Goal: Task Accomplishment & Management: Complete application form

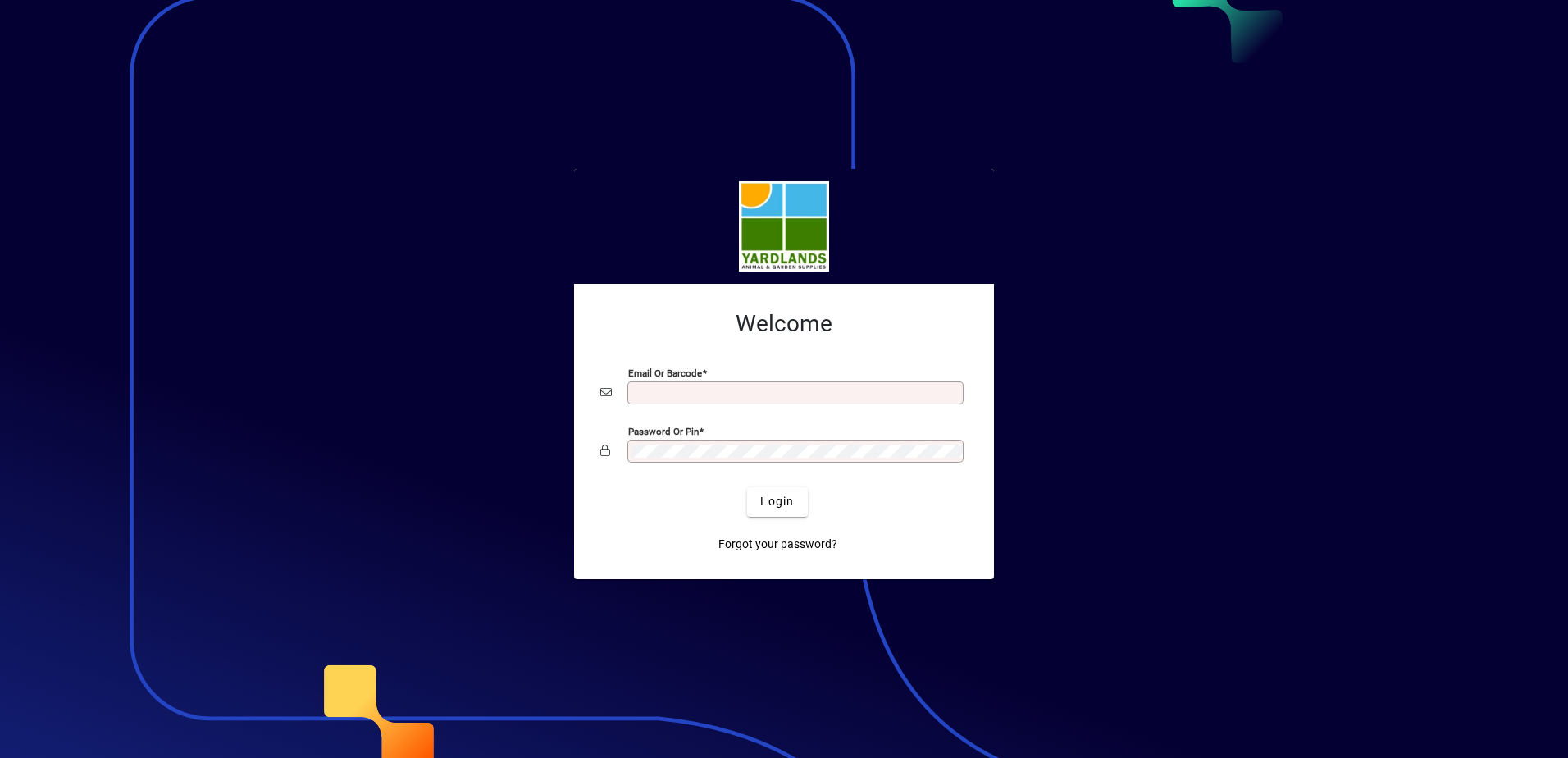
type input "**********"
click at [781, 508] on span "Login" at bounding box center [776, 501] width 34 height 18
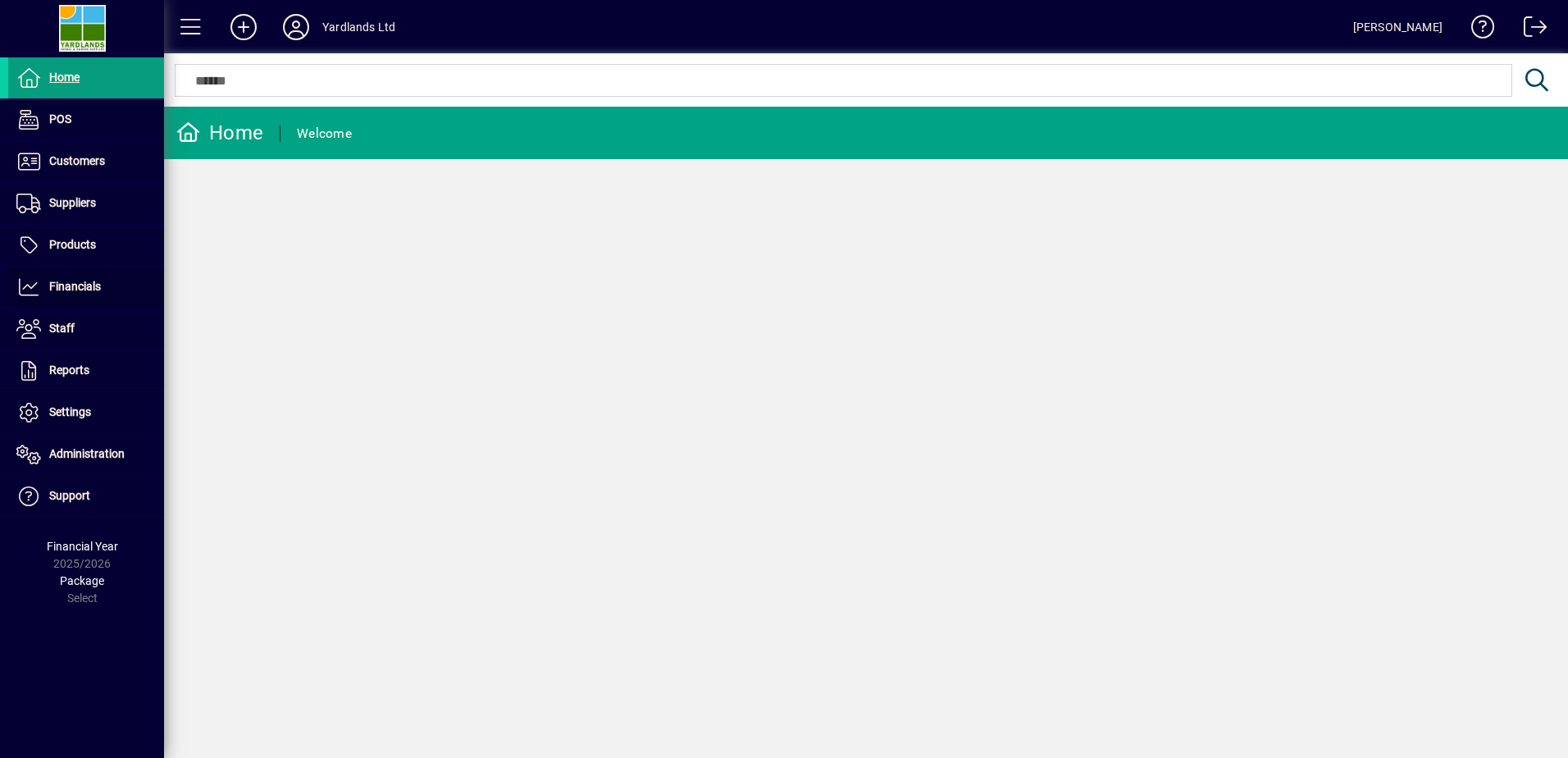
click at [72, 283] on span "Financials" at bounding box center [75, 286] width 52 height 13
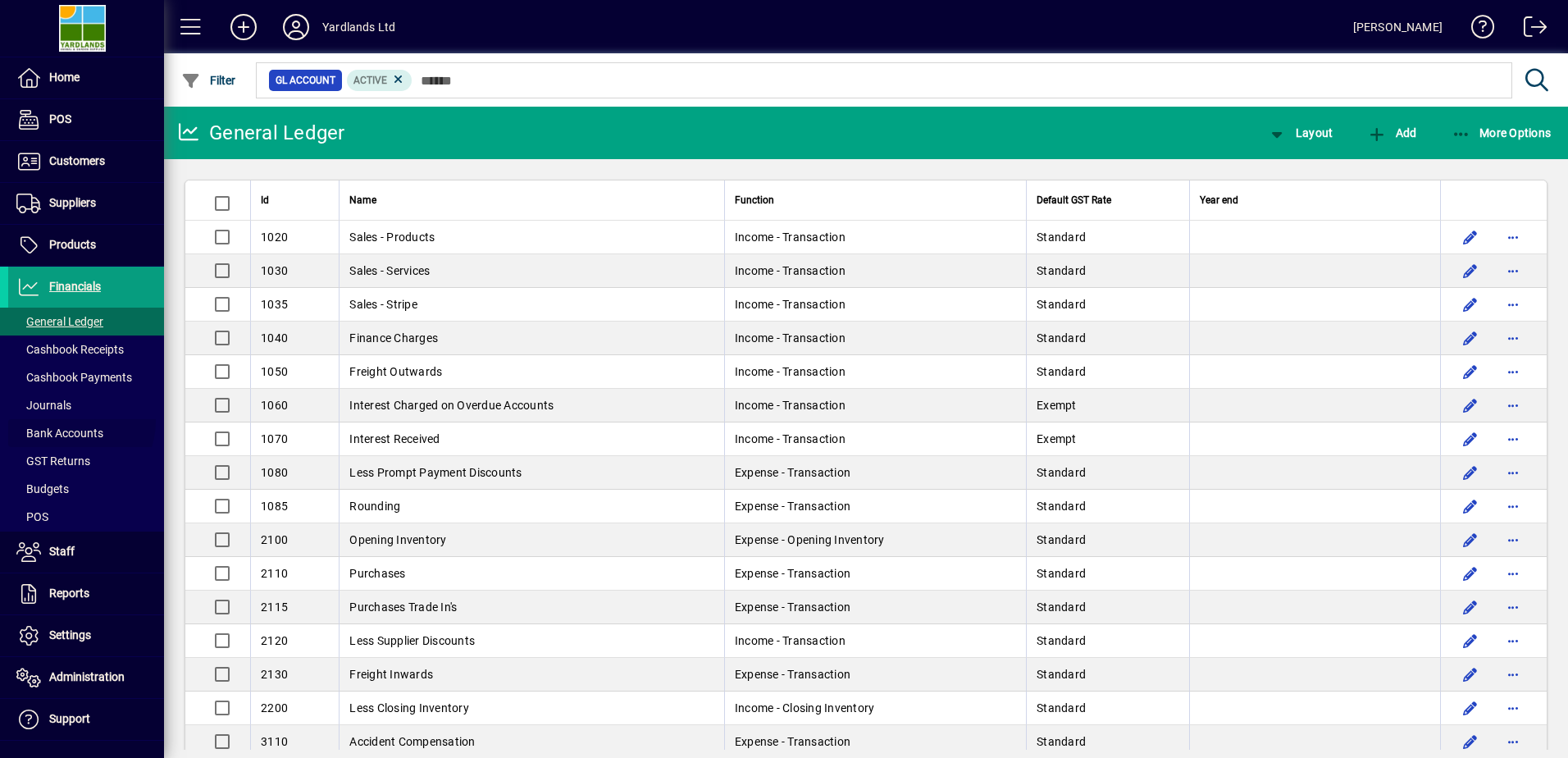
click at [61, 420] on span at bounding box center [86, 433] width 156 height 39
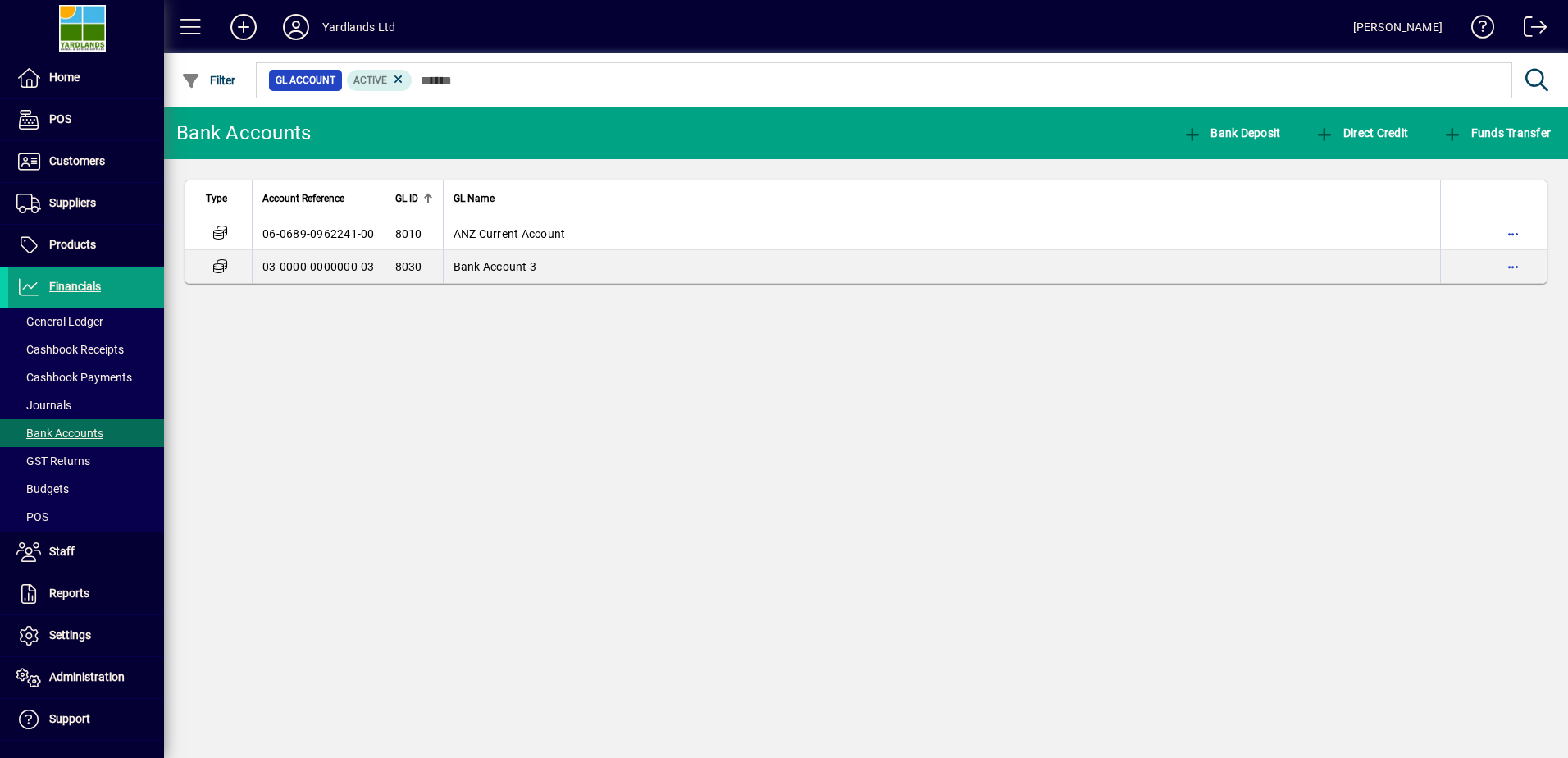
click at [1514, 230] on span "button" at bounding box center [1513, 233] width 39 height 39
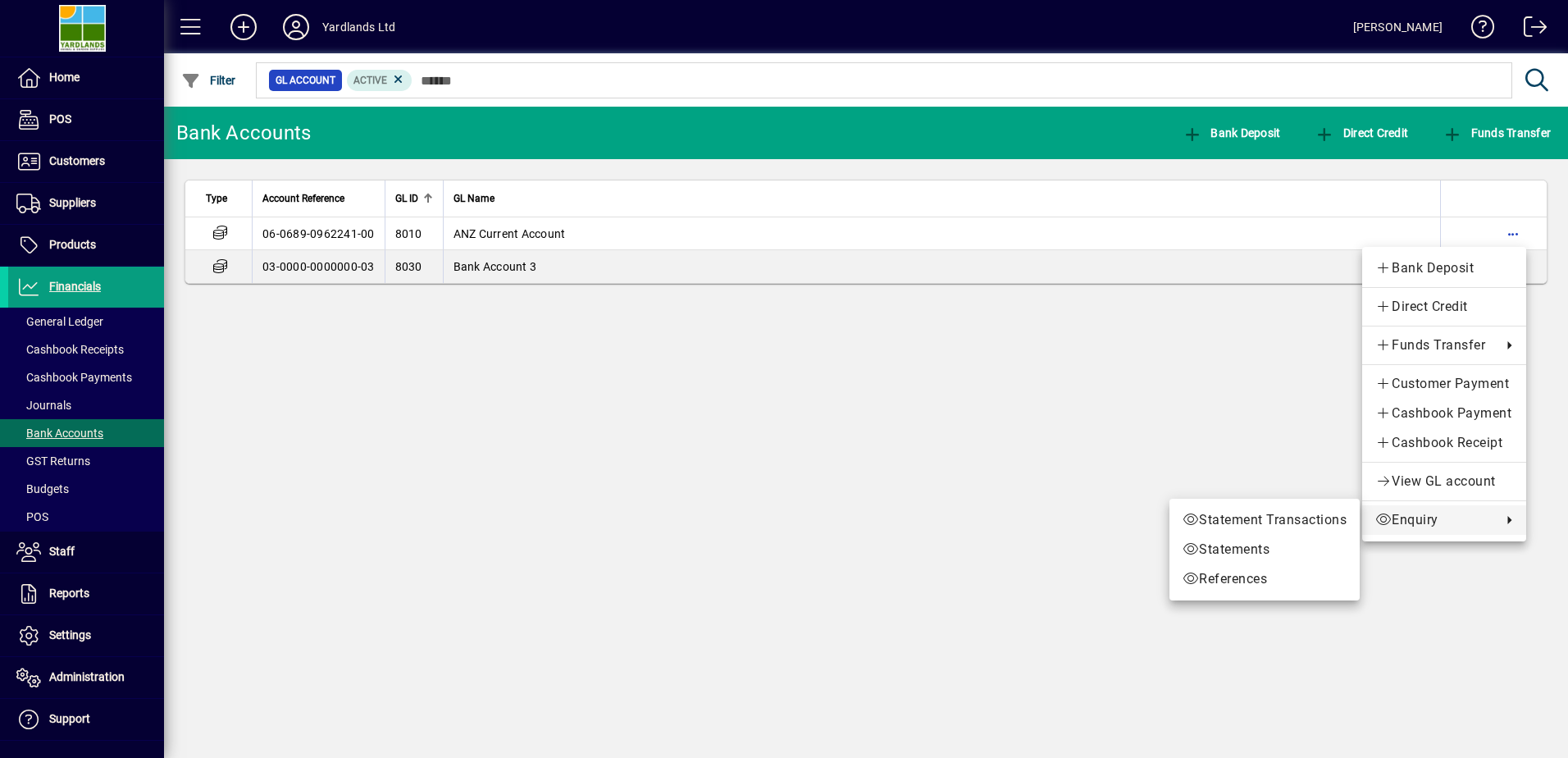
click at [1253, 545] on span "Statements" at bounding box center [1264, 548] width 164 height 19
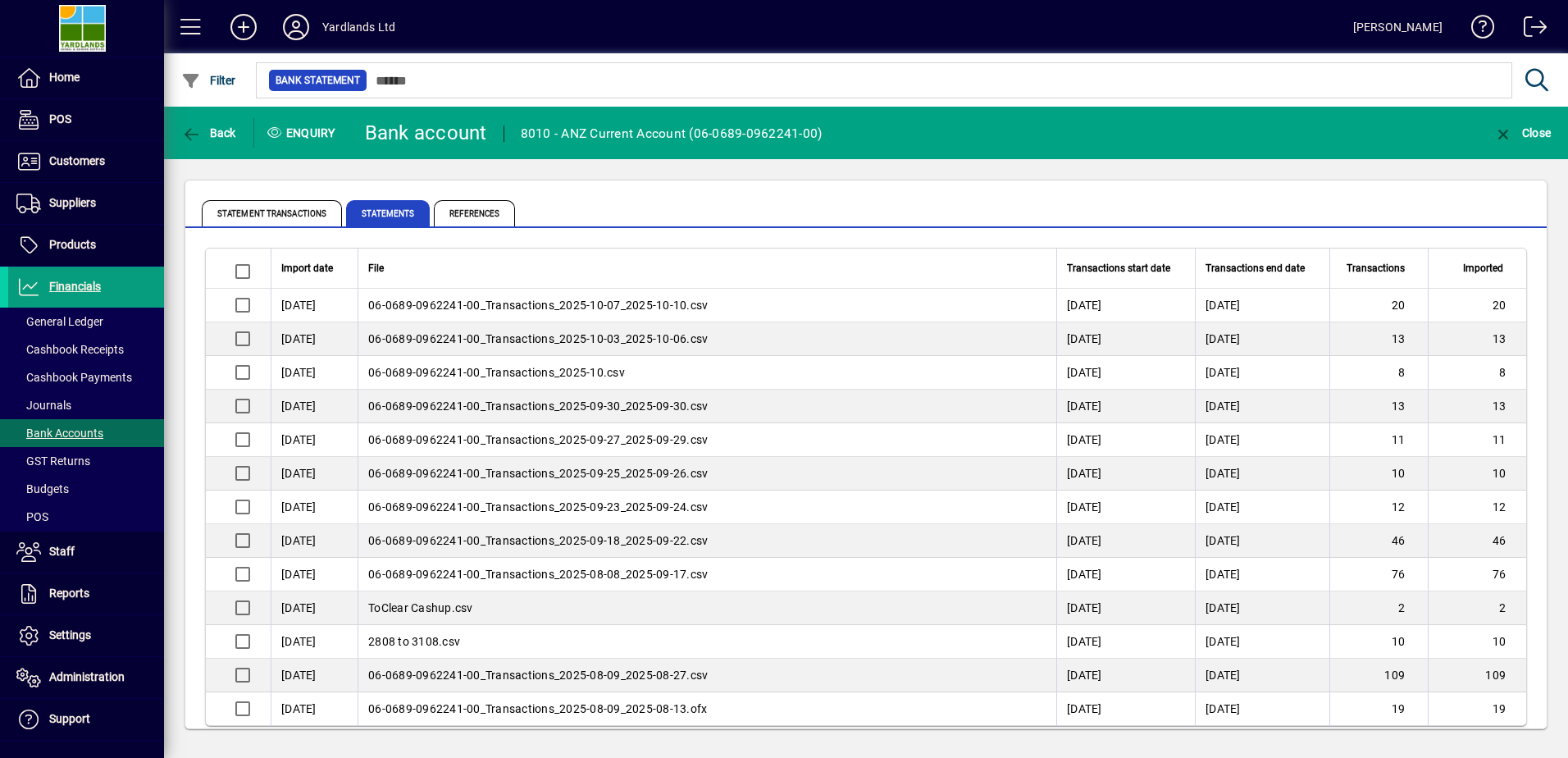
click at [271, 214] on span "Statement Transactions" at bounding box center [272, 213] width 140 height 26
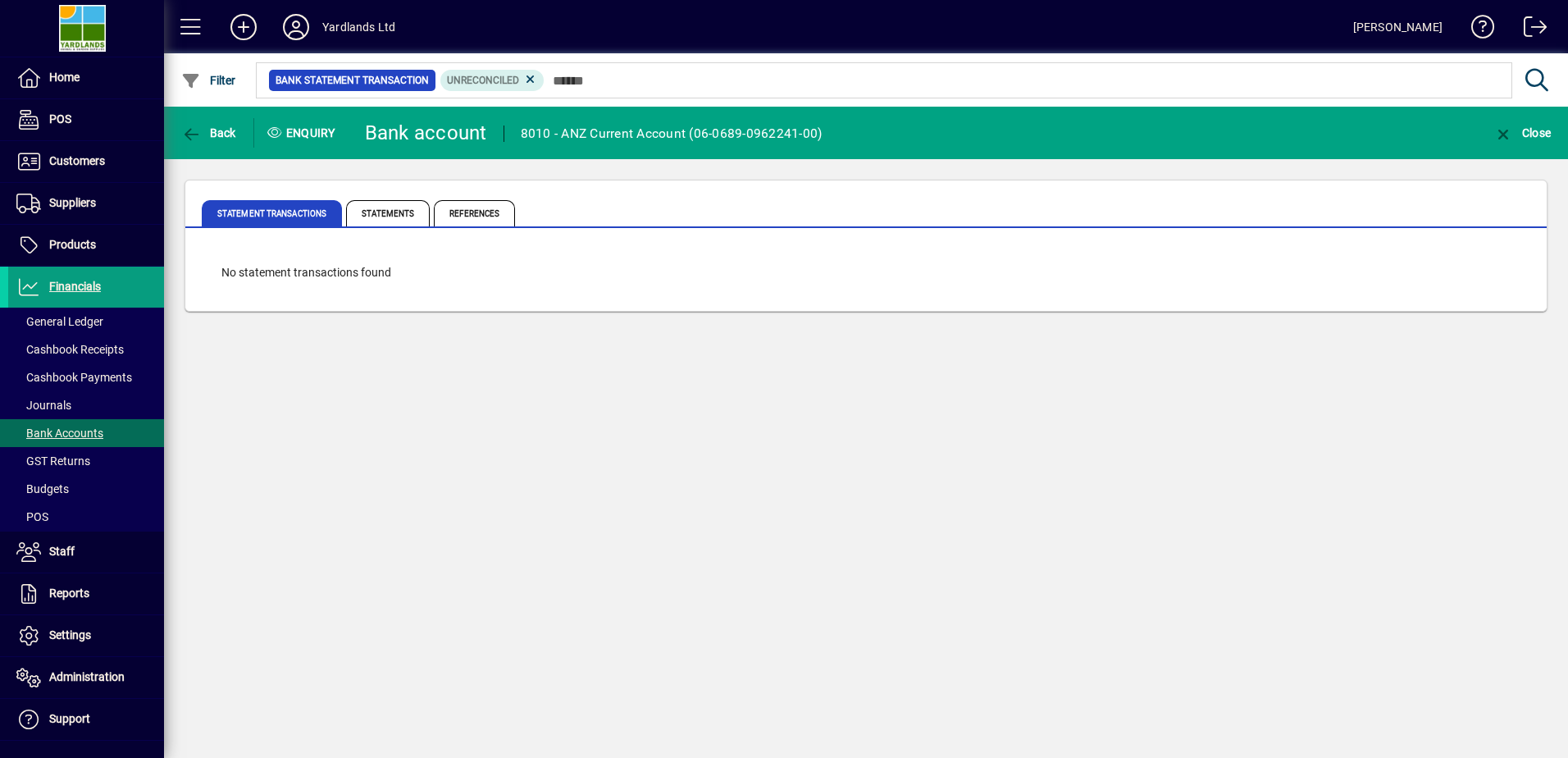
click at [392, 211] on span "Statements" at bounding box center [388, 213] width 84 height 26
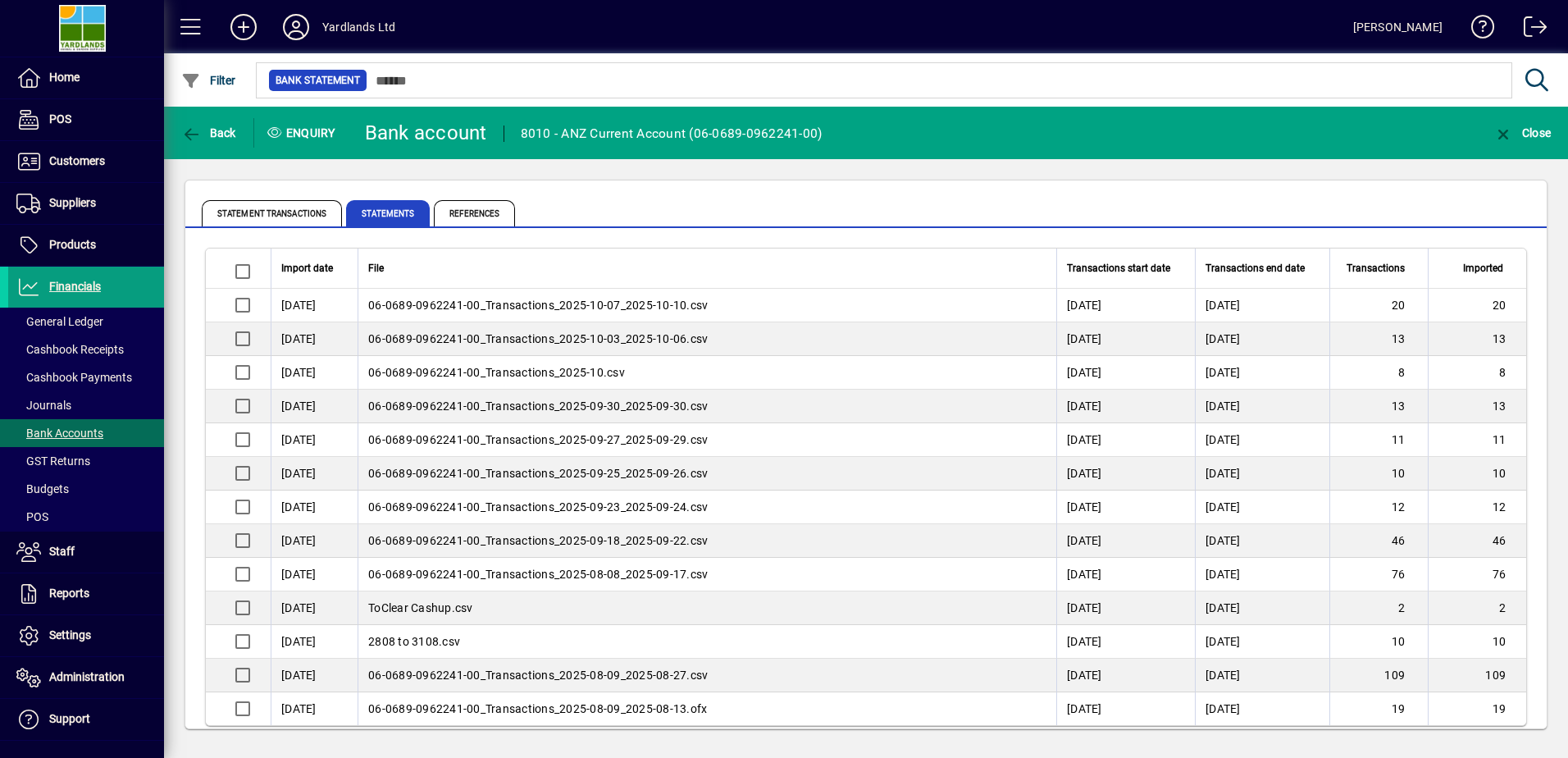
click at [296, 214] on span "Statement Transactions" at bounding box center [272, 213] width 140 height 26
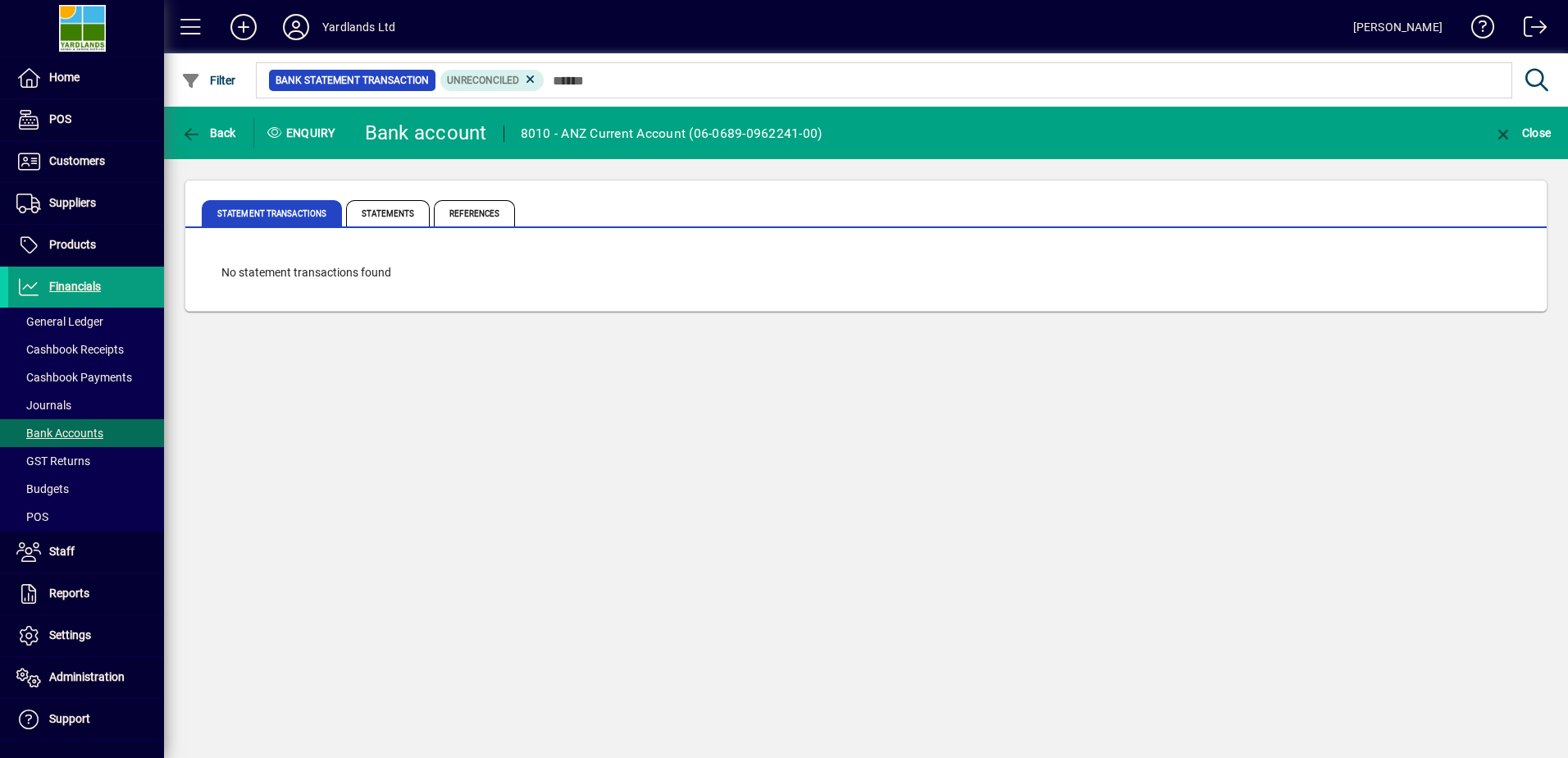
click at [394, 211] on span "Statements" at bounding box center [388, 213] width 84 height 26
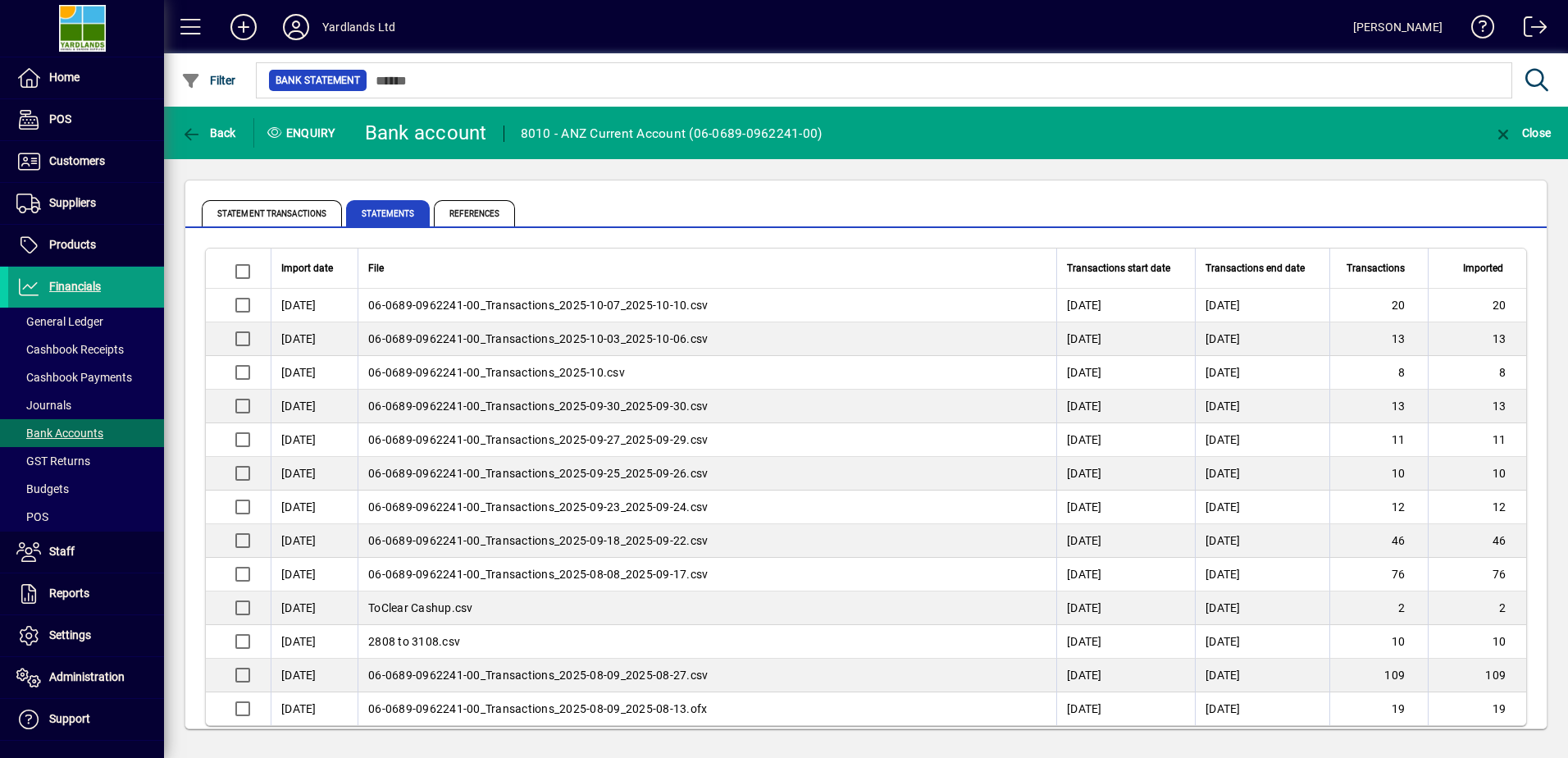
click at [289, 304] on td "[DATE]" at bounding box center [314, 305] width 87 height 34
click at [477, 304] on span "06-0689-0962241-00_Transactions_2025-10-07_2025-10-10.csv" at bounding box center [537, 305] width 340 height 13
click at [69, 589] on span "Reports" at bounding box center [70, 593] width 40 height 13
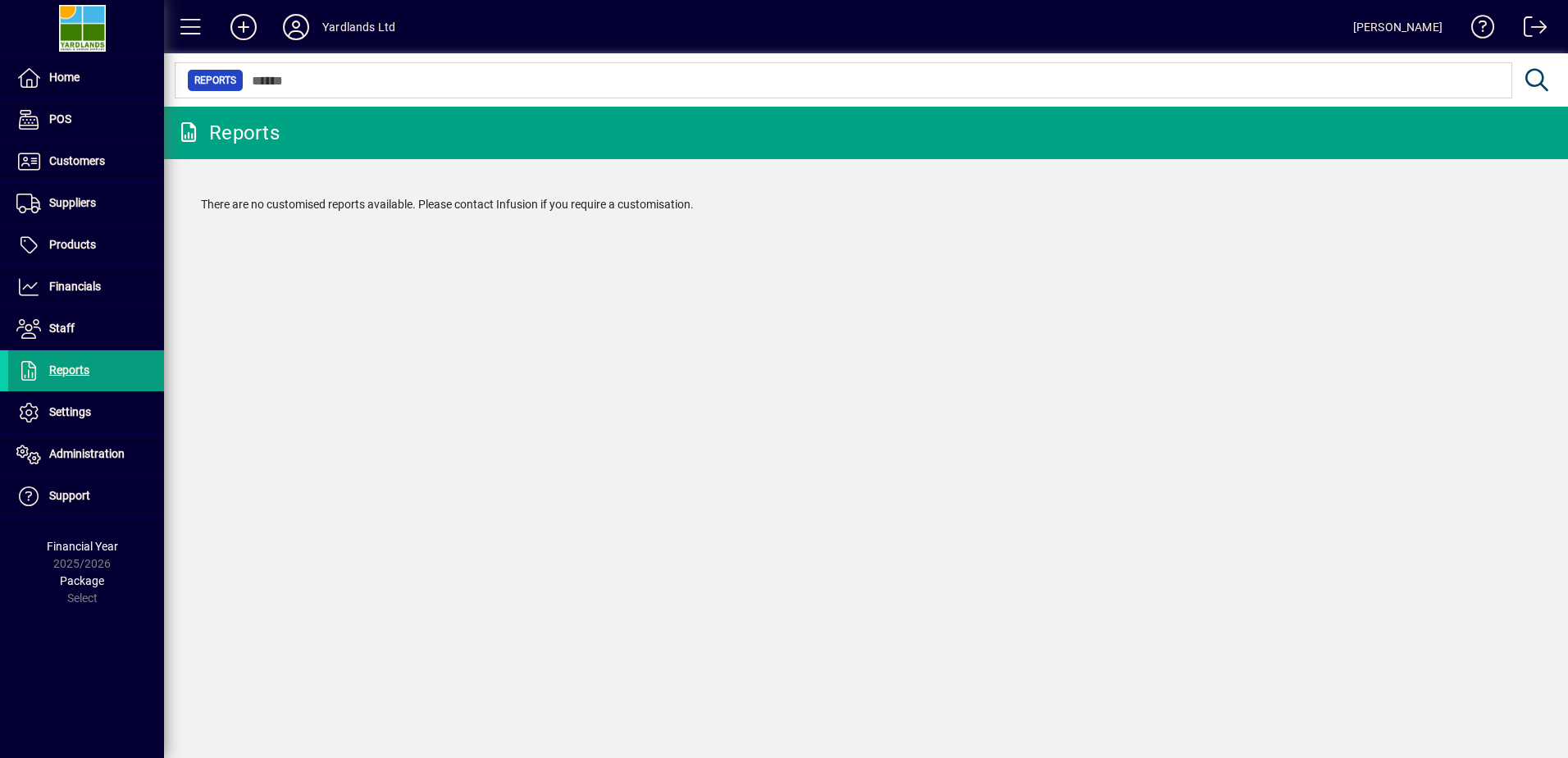
click at [190, 30] on span at bounding box center [190, 27] width 39 height 39
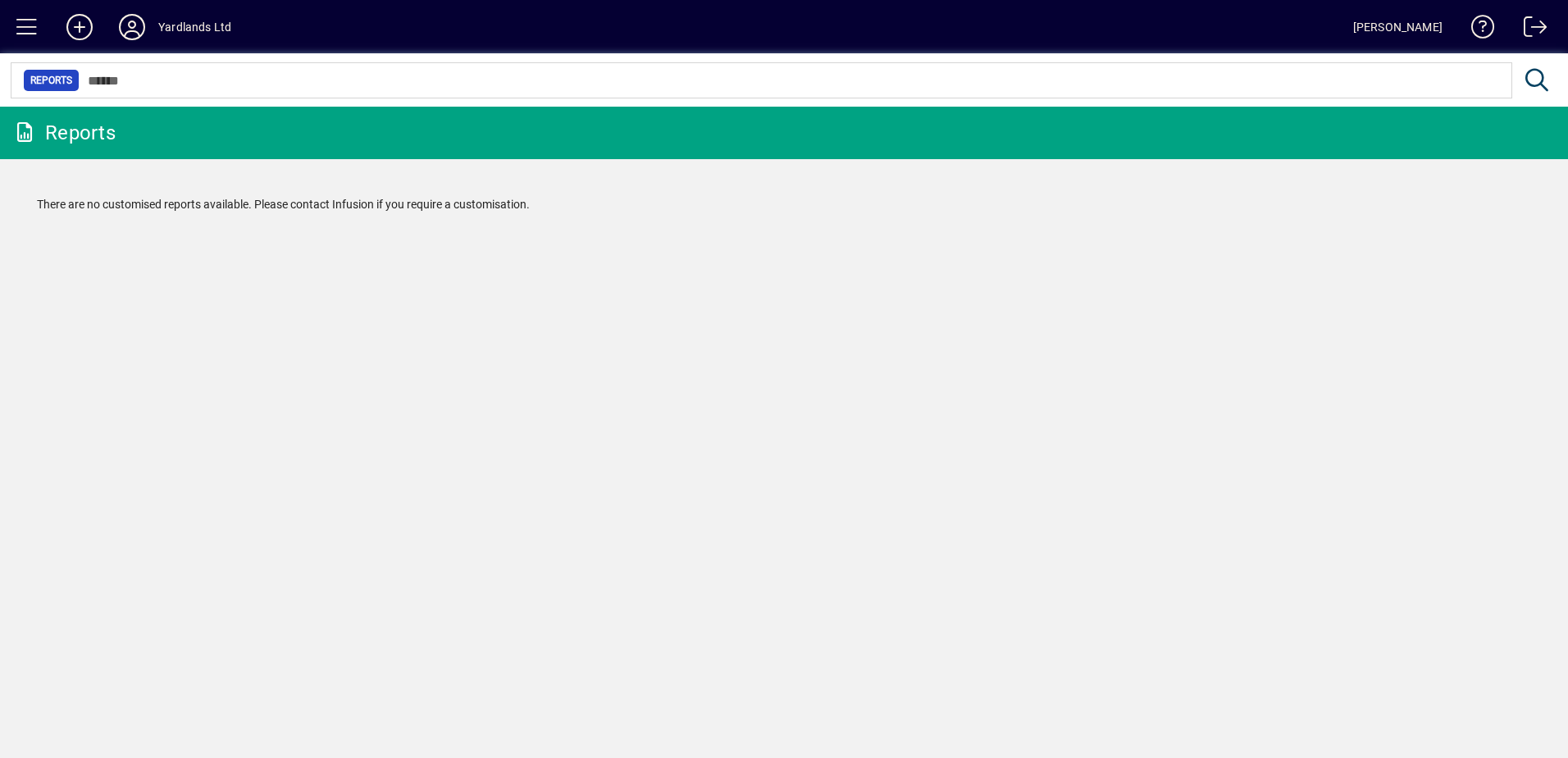
click at [34, 29] on span at bounding box center [27, 27] width 39 height 39
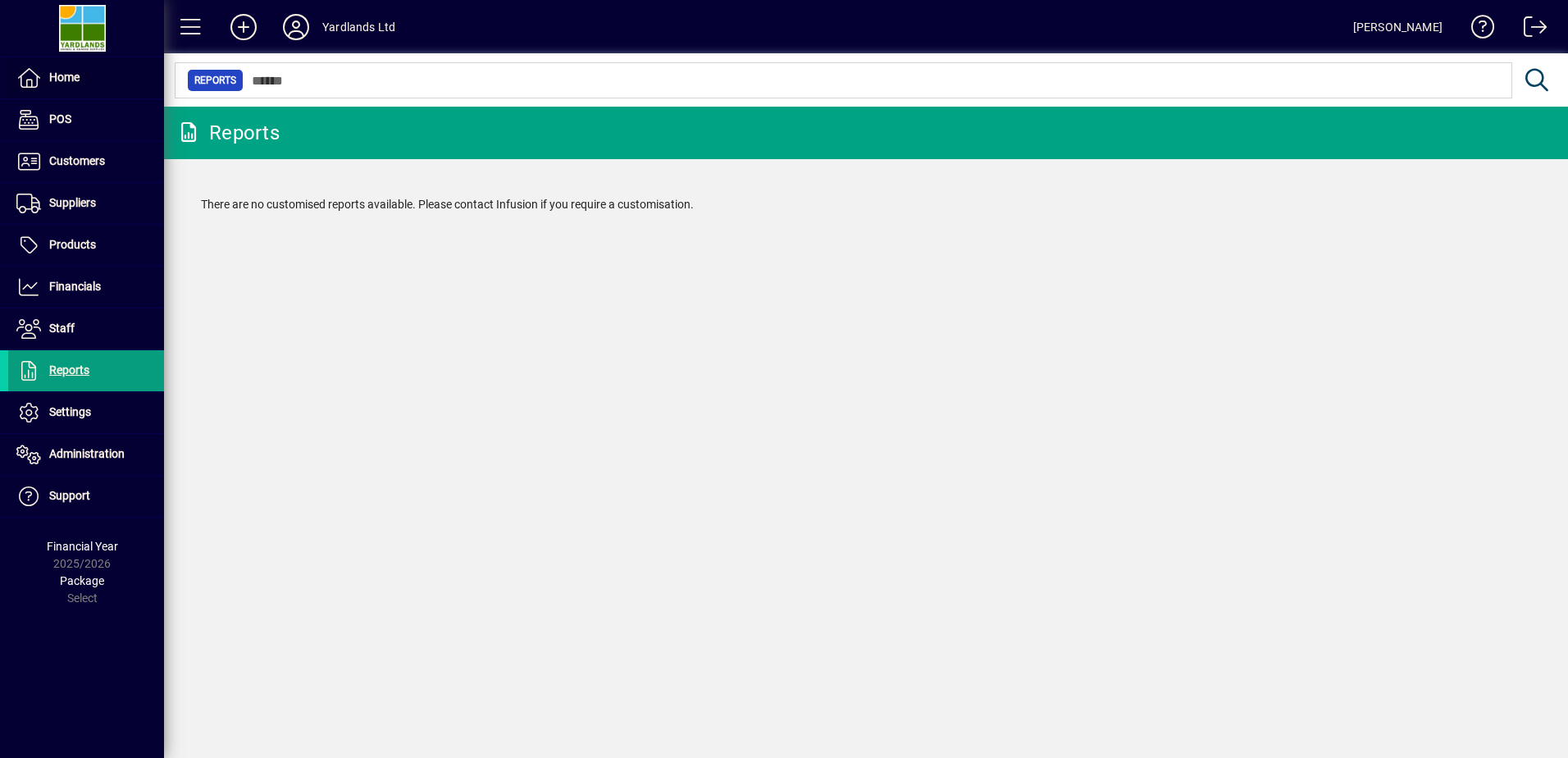
click at [49, 75] on span "Home" at bounding box center [44, 77] width 71 height 19
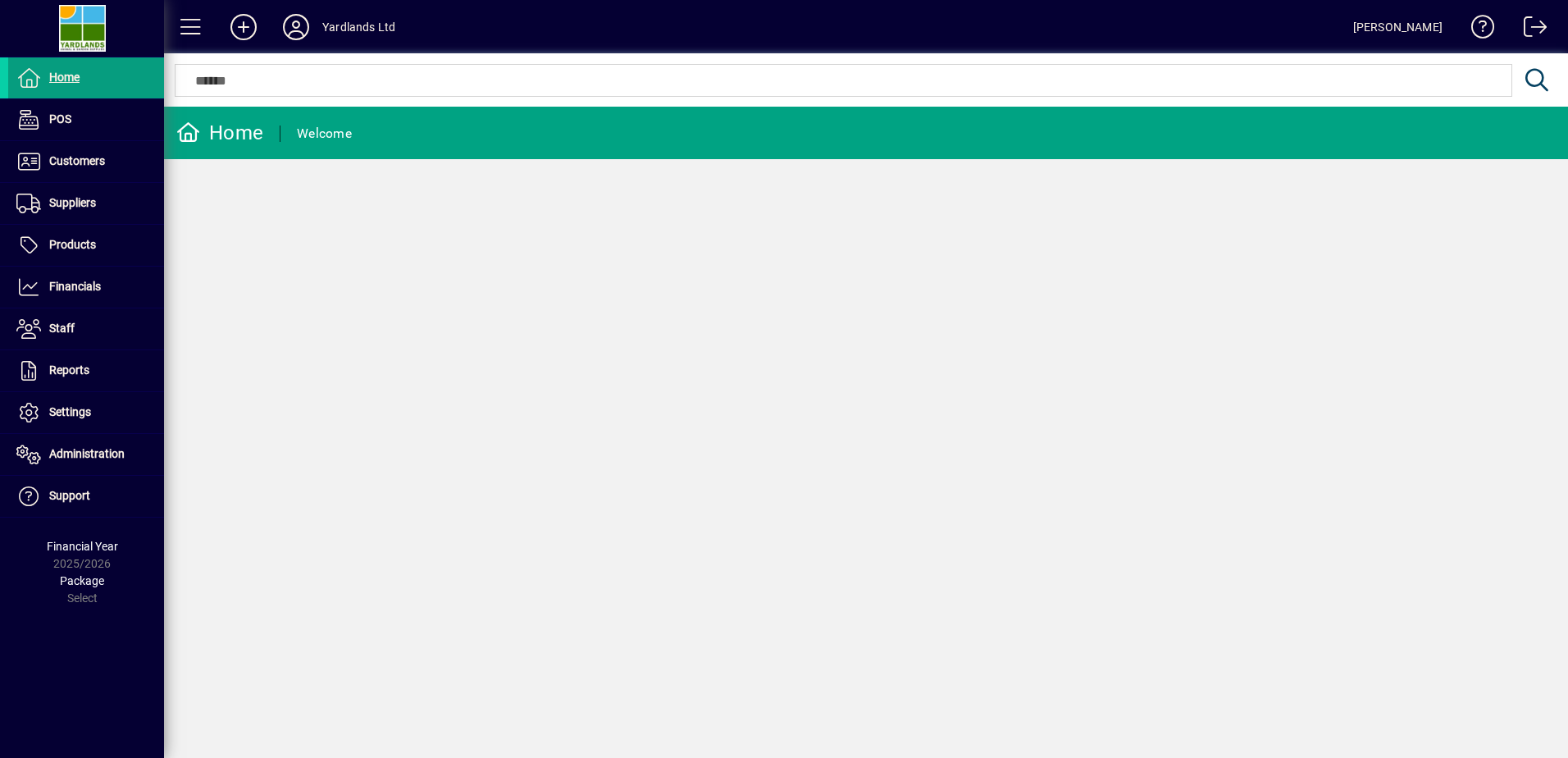
click at [340, 133] on div "Welcome" at bounding box center [325, 133] width 55 height 26
click at [197, 23] on span at bounding box center [190, 27] width 39 height 39
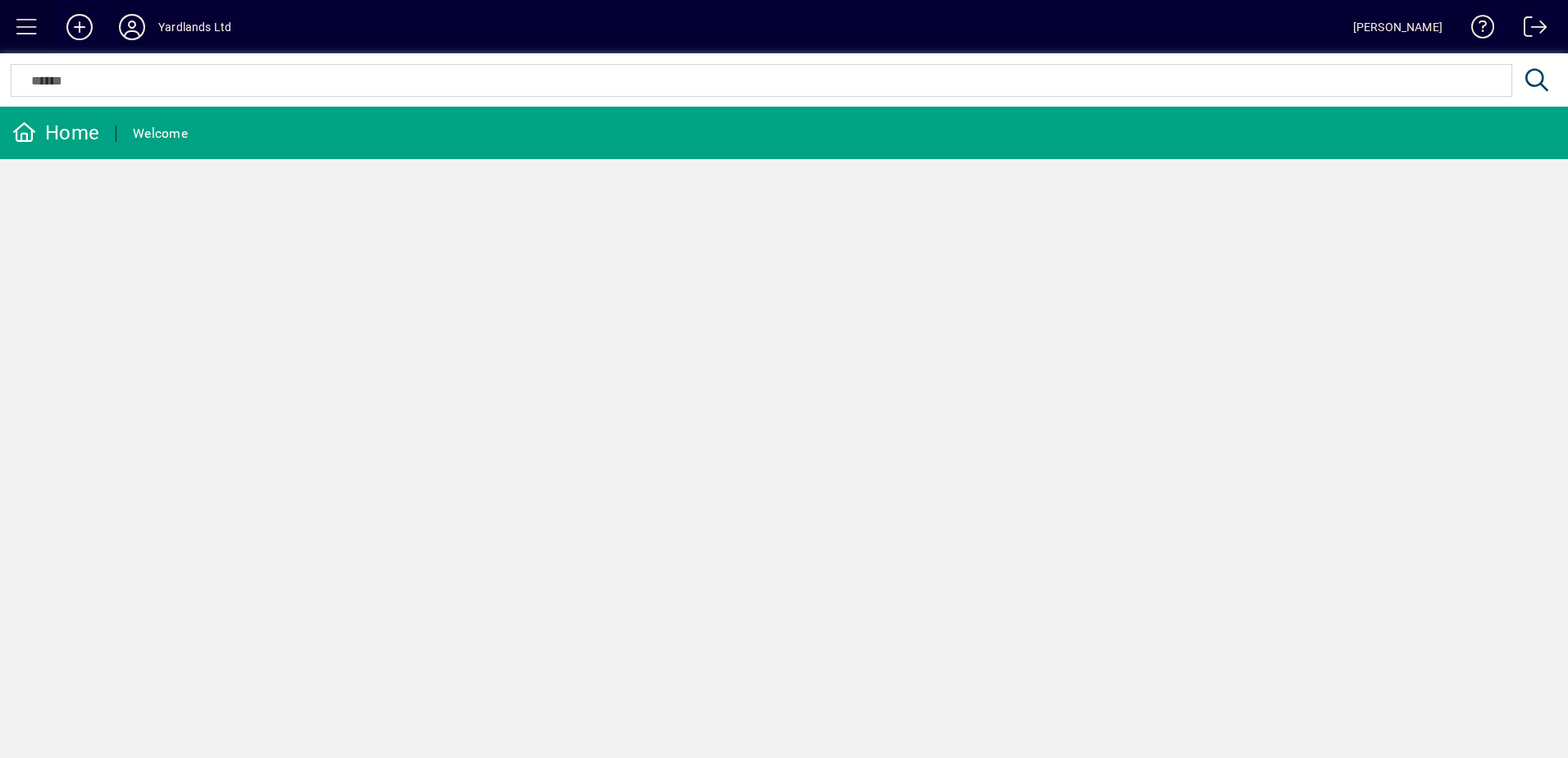
click at [25, 28] on span at bounding box center [27, 27] width 39 height 39
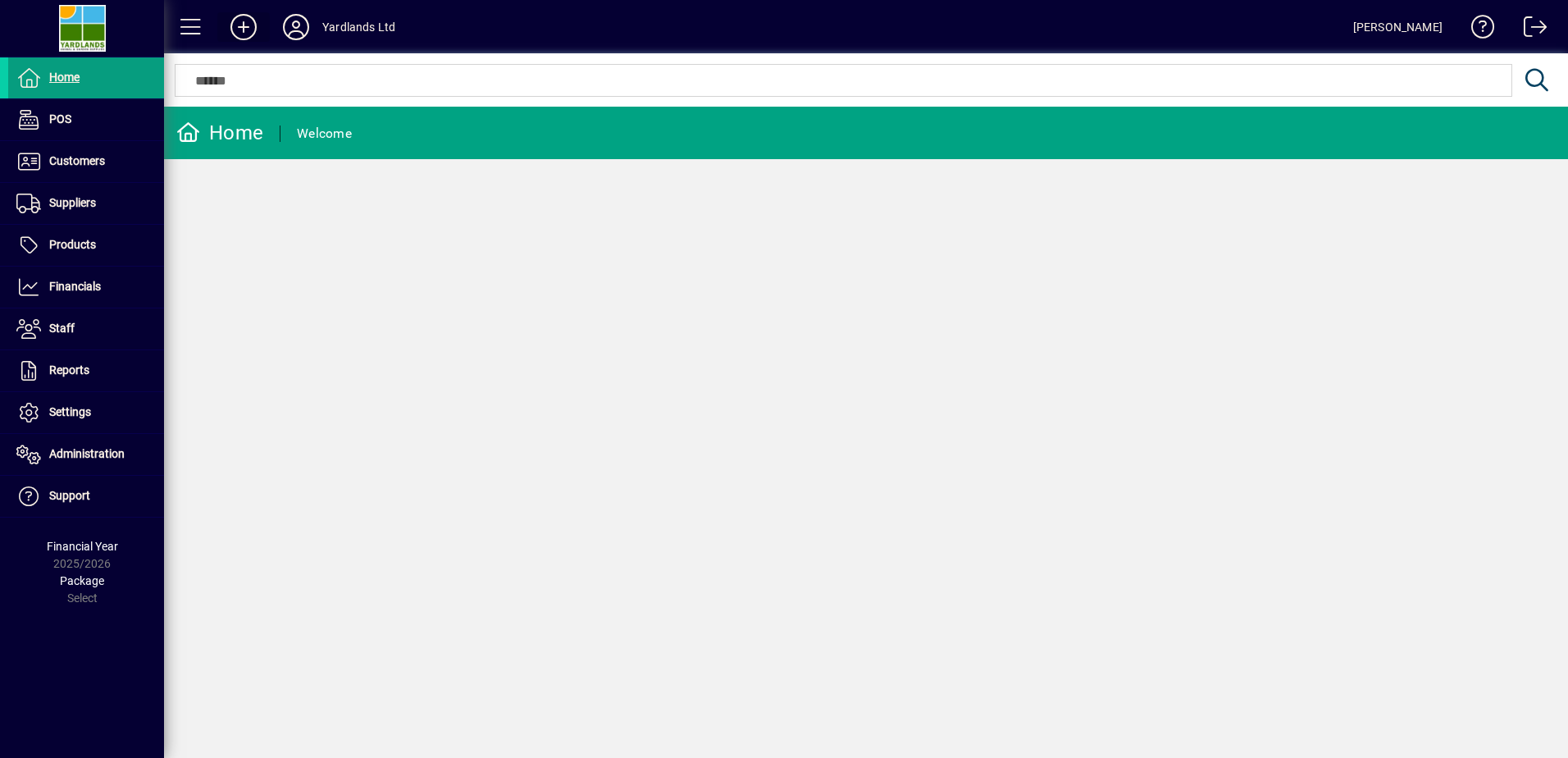
click at [247, 32] on icon at bounding box center [243, 27] width 33 height 26
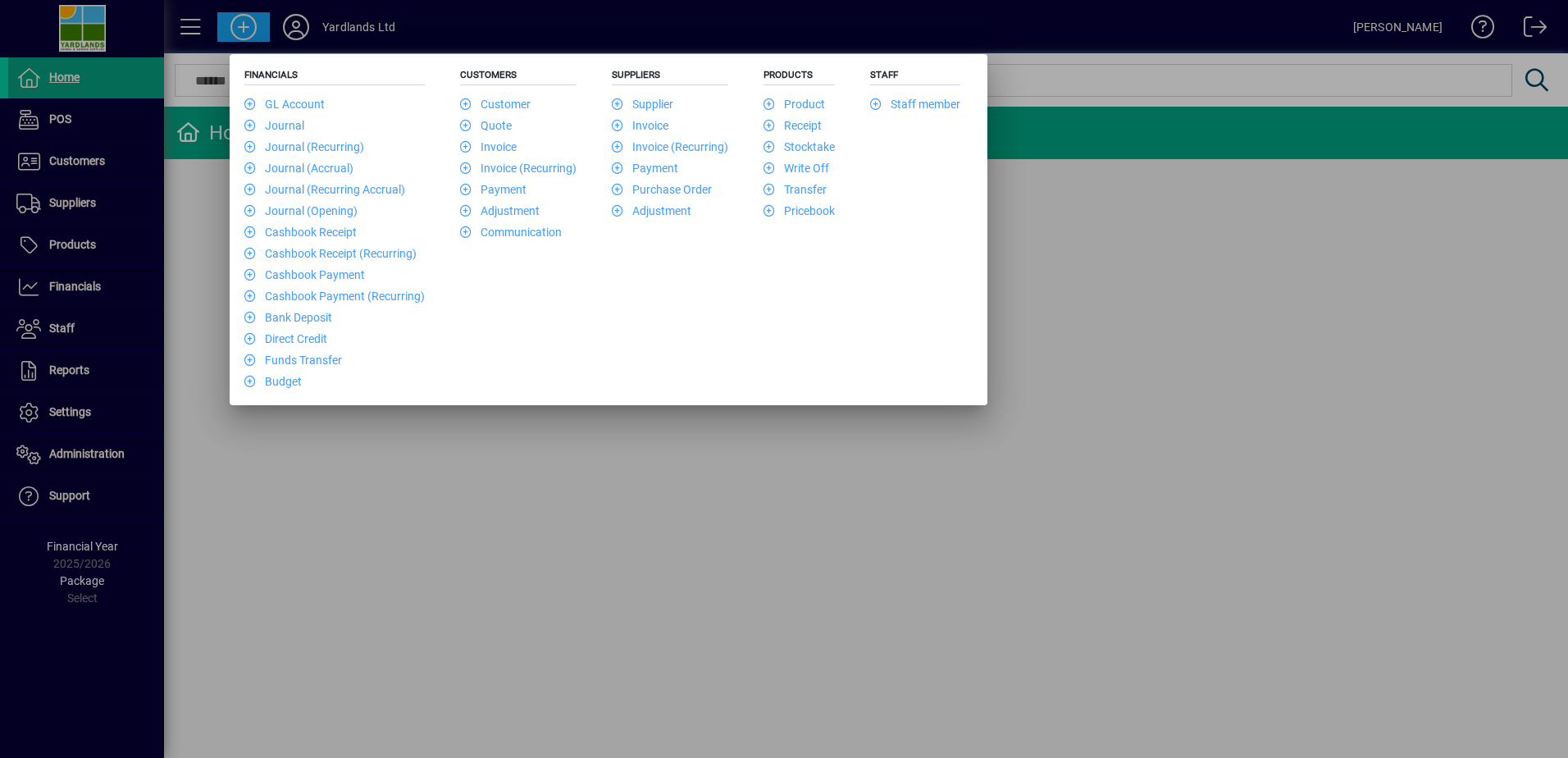
click at [855, 282] on div "Financials GL Account Journal Journal (Recurring) Journal (Accrual) Journal (Re…" at bounding box center [609, 229] width 741 height 335
click at [70, 118] on div at bounding box center [784, 379] width 1568 height 758
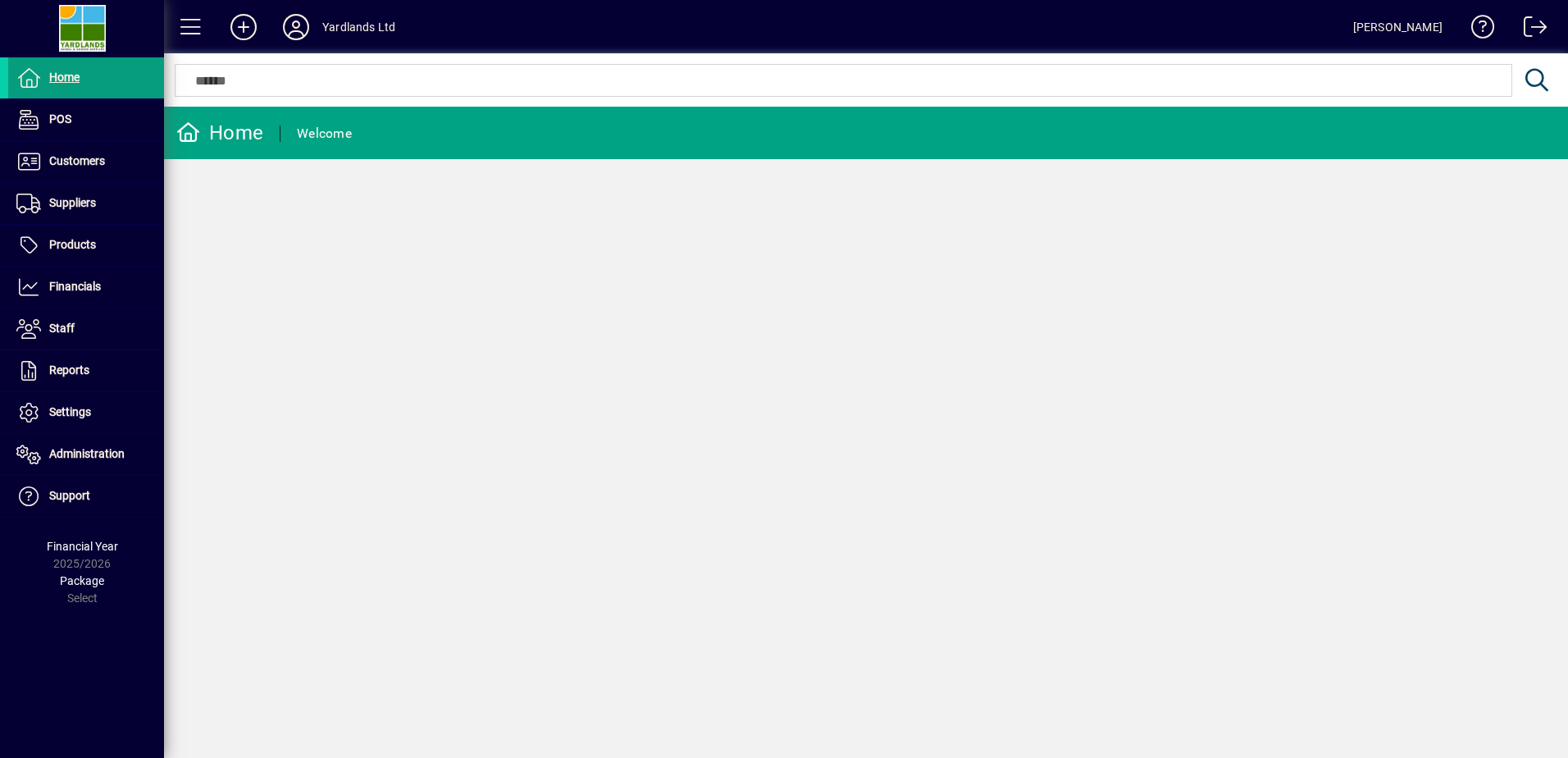
click at [83, 280] on span "Financials" at bounding box center [75, 286] width 52 height 13
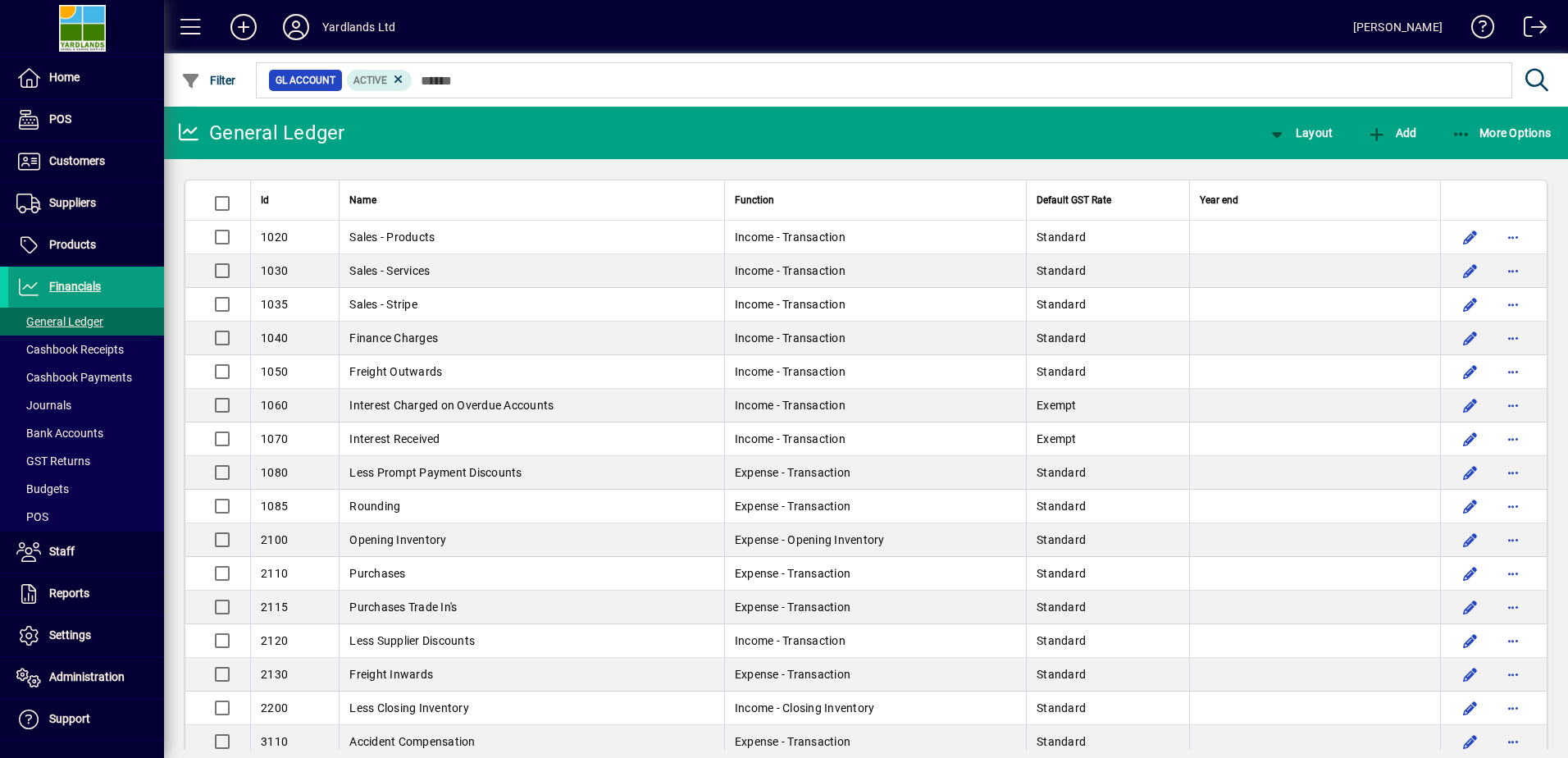
click at [1460, 127] on icon "button" at bounding box center [1462, 135] width 20 height 17
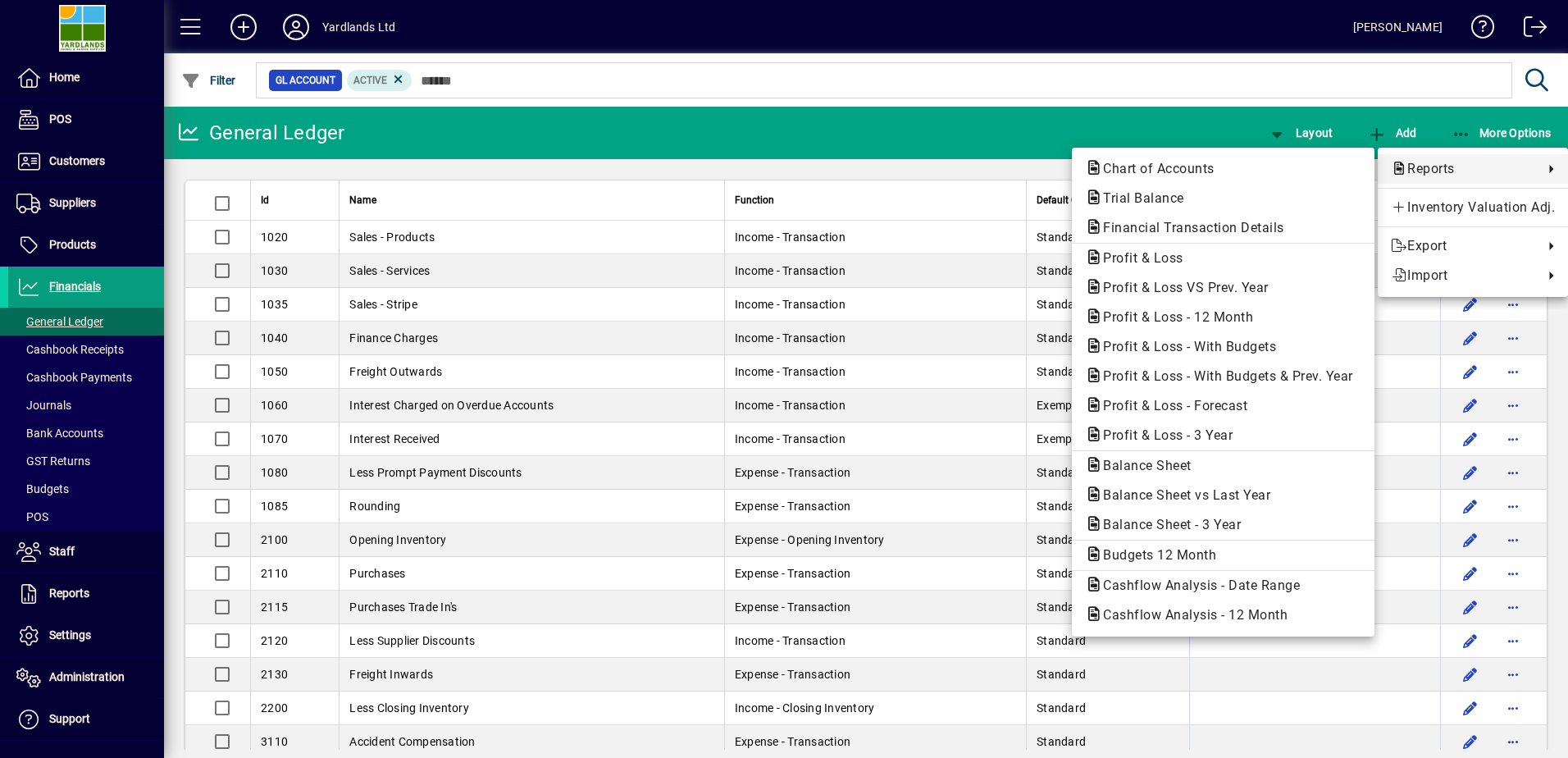
click at [65, 428] on div at bounding box center [784, 379] width 1568 height 758
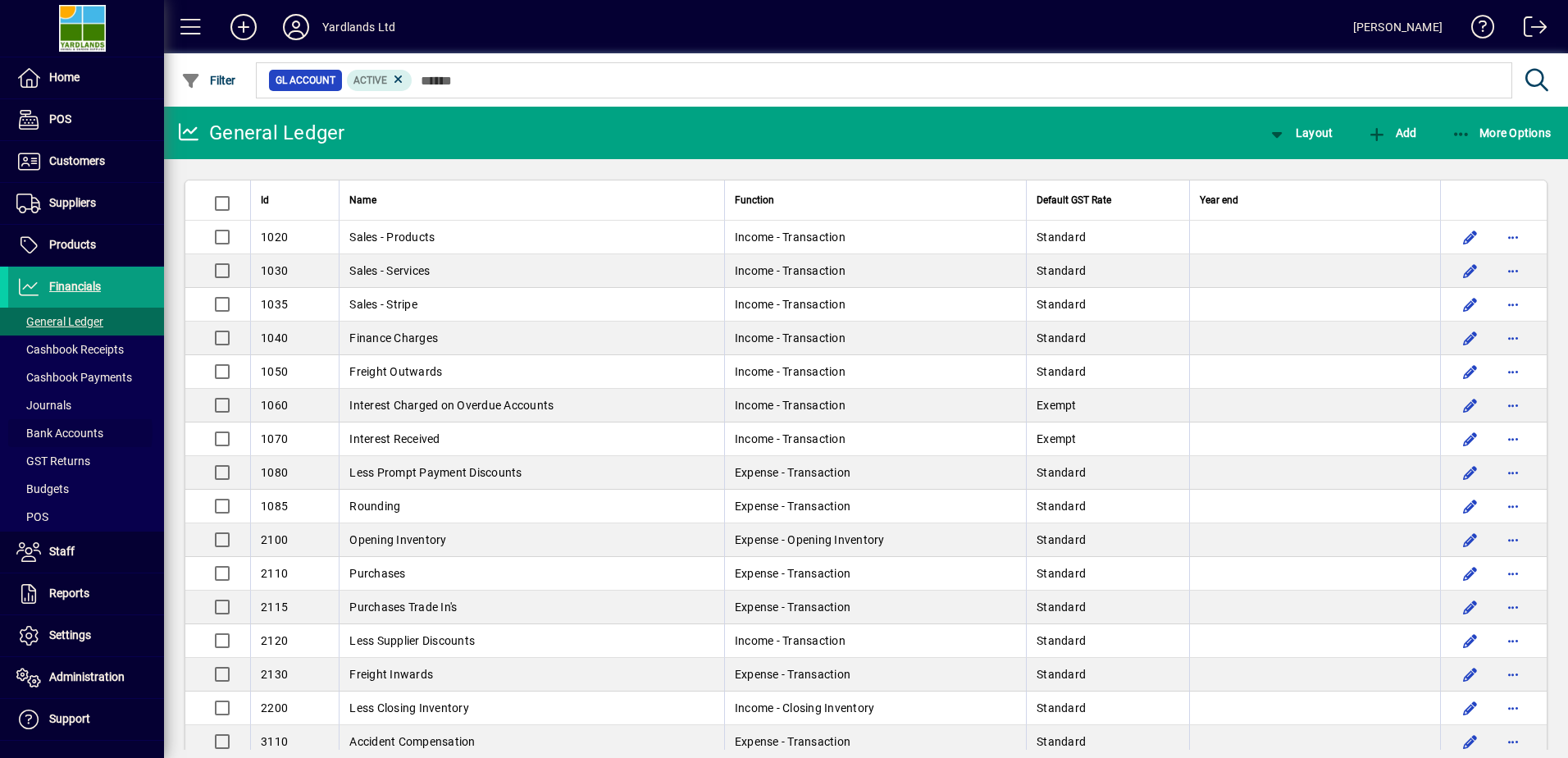
click at [60, 432] on span "Bank Accounts" at bounding box center [60, 433] width 87 height 13
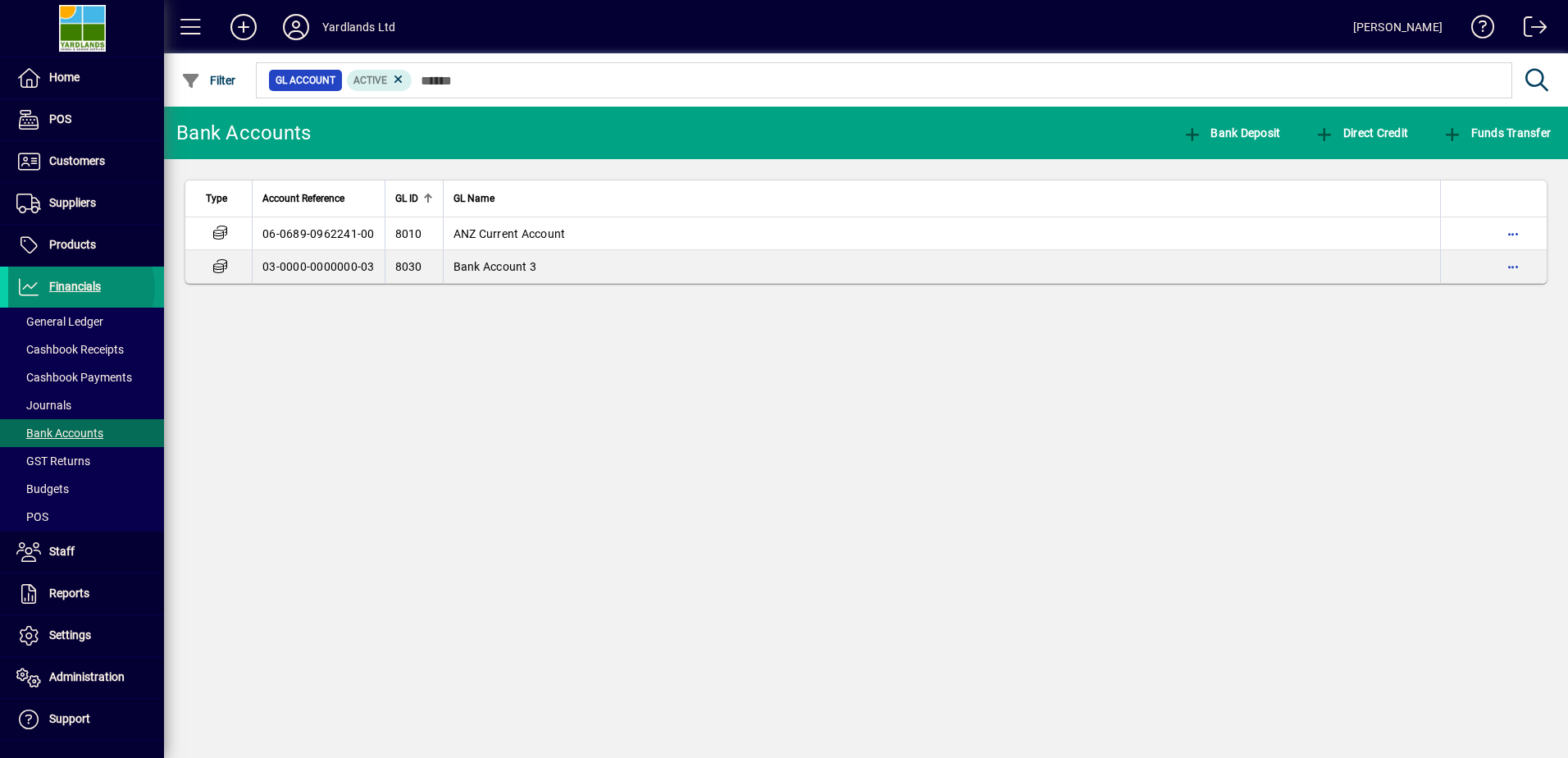
click at [78, 288] on span "Financials" at bounding box center [75, 286] width 52 height 13
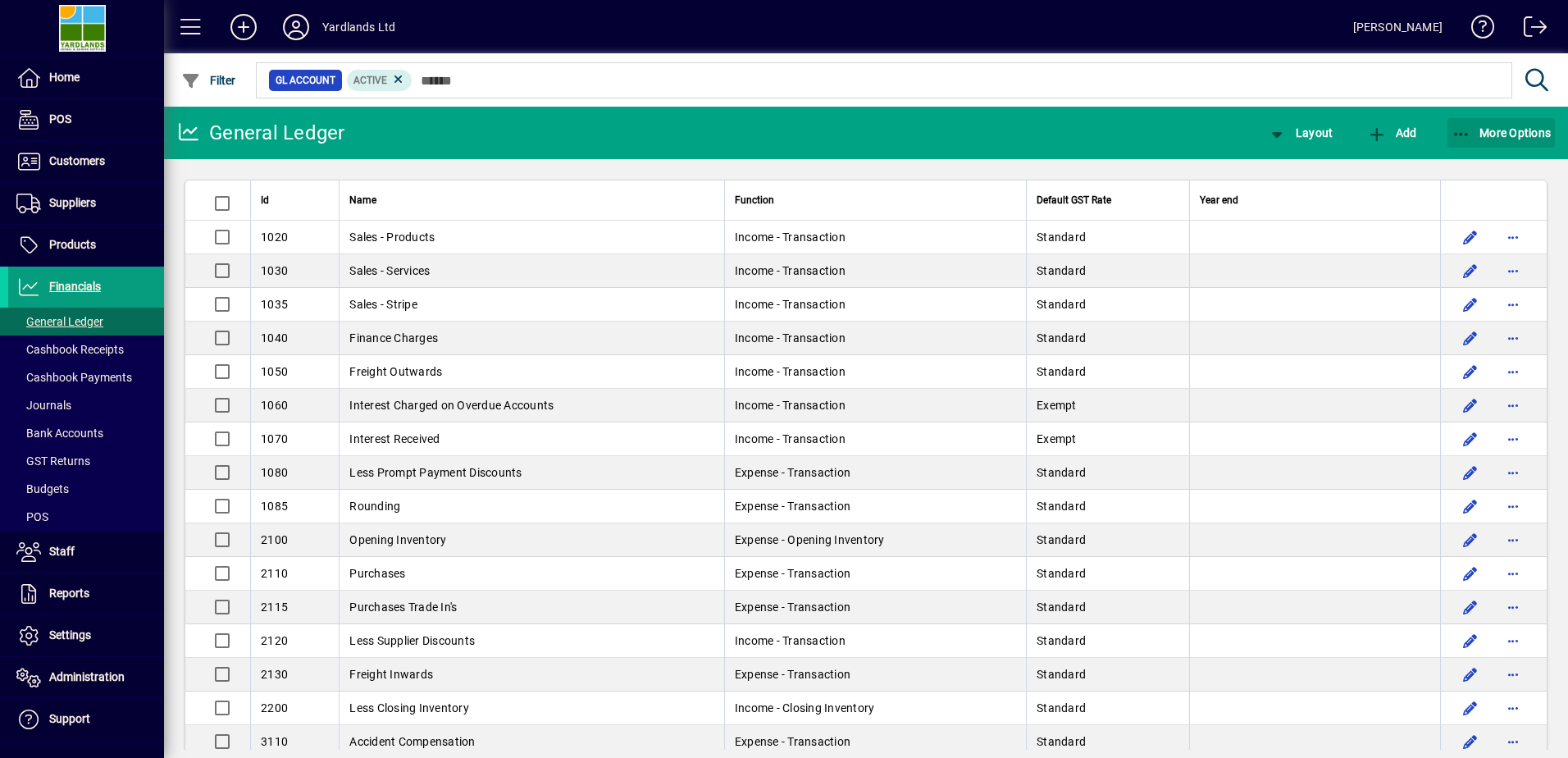
click at [1456, 129] on icon "button" at bounding box center [1462, 135] width 20 height 17
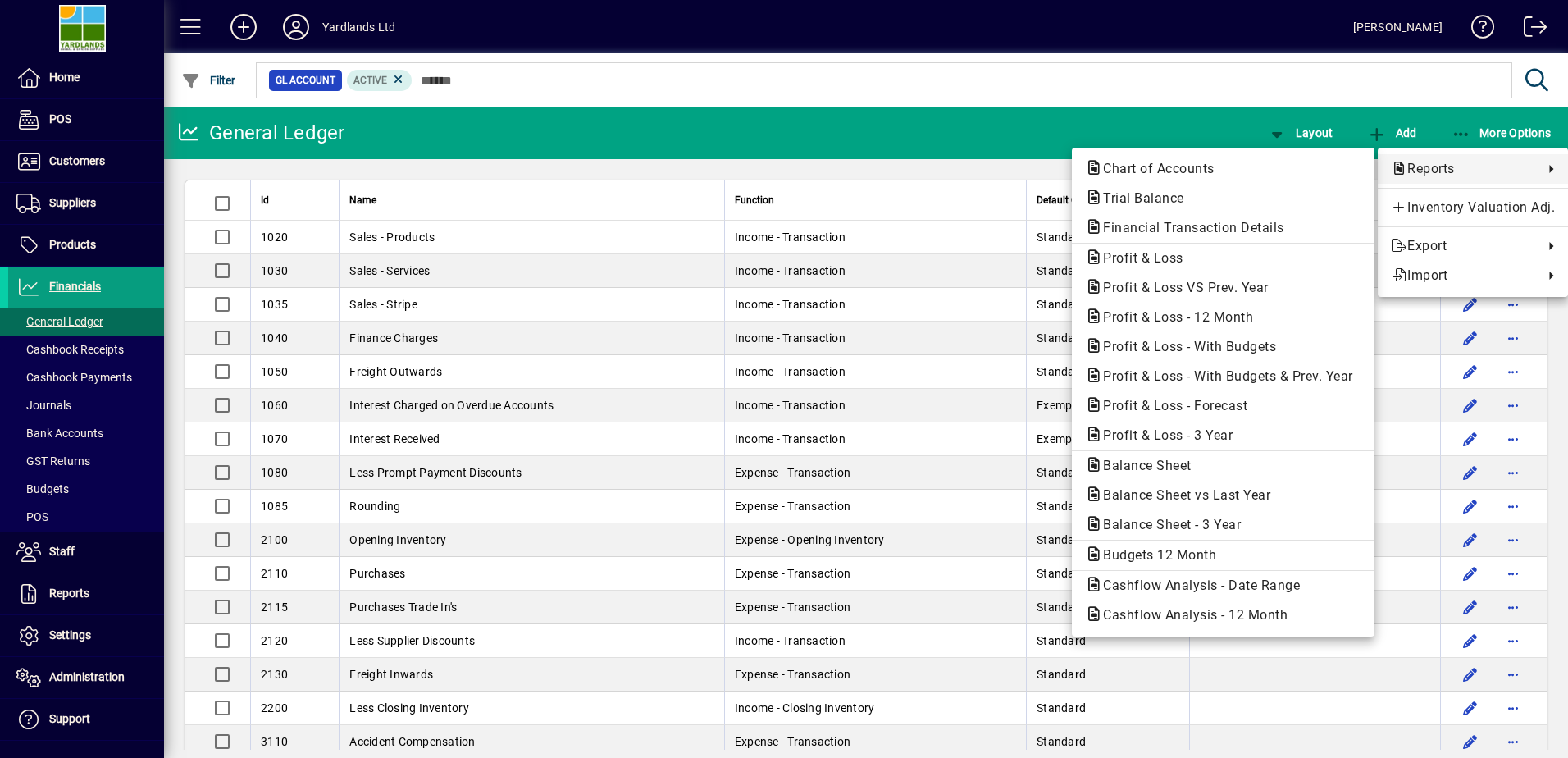
click at [64, 670] on div at bounding box center [784, 379] width 1568 height 758
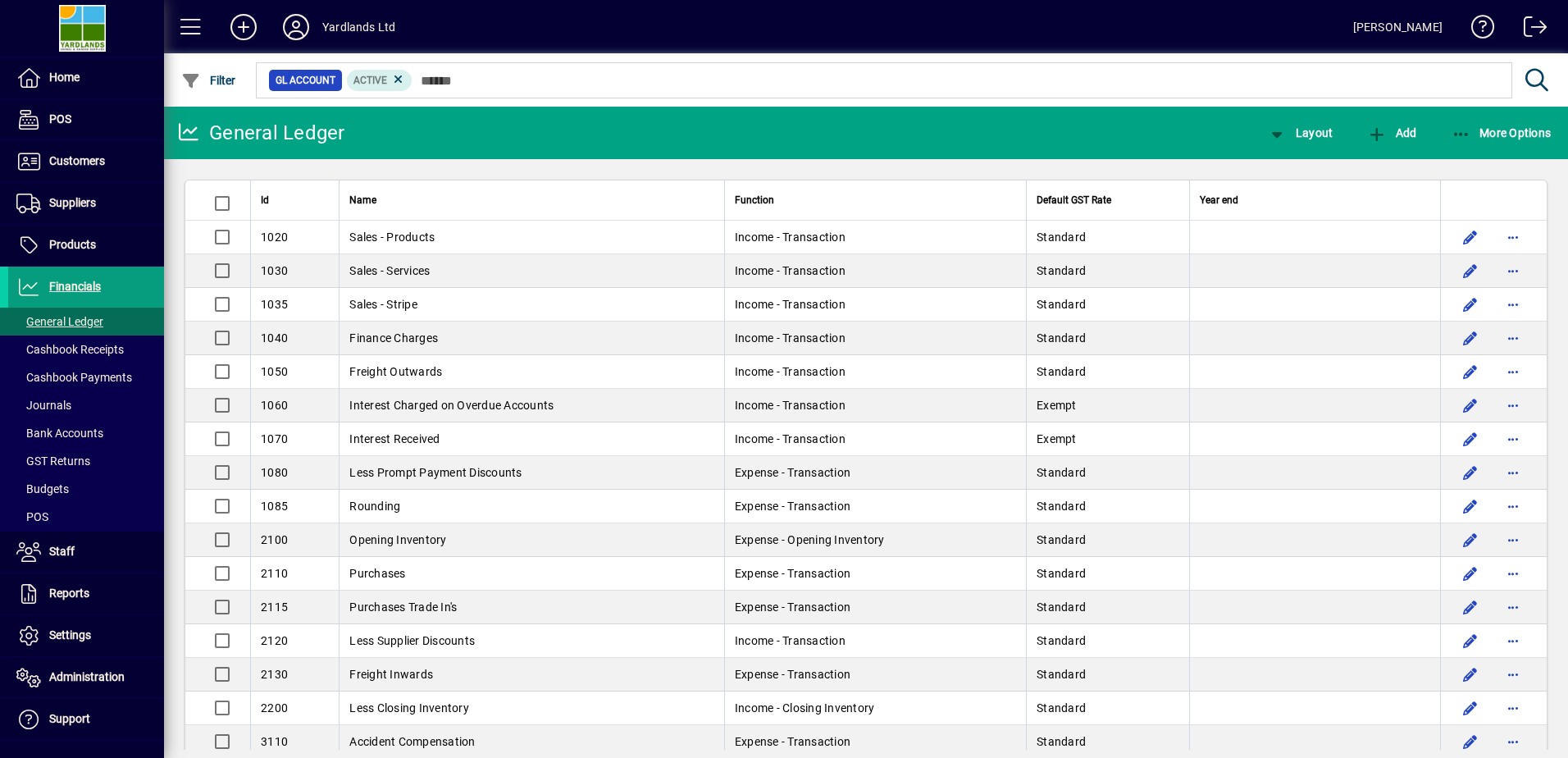
click at [1467, 129] on icon "button" at bounding box center [1462, 135] width 20 height 17
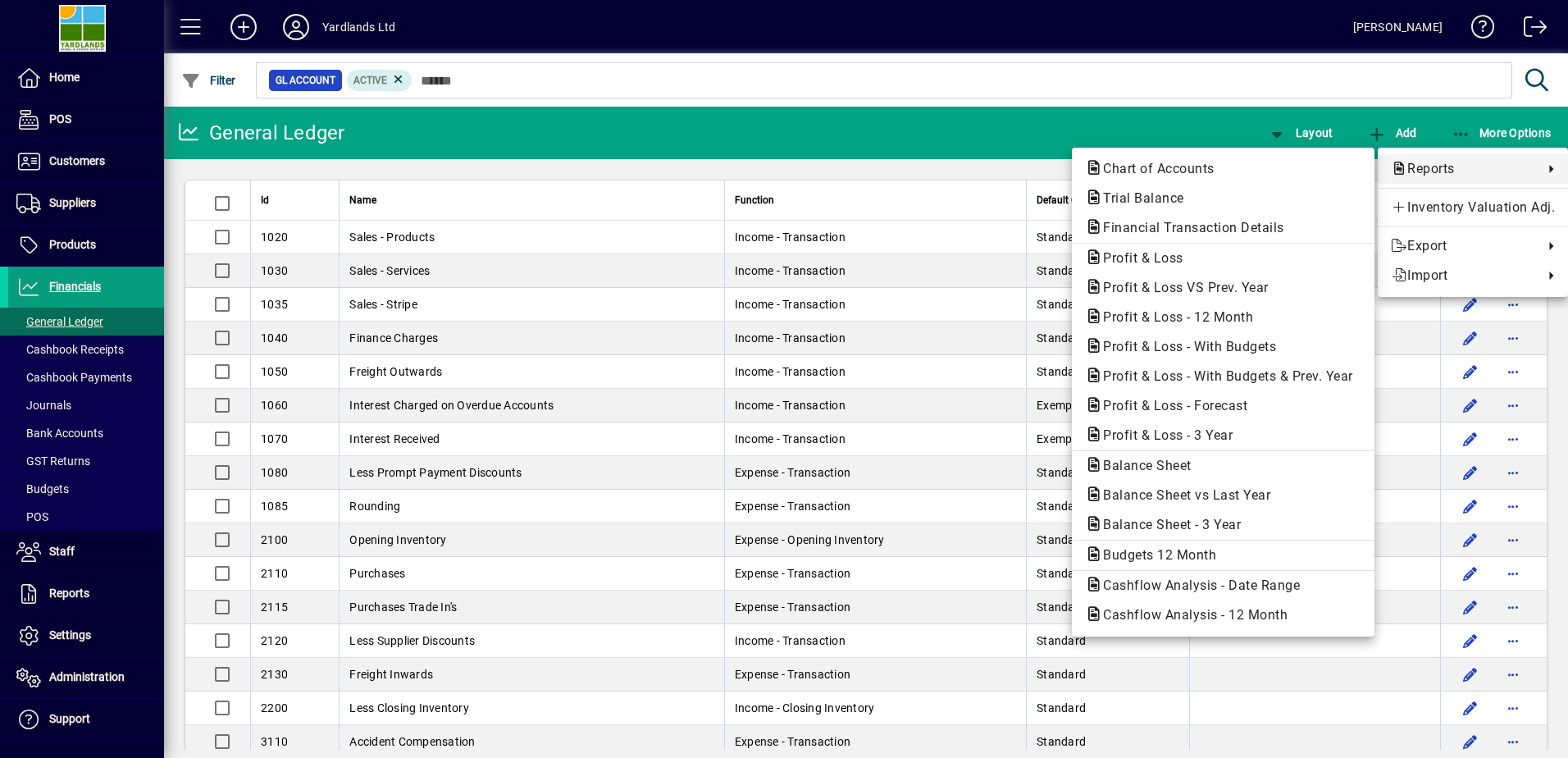
click at [65, 636] on div at bounding box center [784, 379] width 1568 height 758
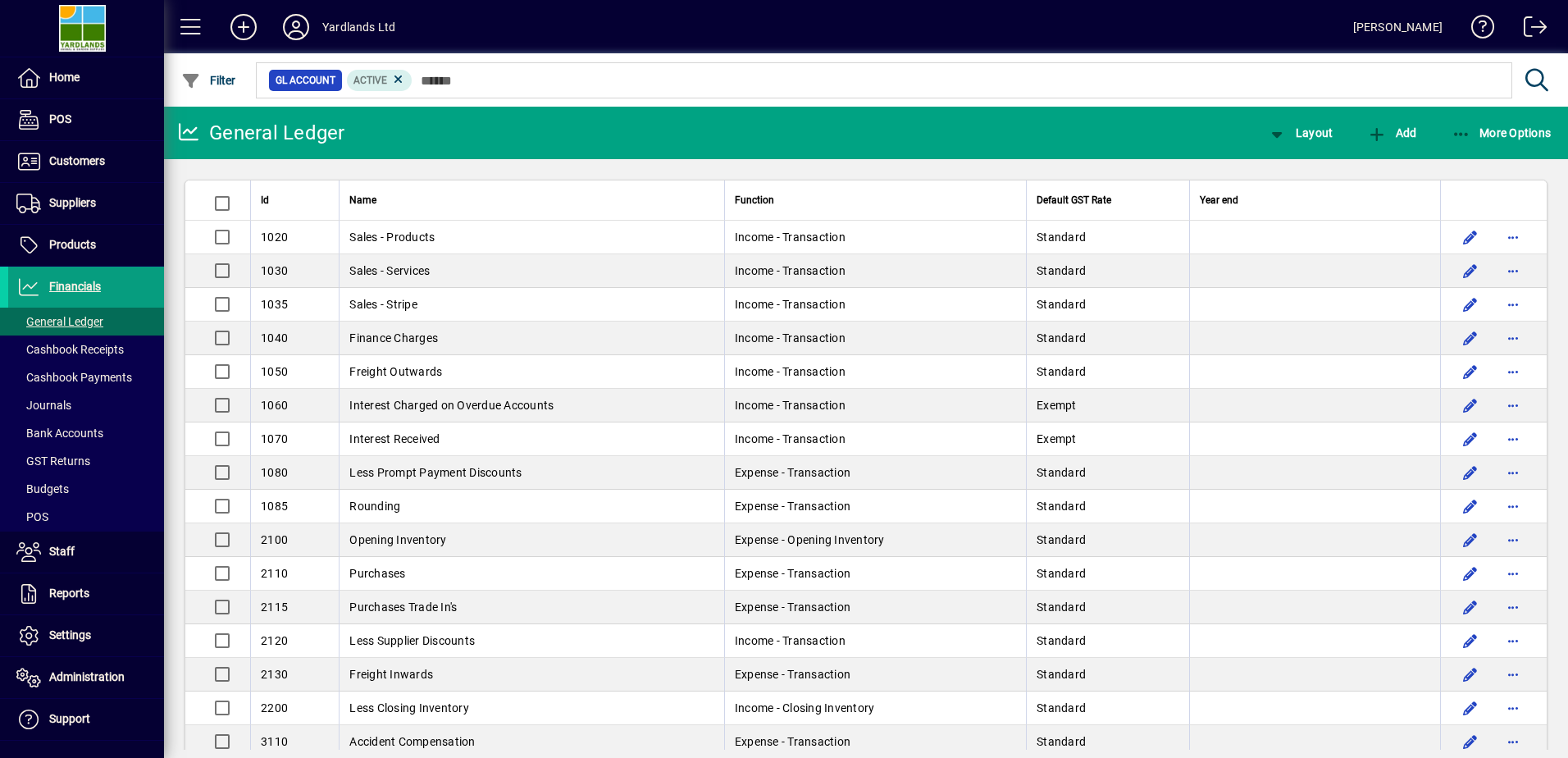
click at [59, 636] on span "Settings" at bounding box center [70, 635] width 42 height 13
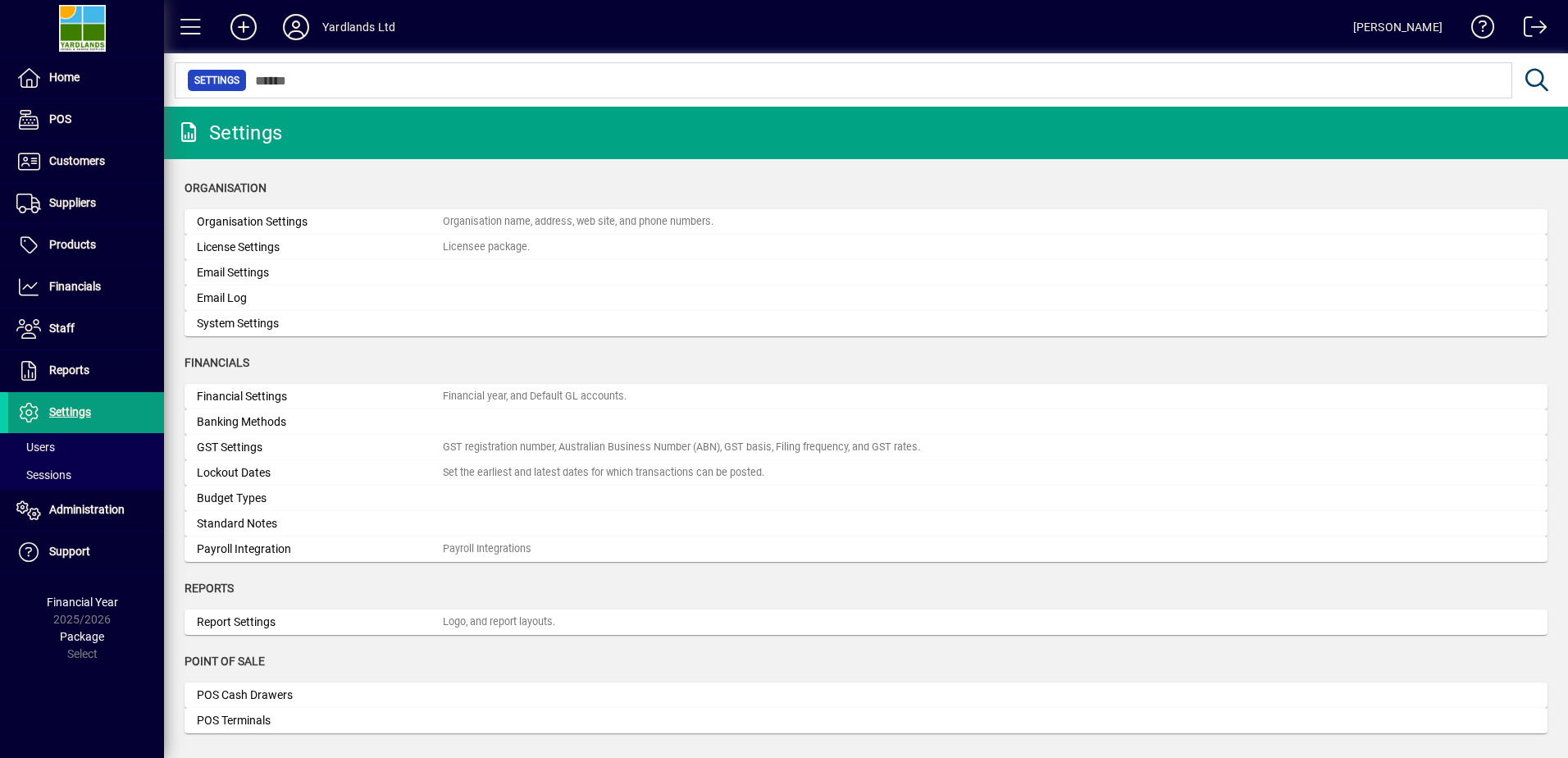
click at [70, 374] on span "Reports" at bounding box center [70, 370] width 40 height 13
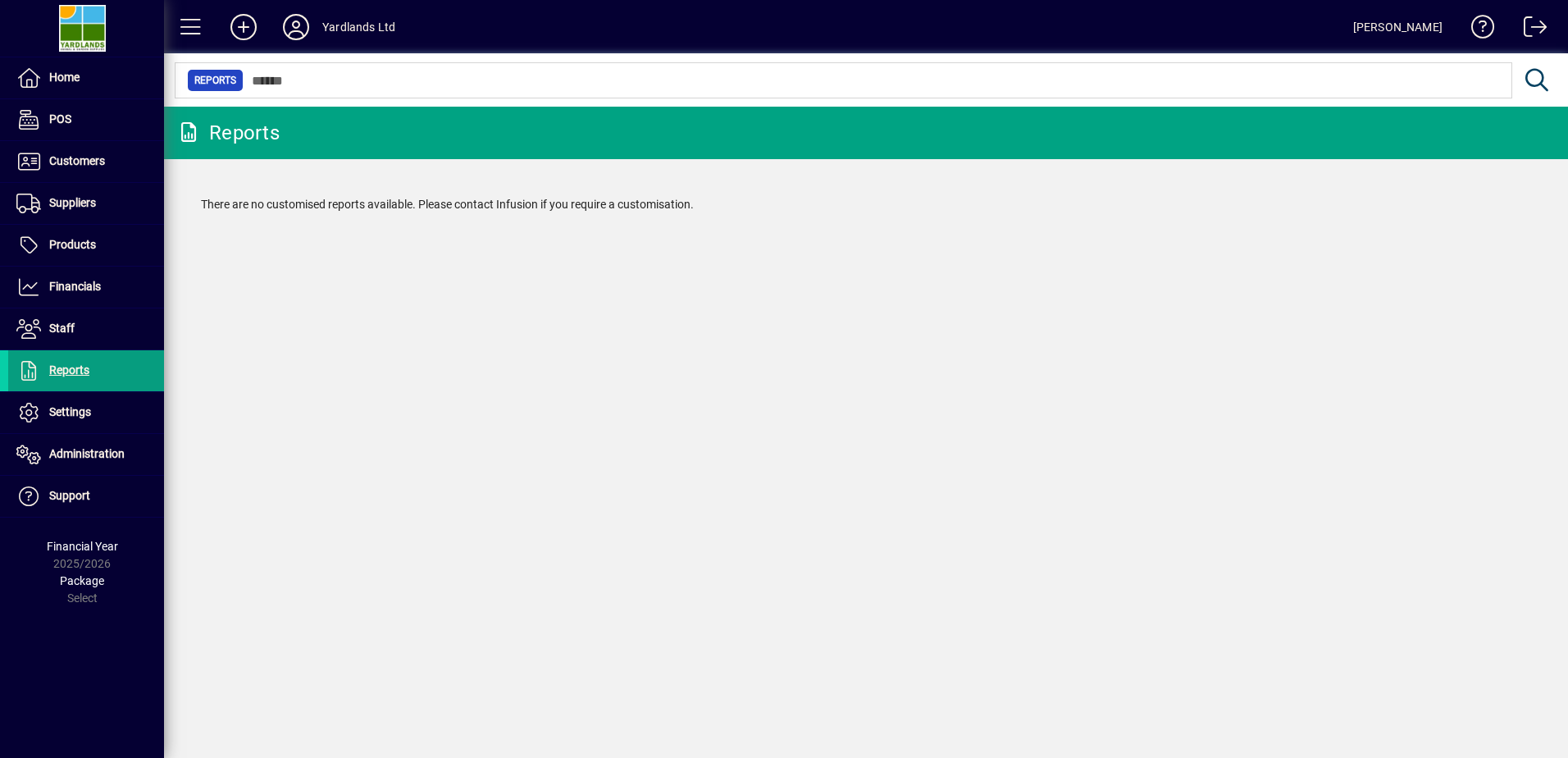
click at [65, 326] on span "Staff" at bounding box center [62, 328] width 25 height 13
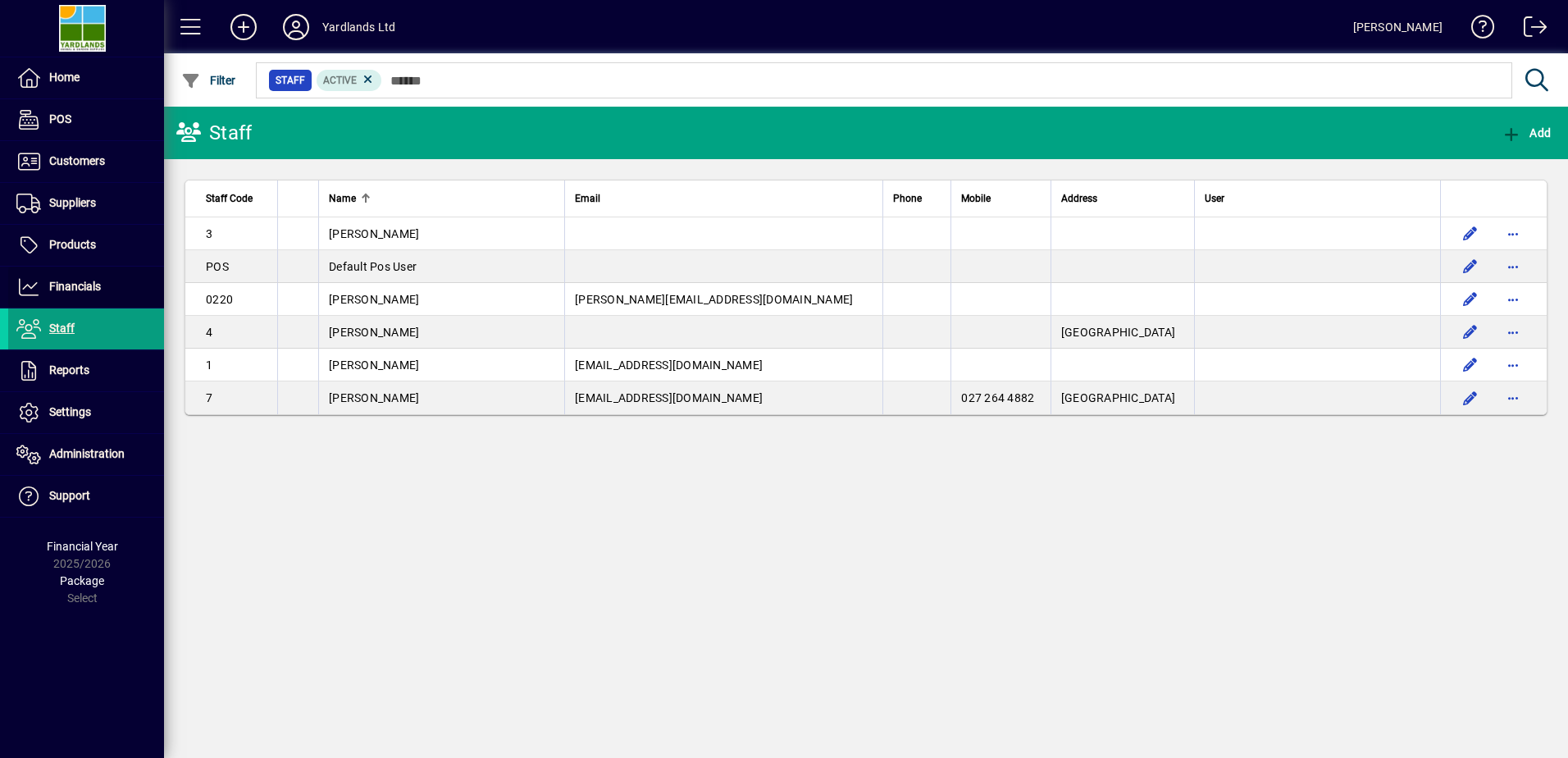
click at [66, 290] on span "Financials" at bounding box center [75, 286] width 52 height 13
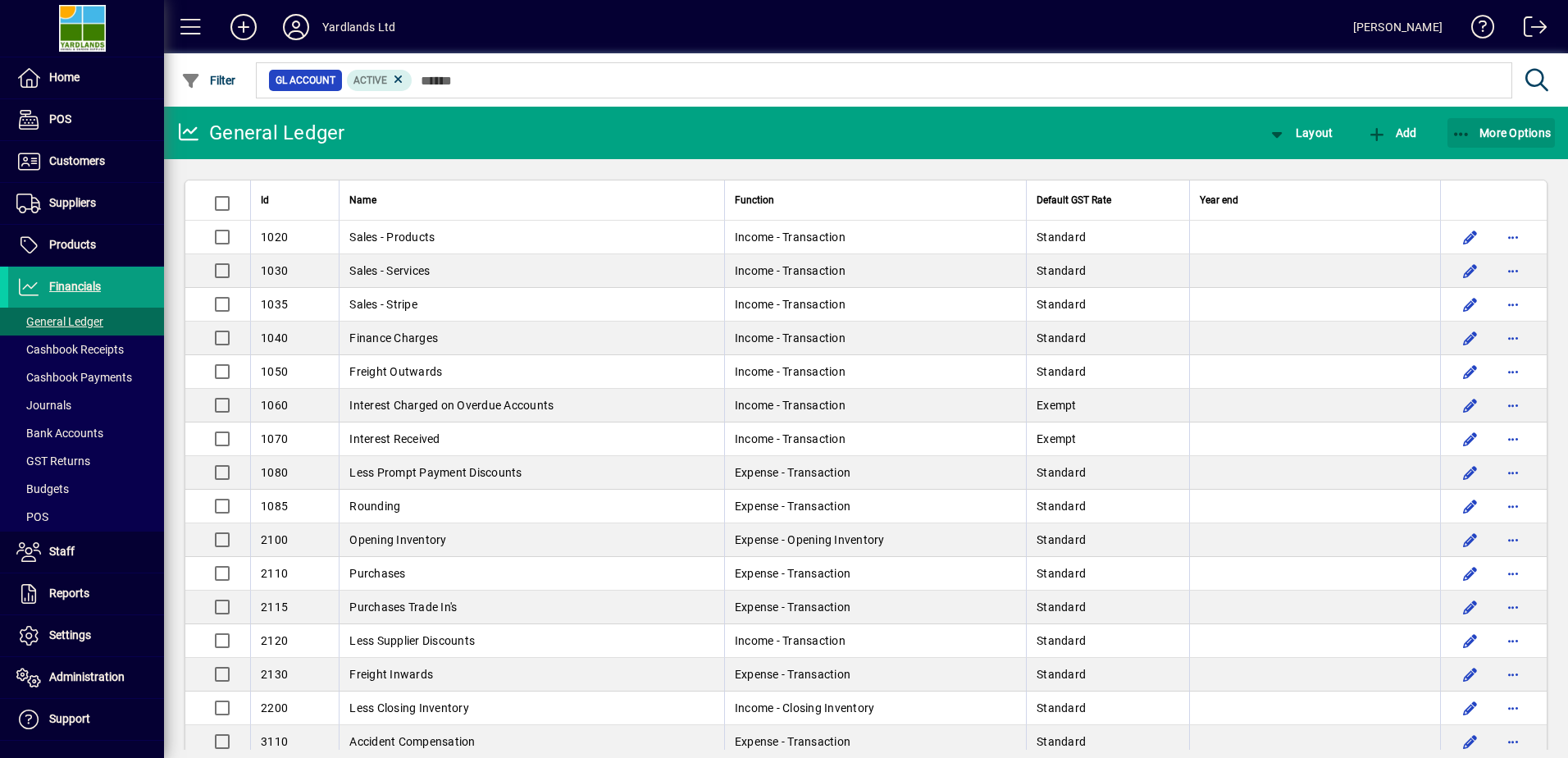
click at [1456, 129] on icon "button" at bounding box center [1462, 135] width 20 height 17
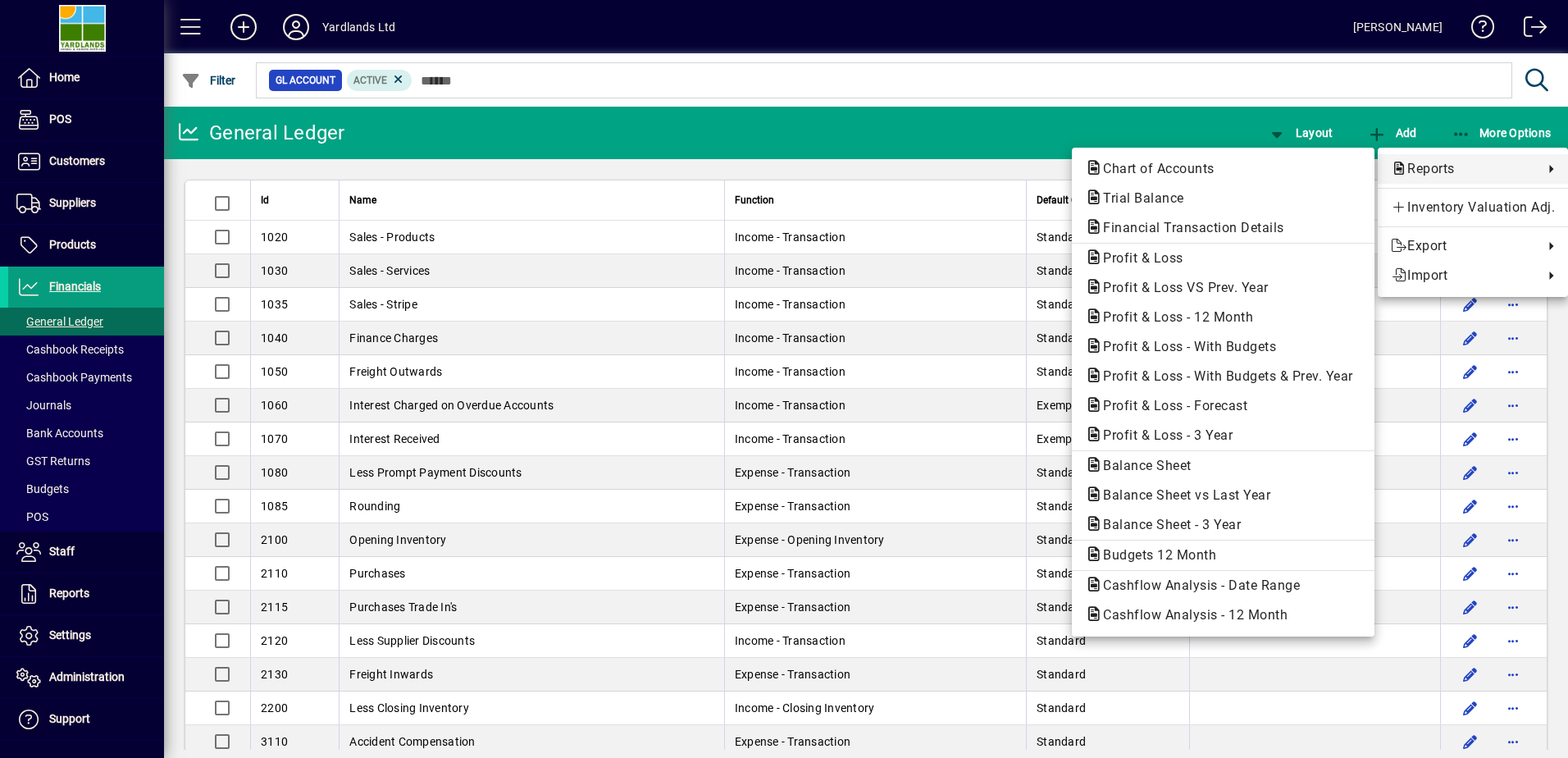
click at [58, 246] on div at bounding box center [784, 379] width 1568 height 758
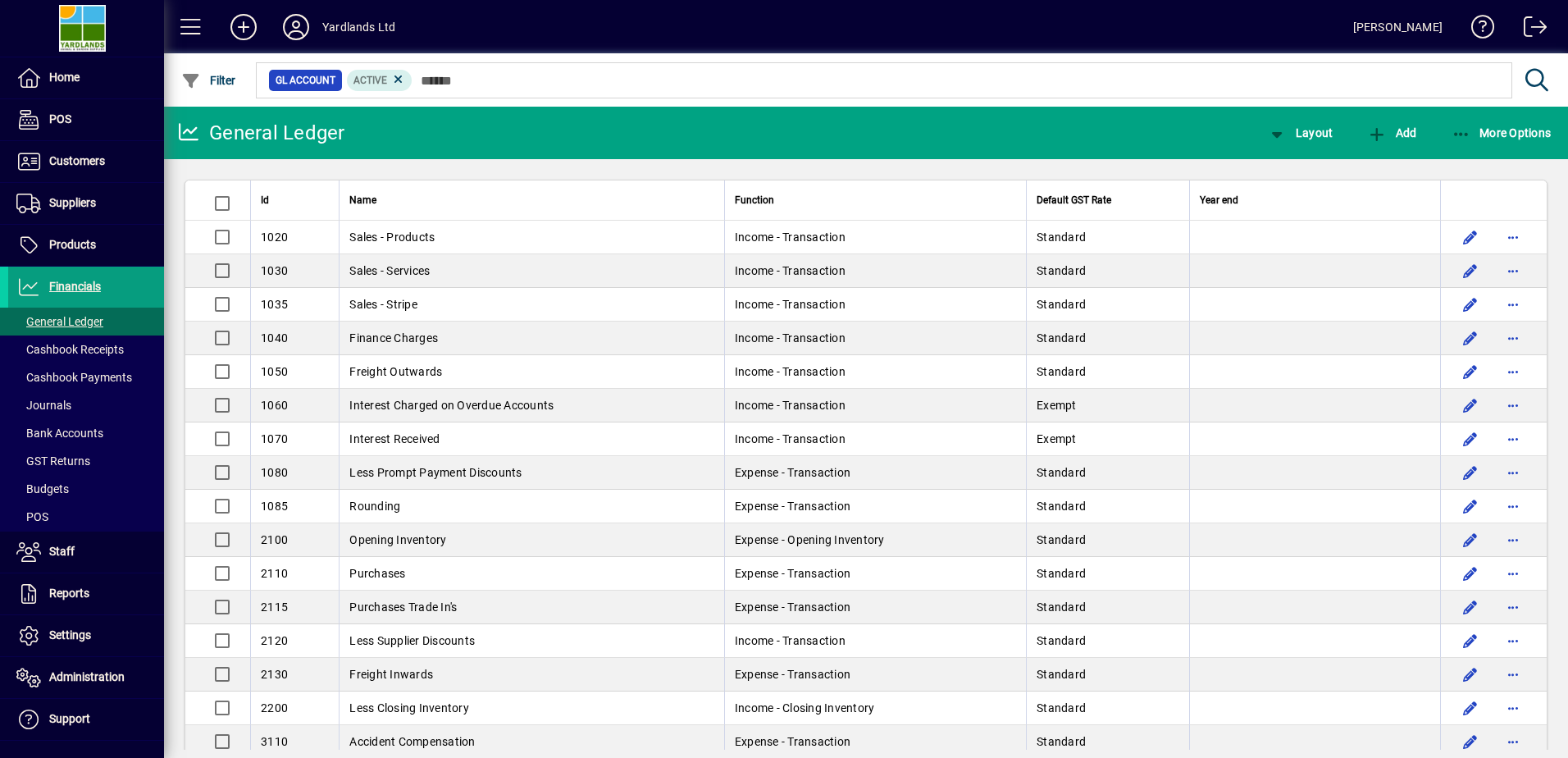
click at [60, 245] on span "Products" at bounding box center [73, 245] width 47 height 13
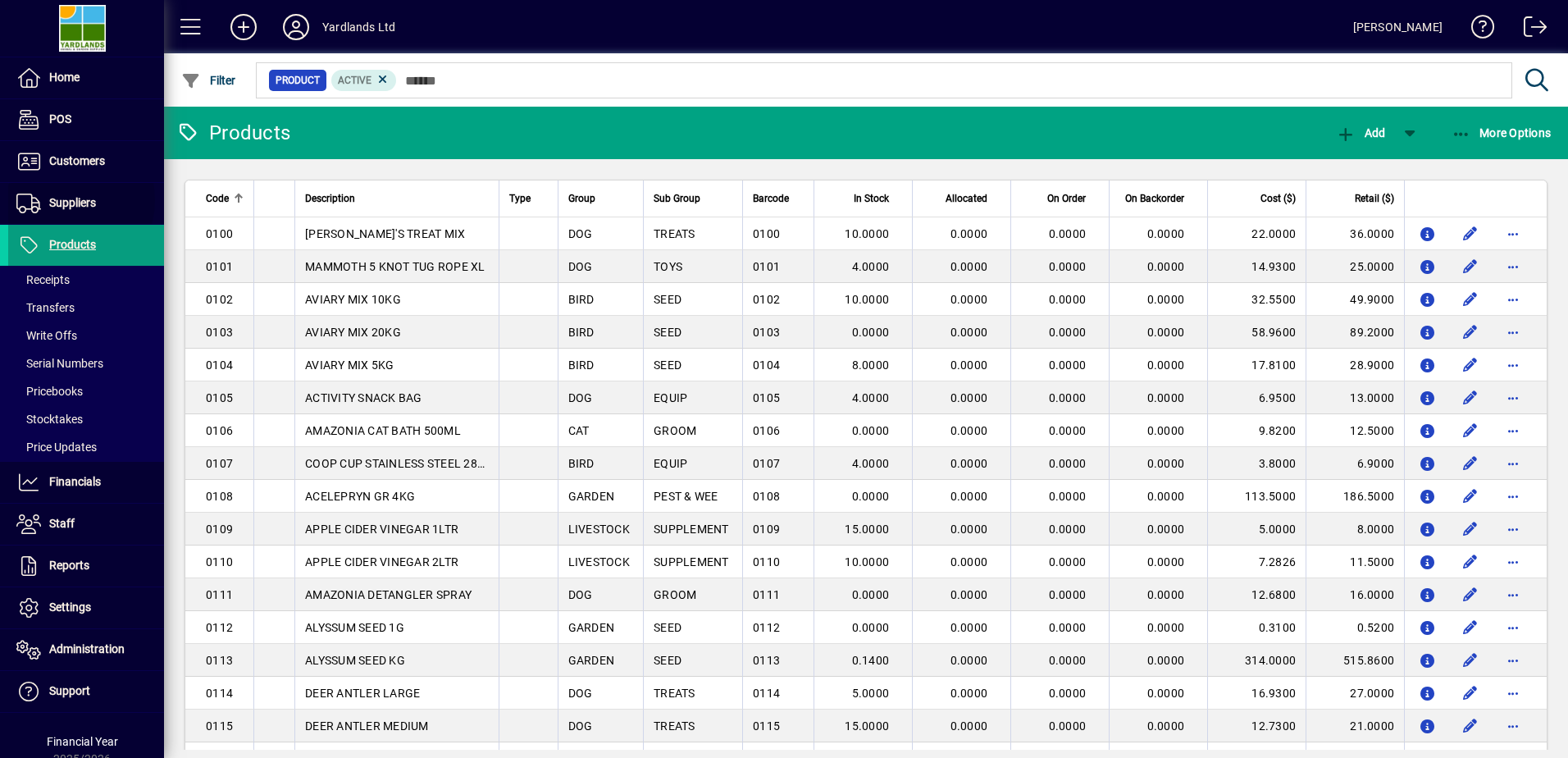
click at [63, 200] on span "Suppliers" at bounding box center [73, 203] width 47 height 13
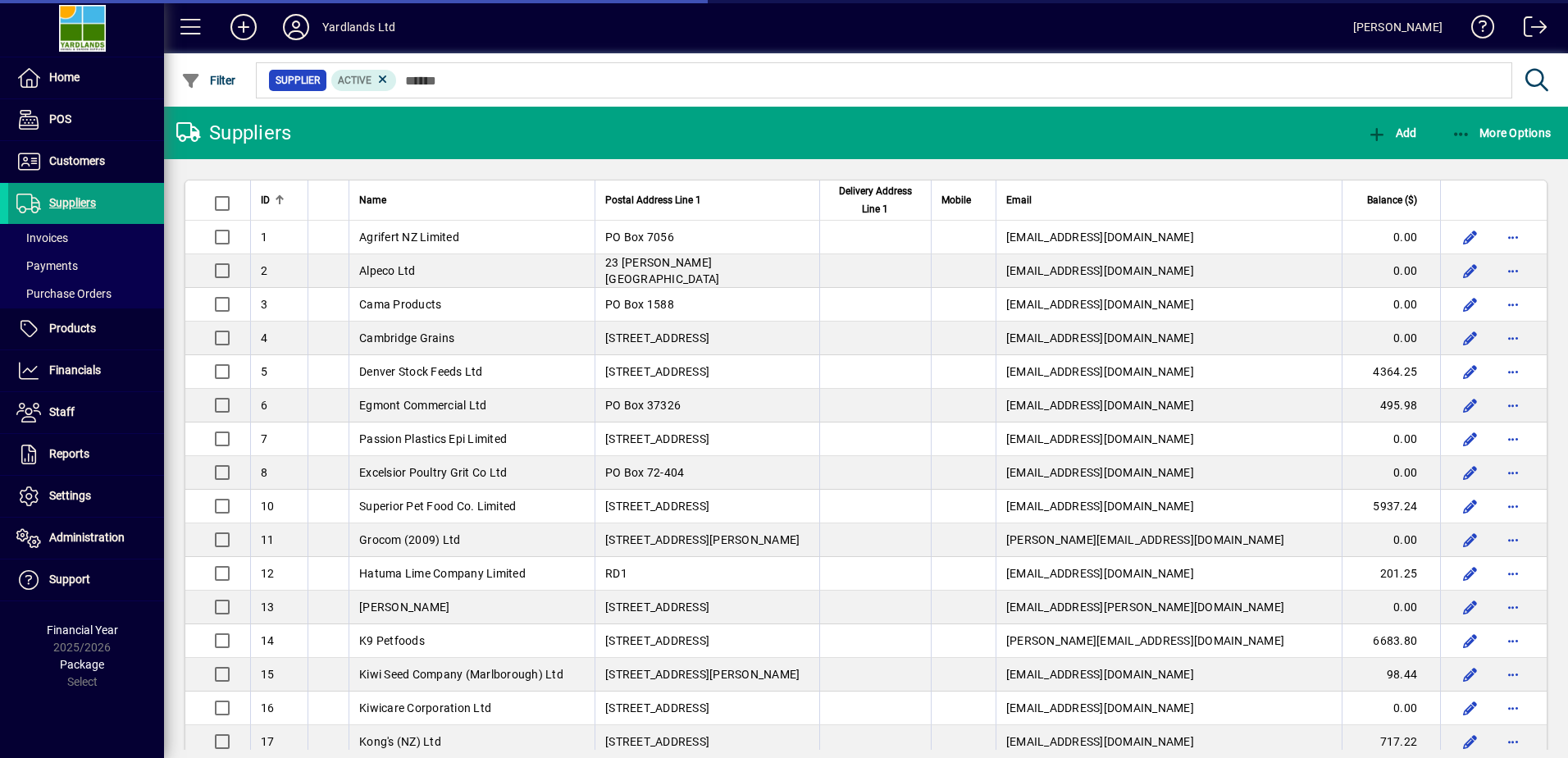
click at [64, 165] on span "Customers" at bounding box center [77, 161] width 55 height 13
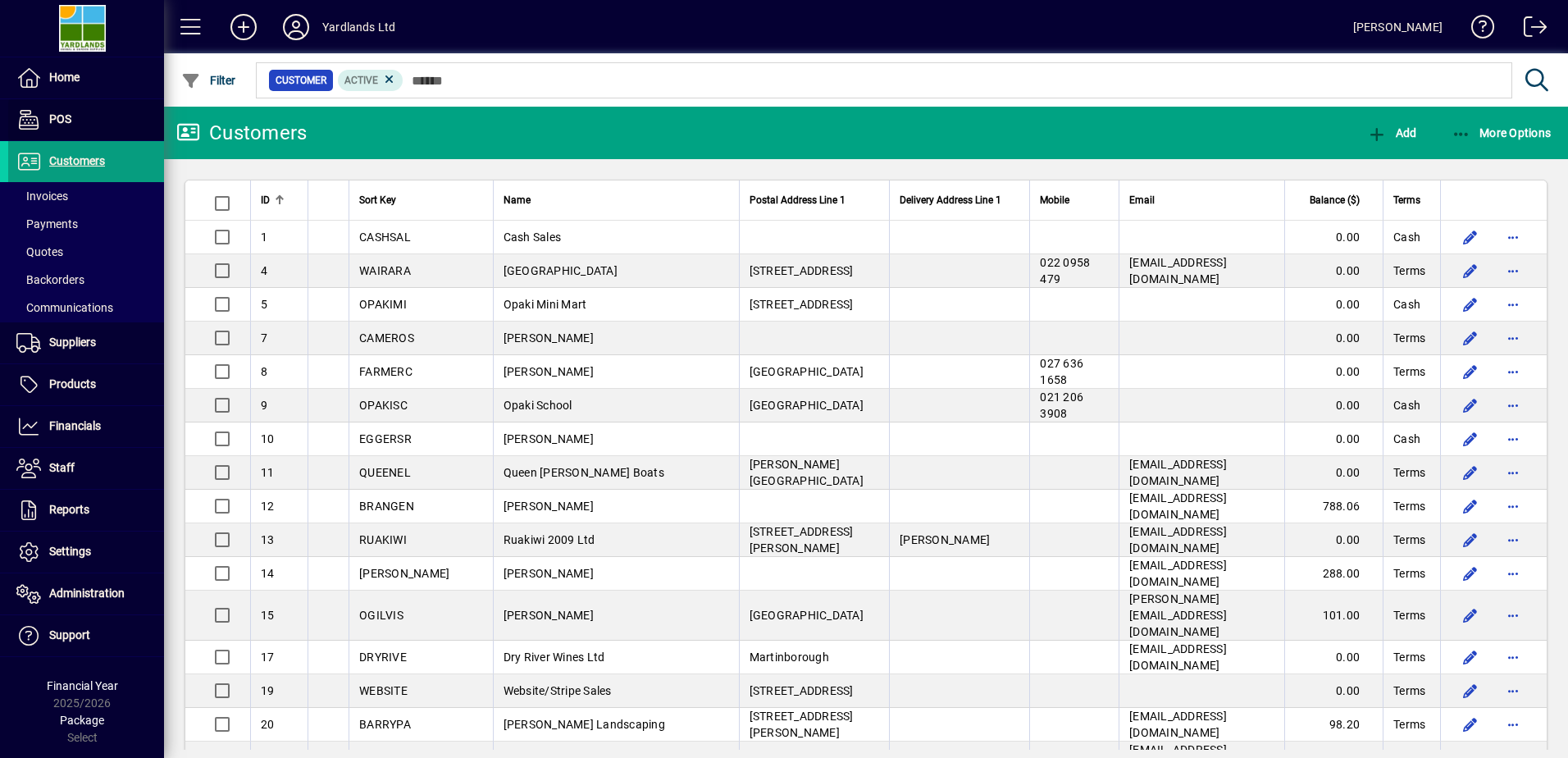
click at [64, 122] on span "POS" at bounding box center [60, 119] width 22 height 13
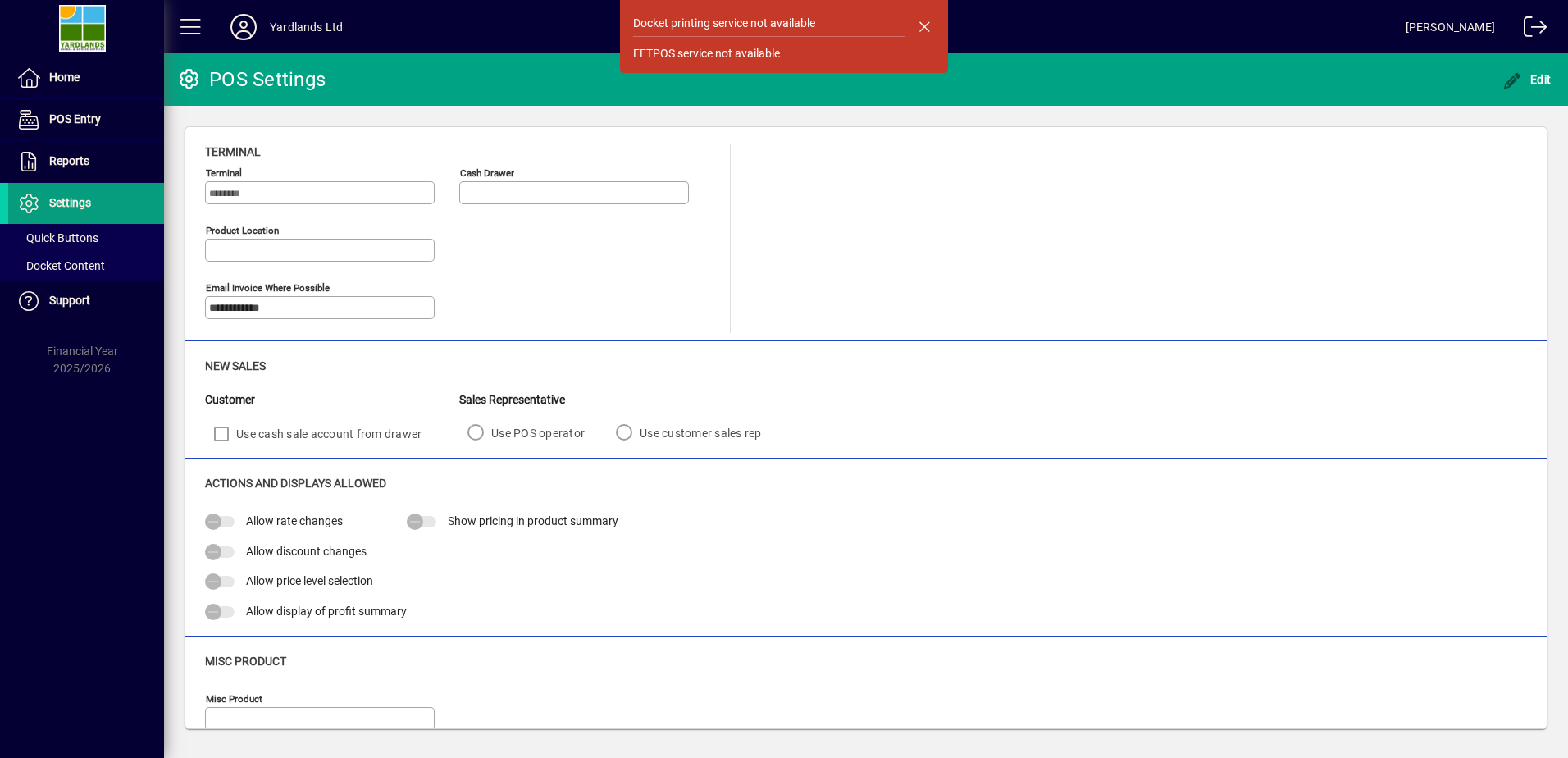
click at [919, 24] on span "button" at bounding box center [924, 26] width 39 height 39
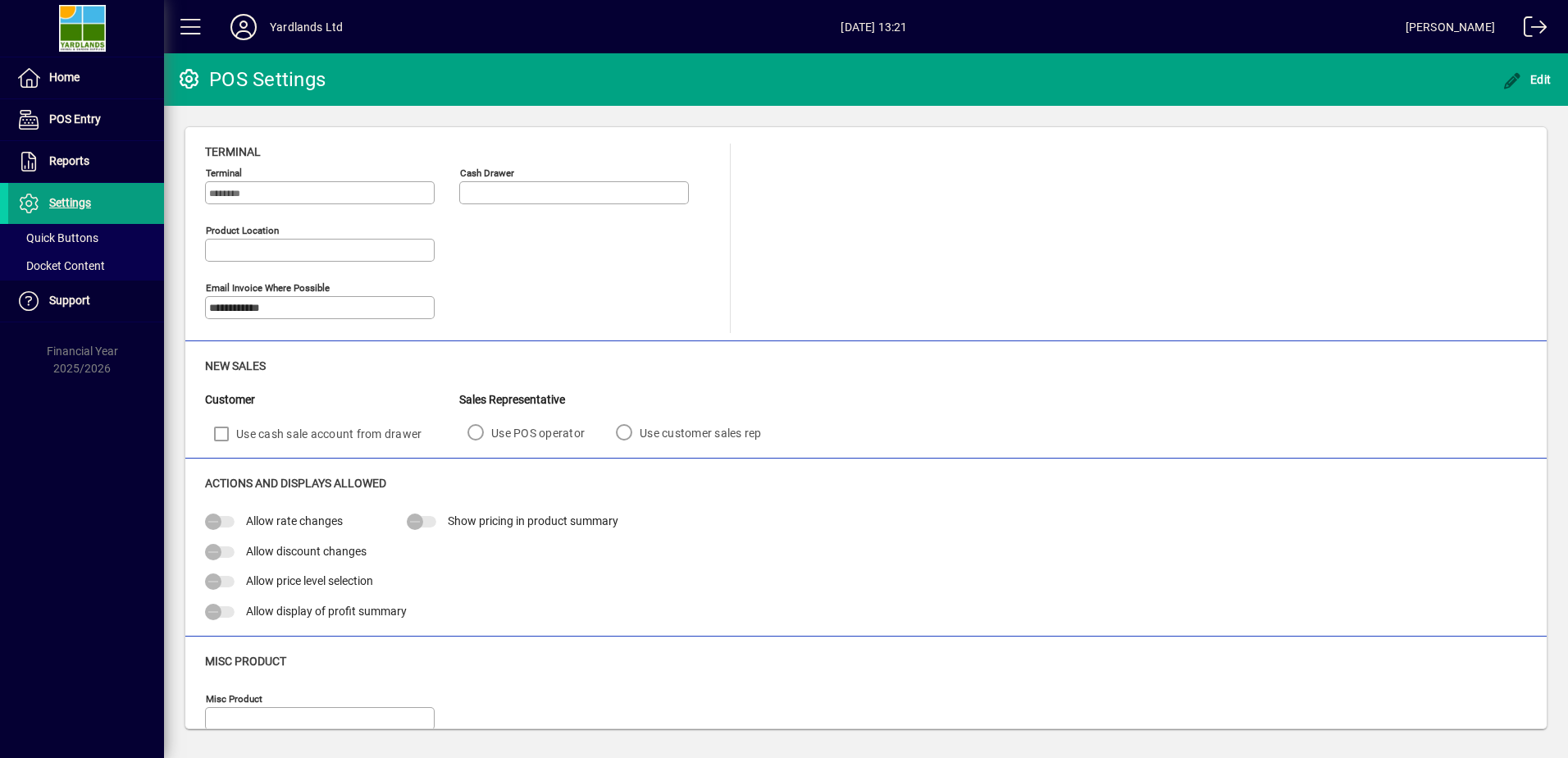
click at [68, 159] on span "Reports" at bounding box center [70, 161] width 40 height 13
click at [71, 86] on span "Home" at bounding box center [44, 77] width 71 height 19
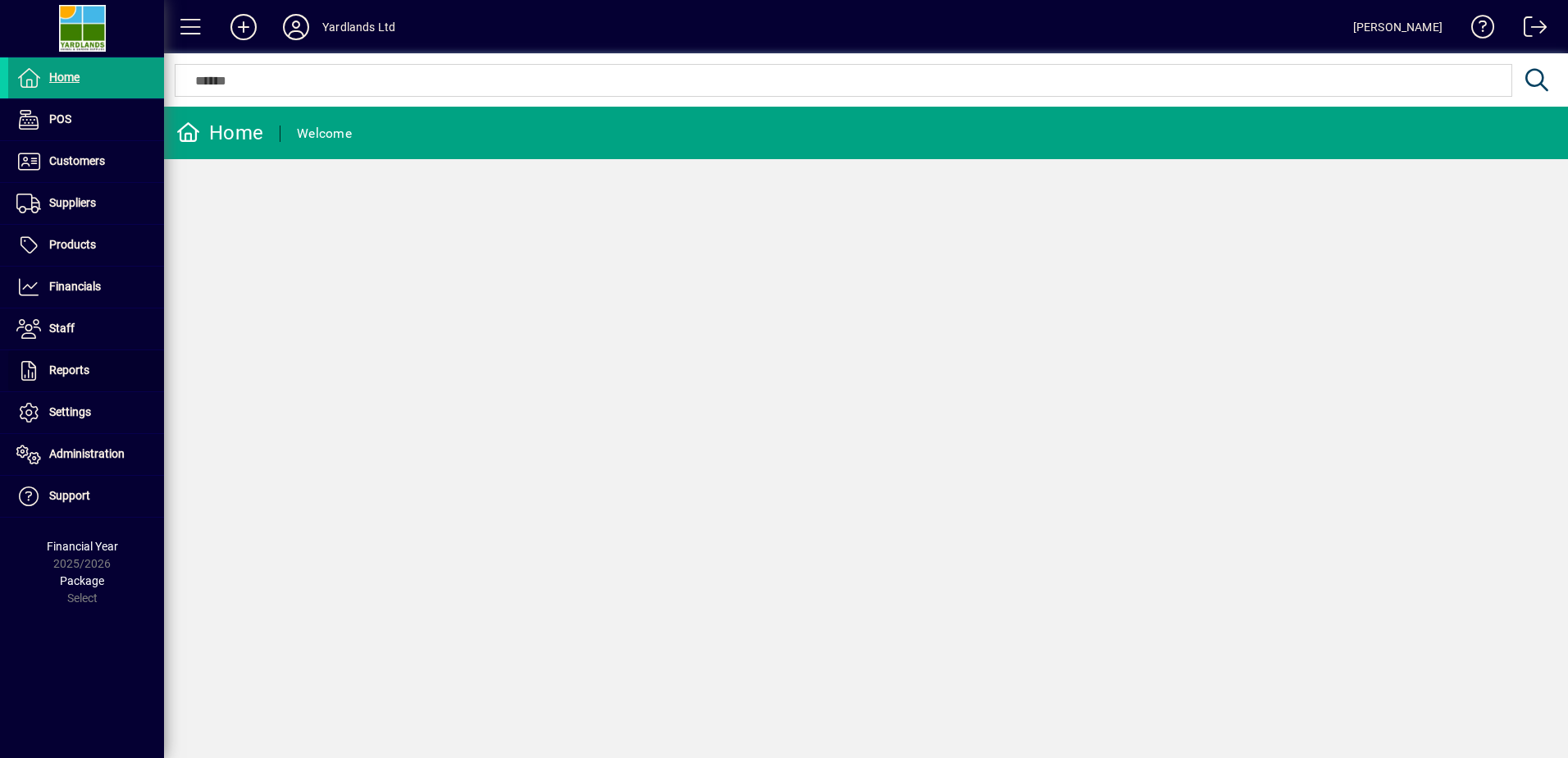
click at [83, 355] on span at bounding box center [86, 371] width 156 height 39
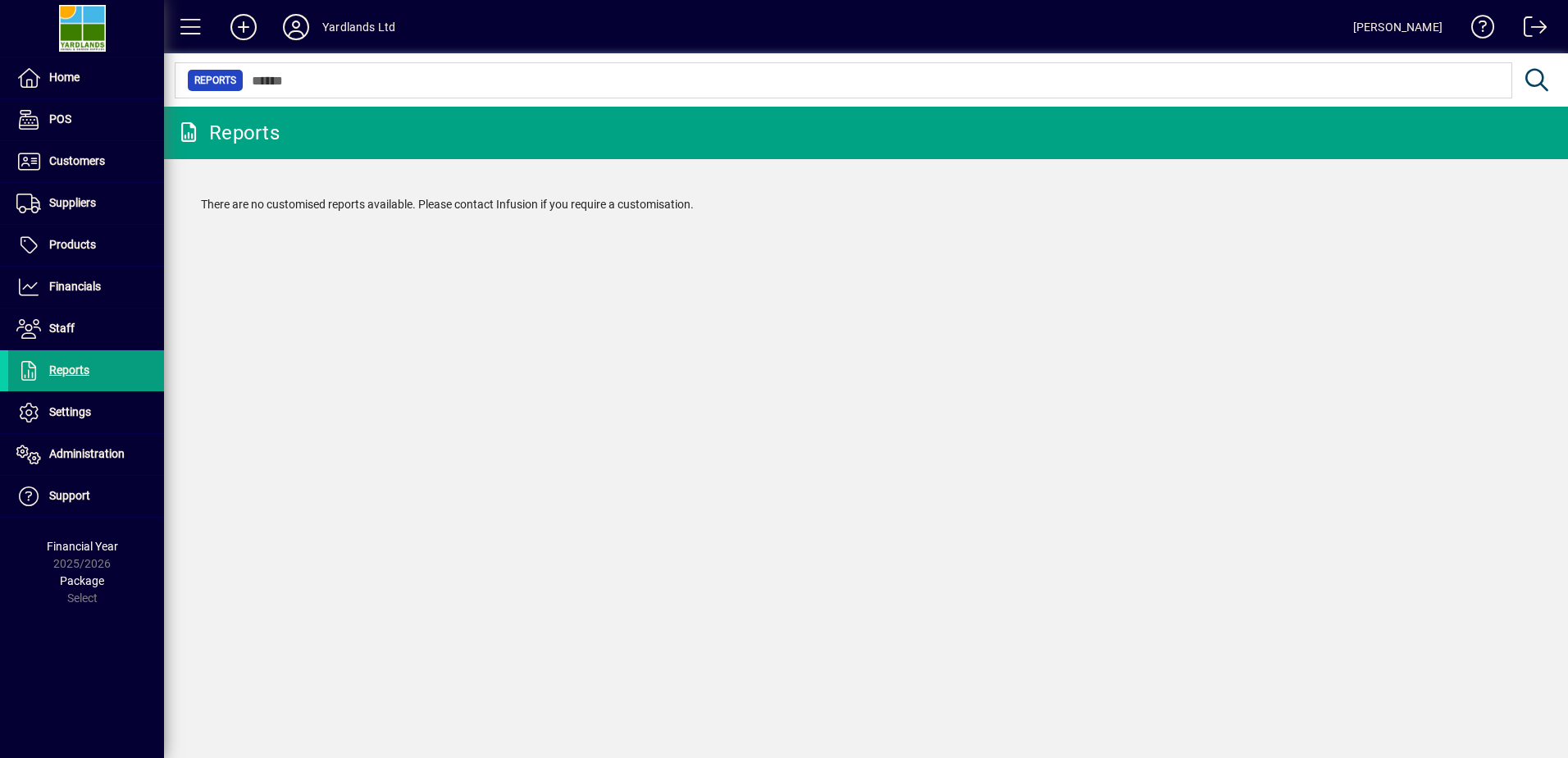
click at [82, 408] on span "Settings" at bounding box center [70, 412] width 42 height 13
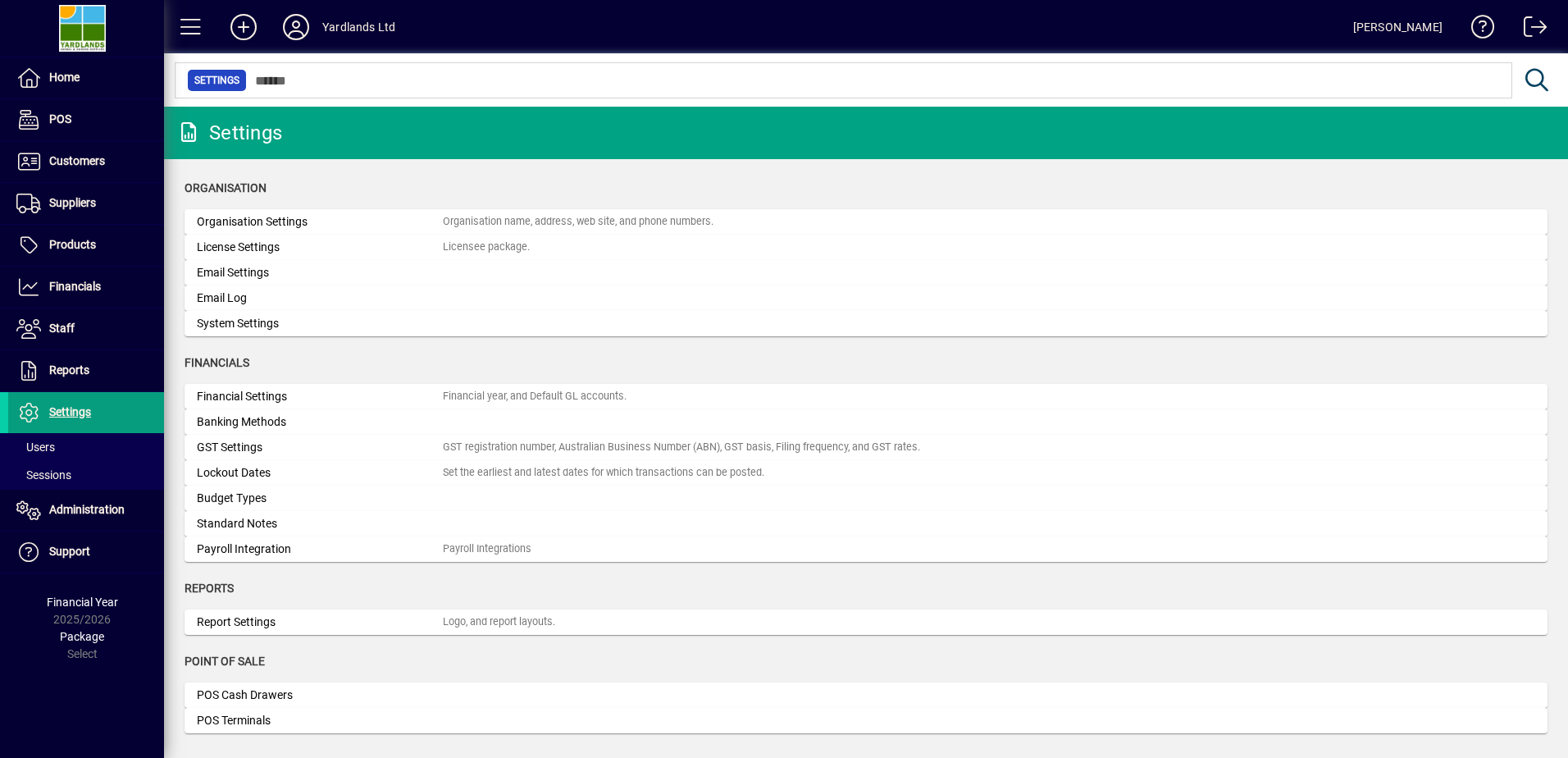
click at [71, 273] on span at bounding box center [86, 287] width 156 height 39
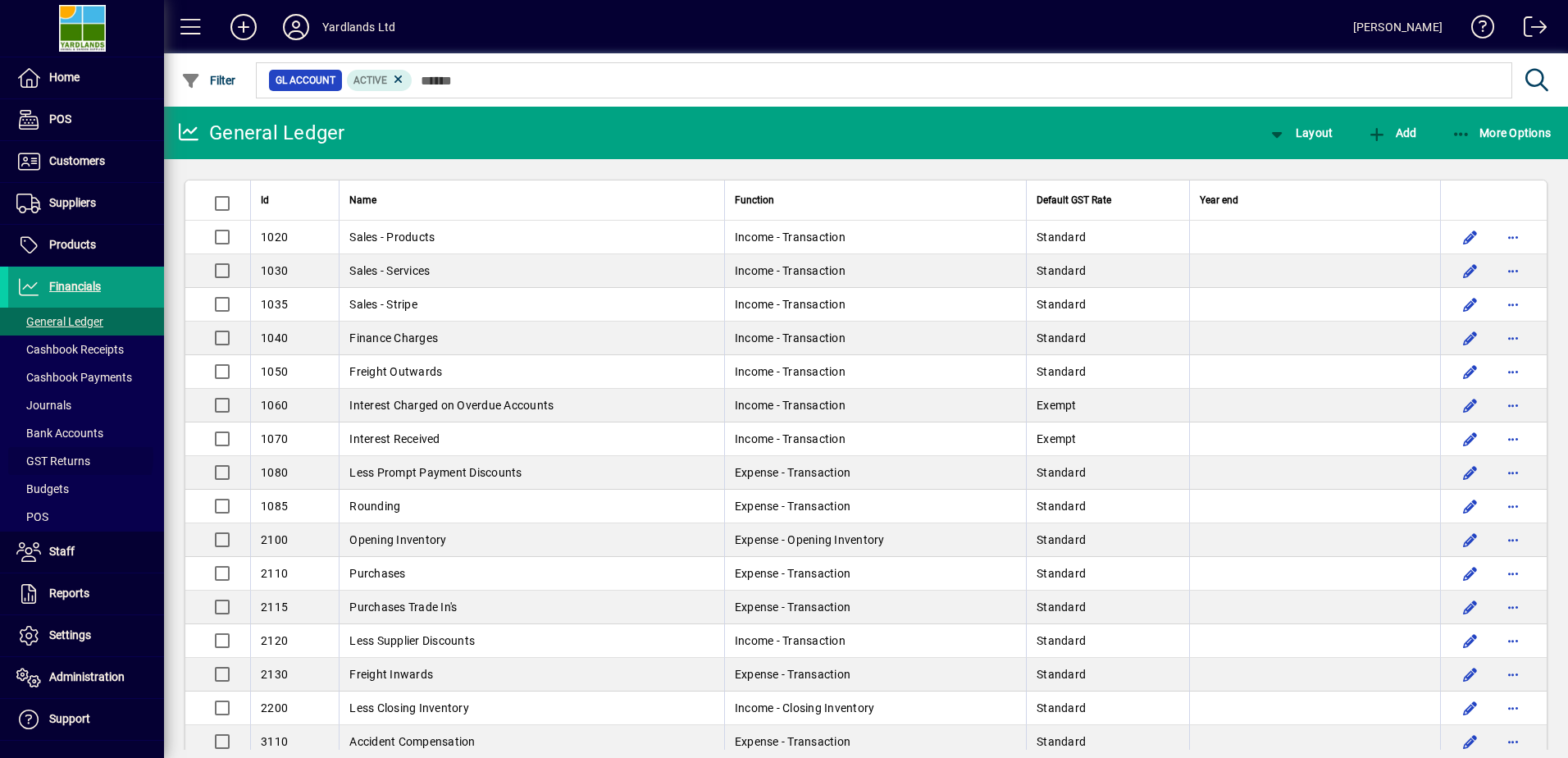
click at [65, 457] on span "GST Returns" at bounding box center [54, 461] width 74 height 13
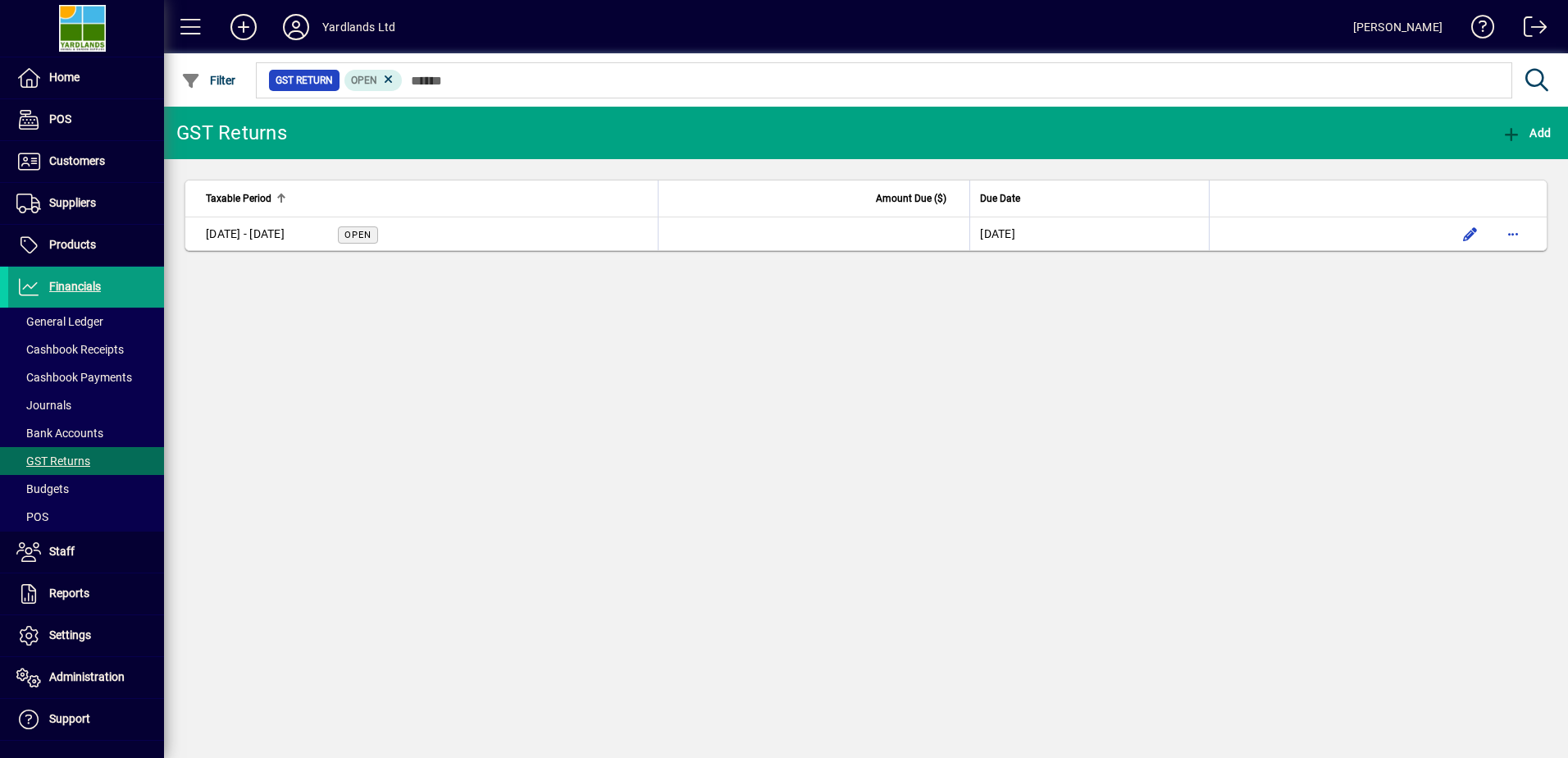
click at [278, 231] on div "[DATE] - [DATE]" at bounding box center [245, 234] width 79 height 18
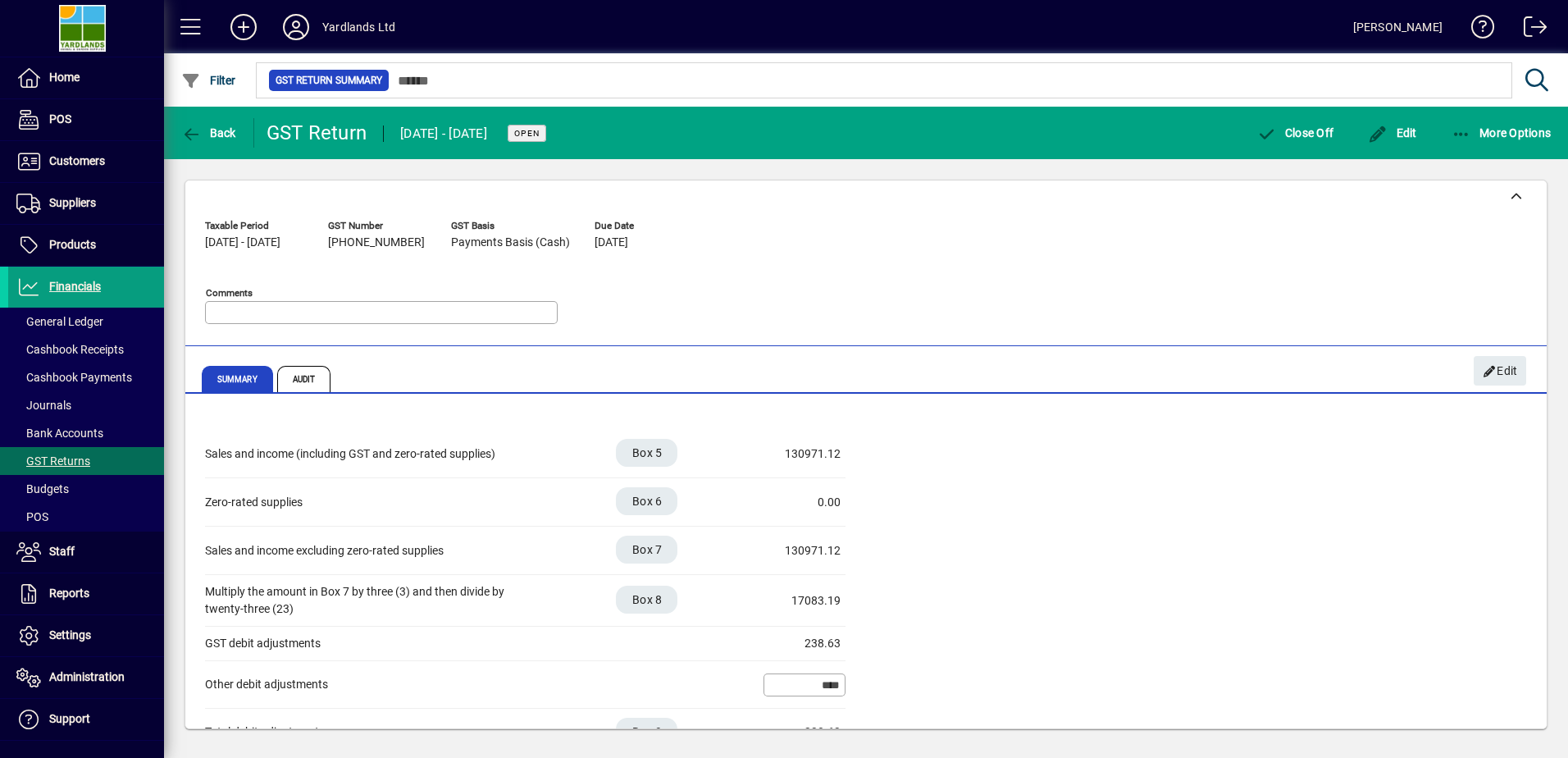
click at [307, 374] on span "Audit" at bounding box center [304, 378] width 55 height 26
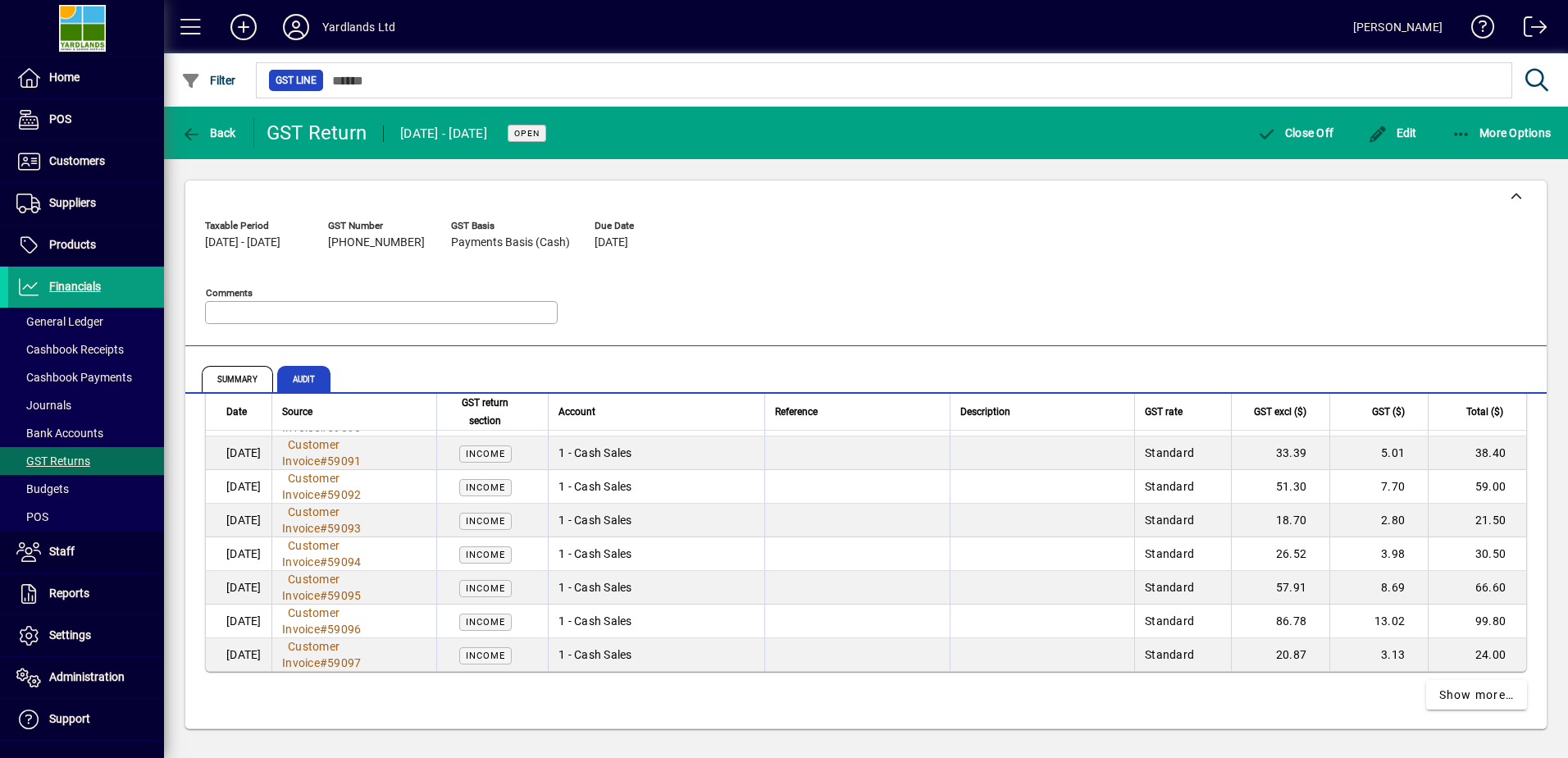
scroll to position [3139, 0]
click at [1465, 134] on icon "button" at bounding box center [1462, 135] width 20 height 17
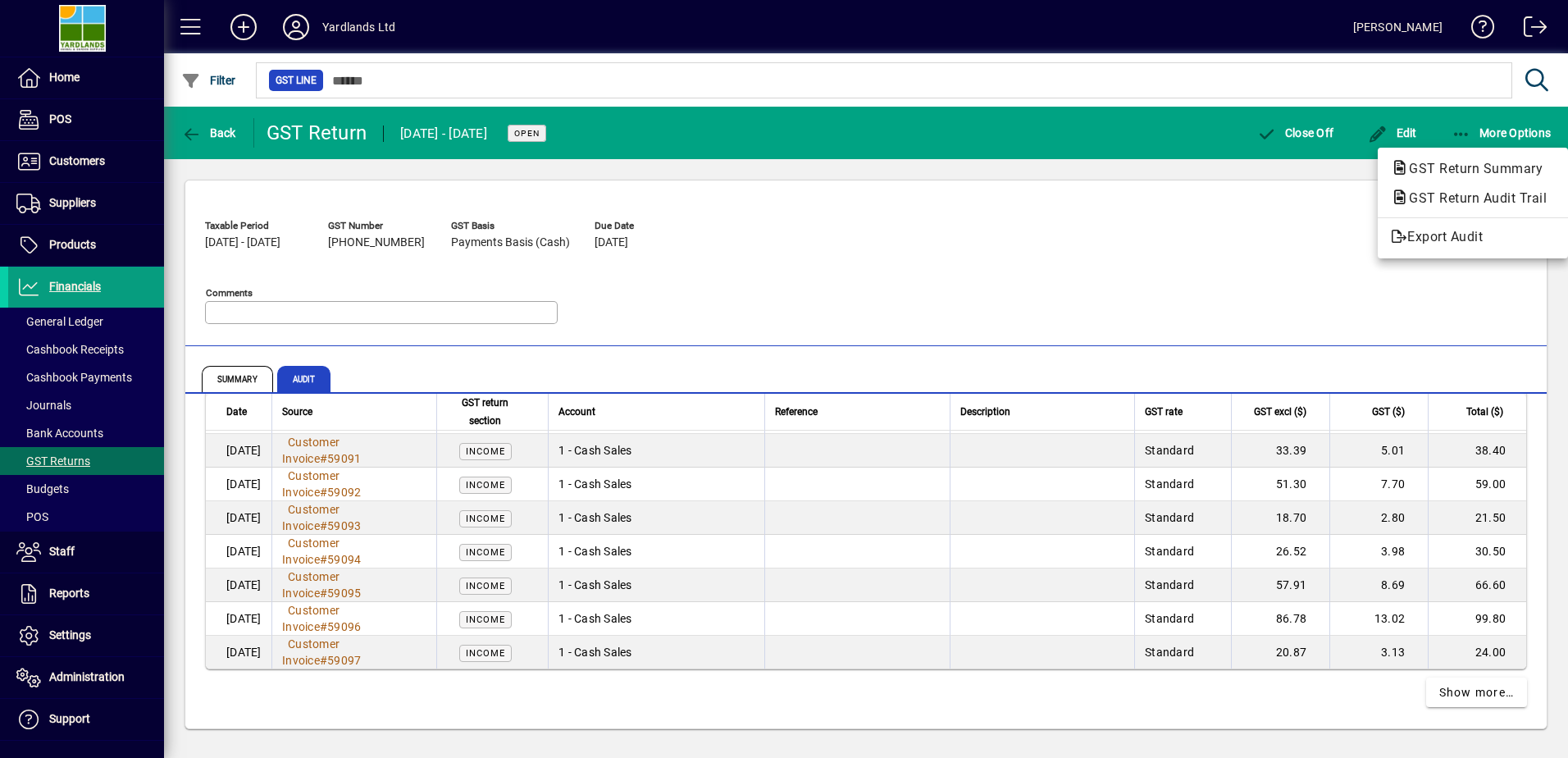
drag, startPoint x: 1541, startPoint y: 692, endPoint x: 1530, endPoint y: 415, distance: 277.2
click at [1530, 415] on div at bounding box center [784, 379] width 1568 height 758
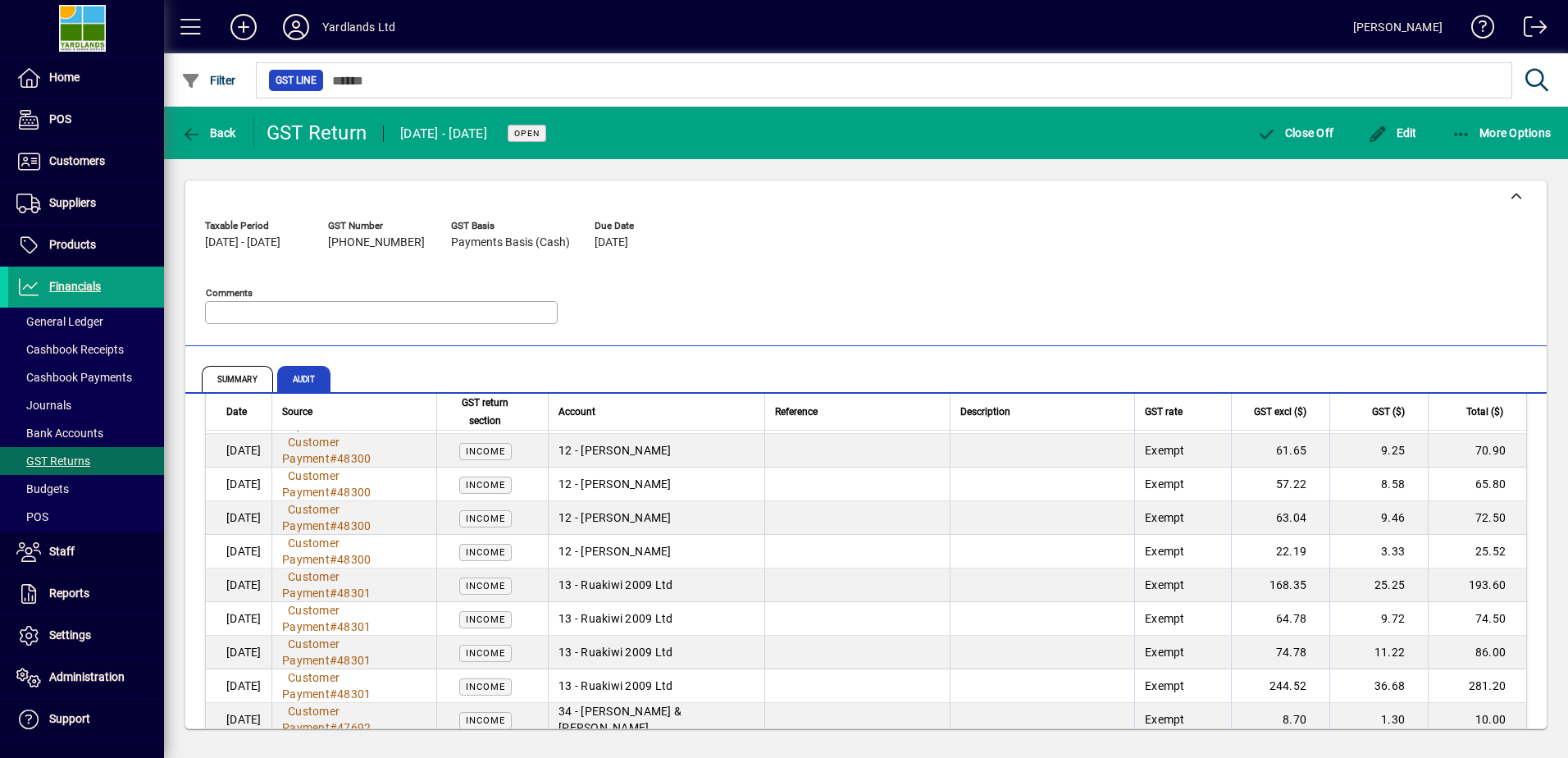
scroll to position [0, 0]
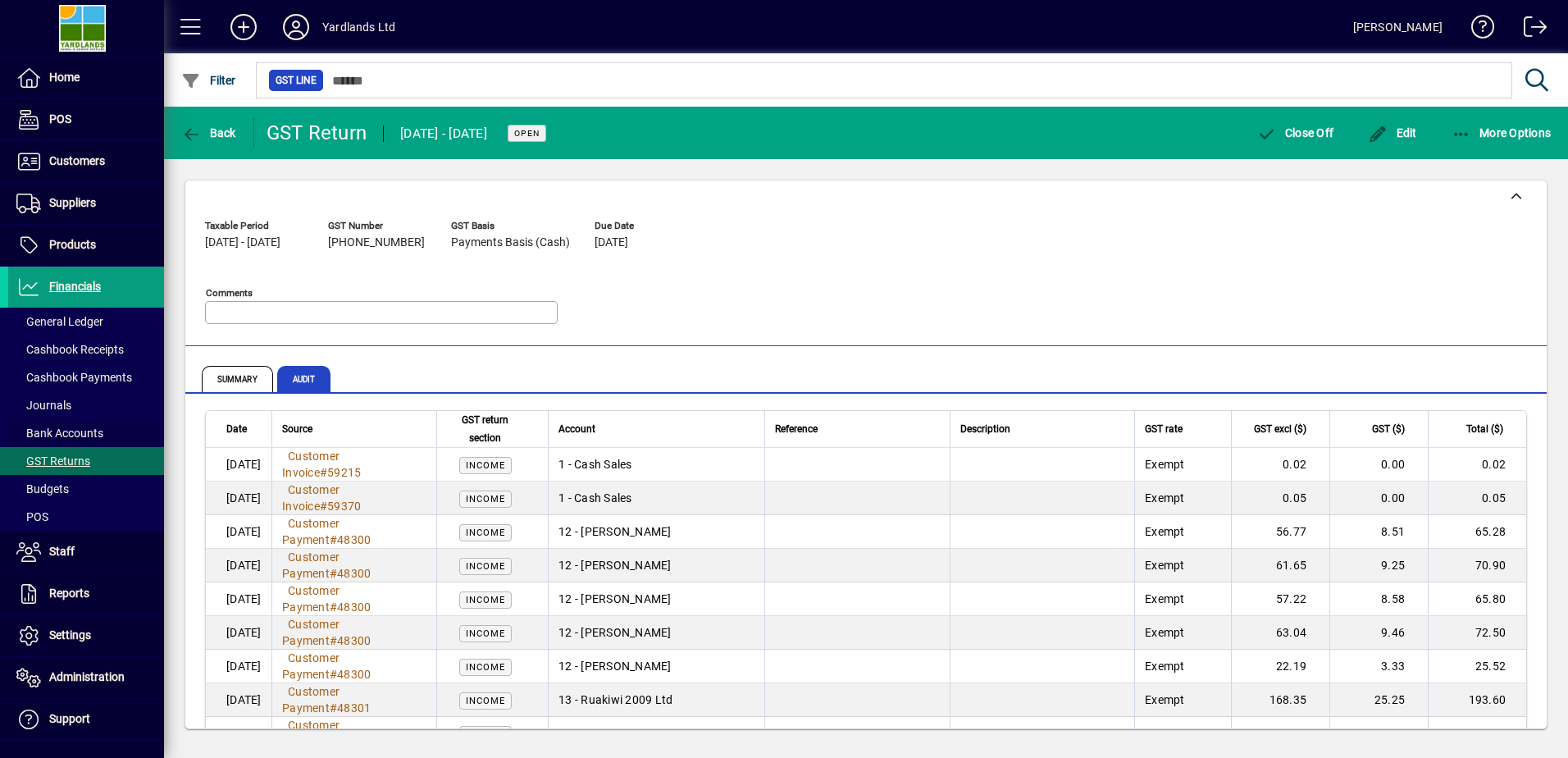
click at [83, 426] on span "Bank Accounts" at bounding box center [55, 434] width 95 height 18
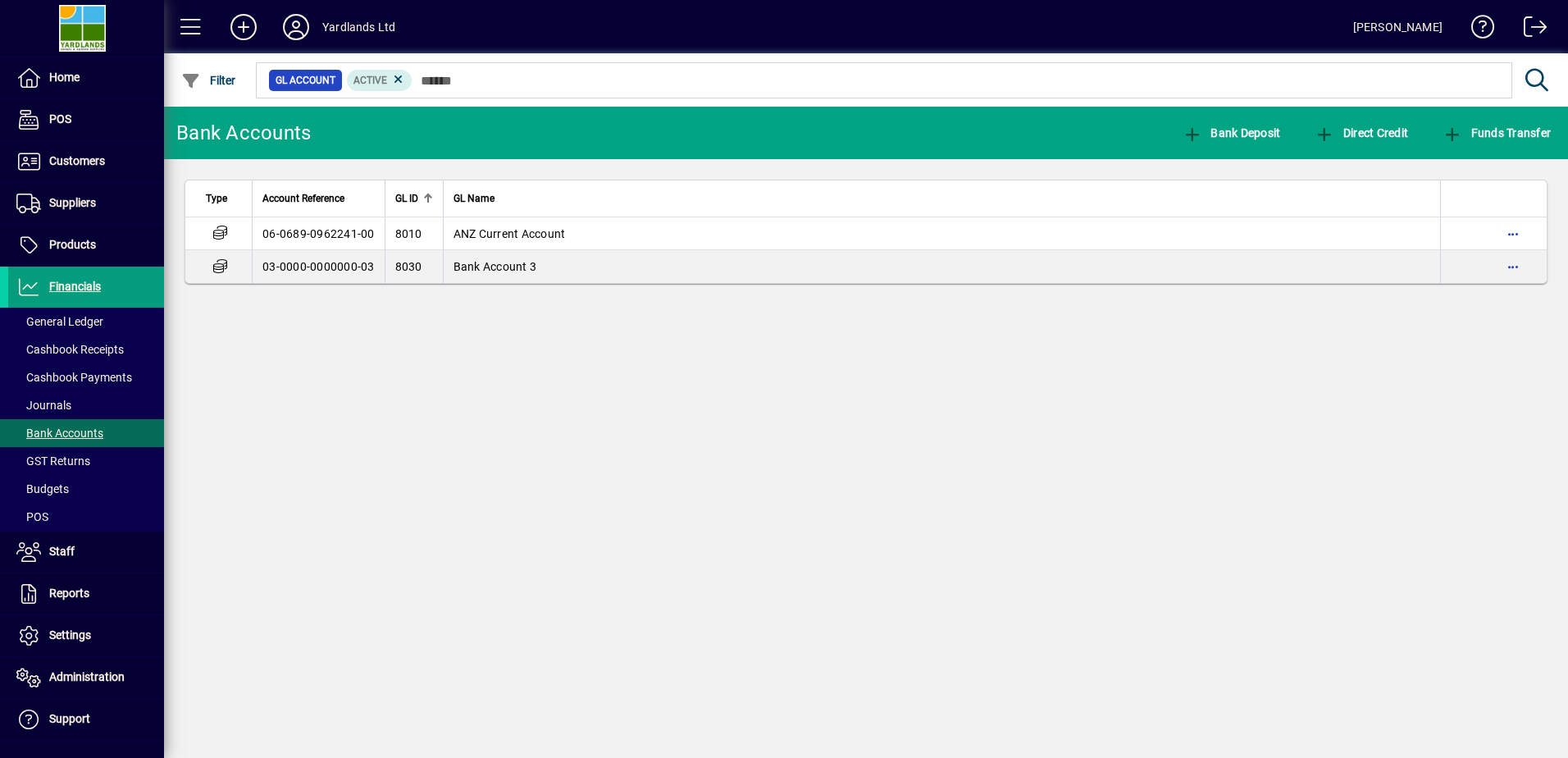
click at [75, 285] on span "Financials" at bounding box center [75, 286] width 52 height 13
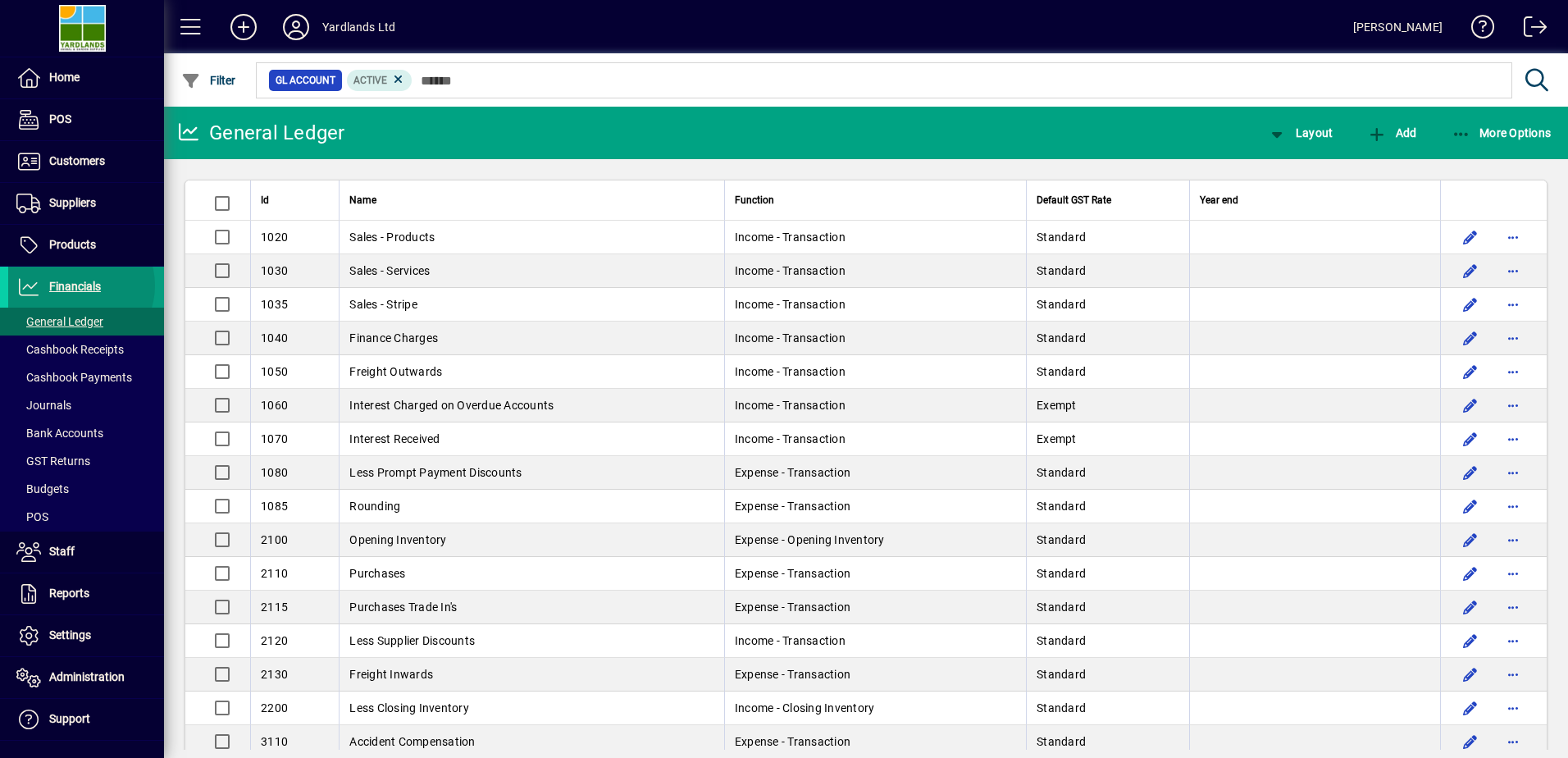
click at [75, 285] on span "Financials" at bounding box center [75, 286] width 52 height 13
click at [72, 425] on span "Bank Accounts" at bounding box center [55, 434] width 95 height 18
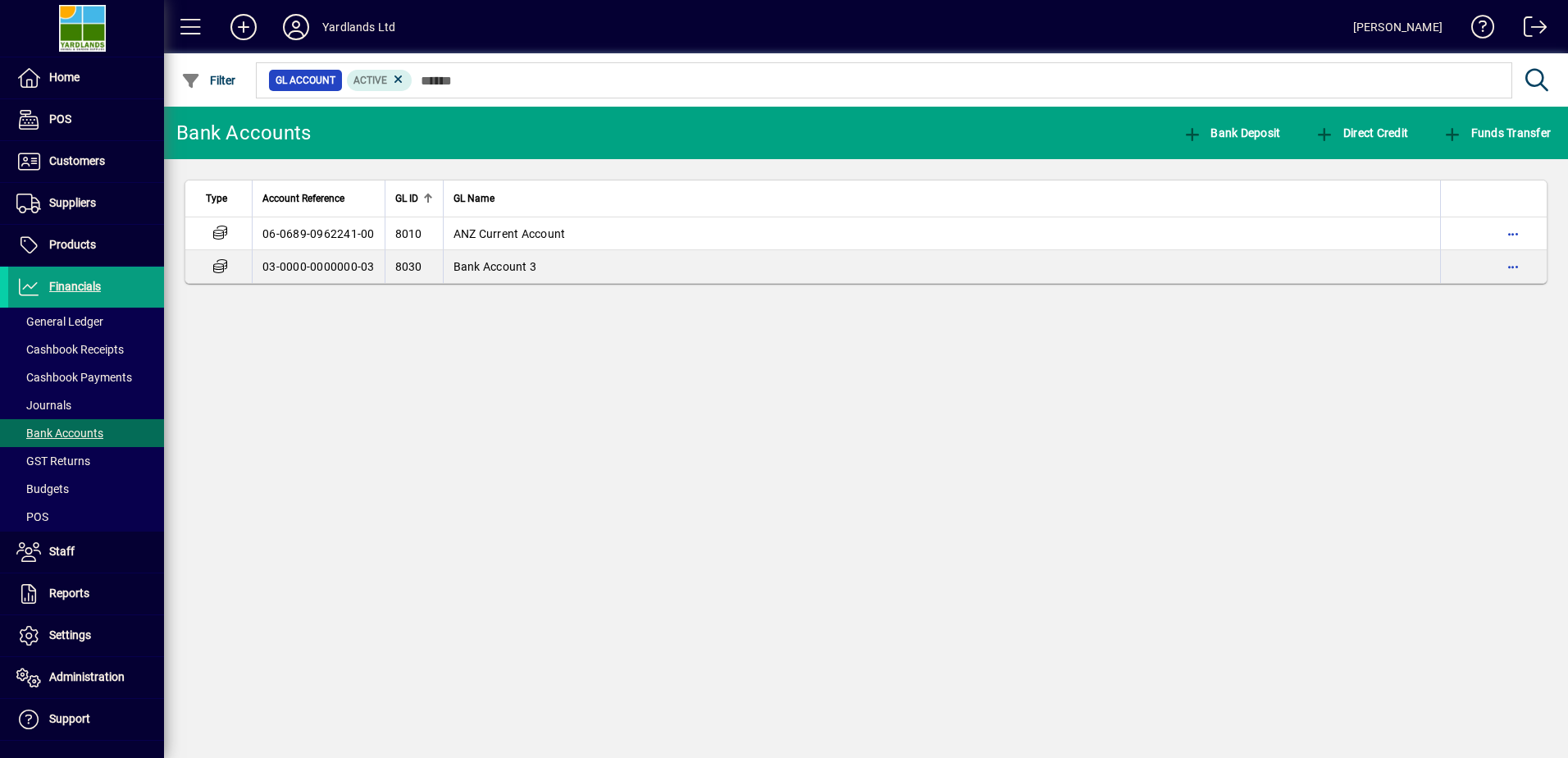
click at [1513, 232] on span "button" at bounding box center [1513, 233] width 39 height 39
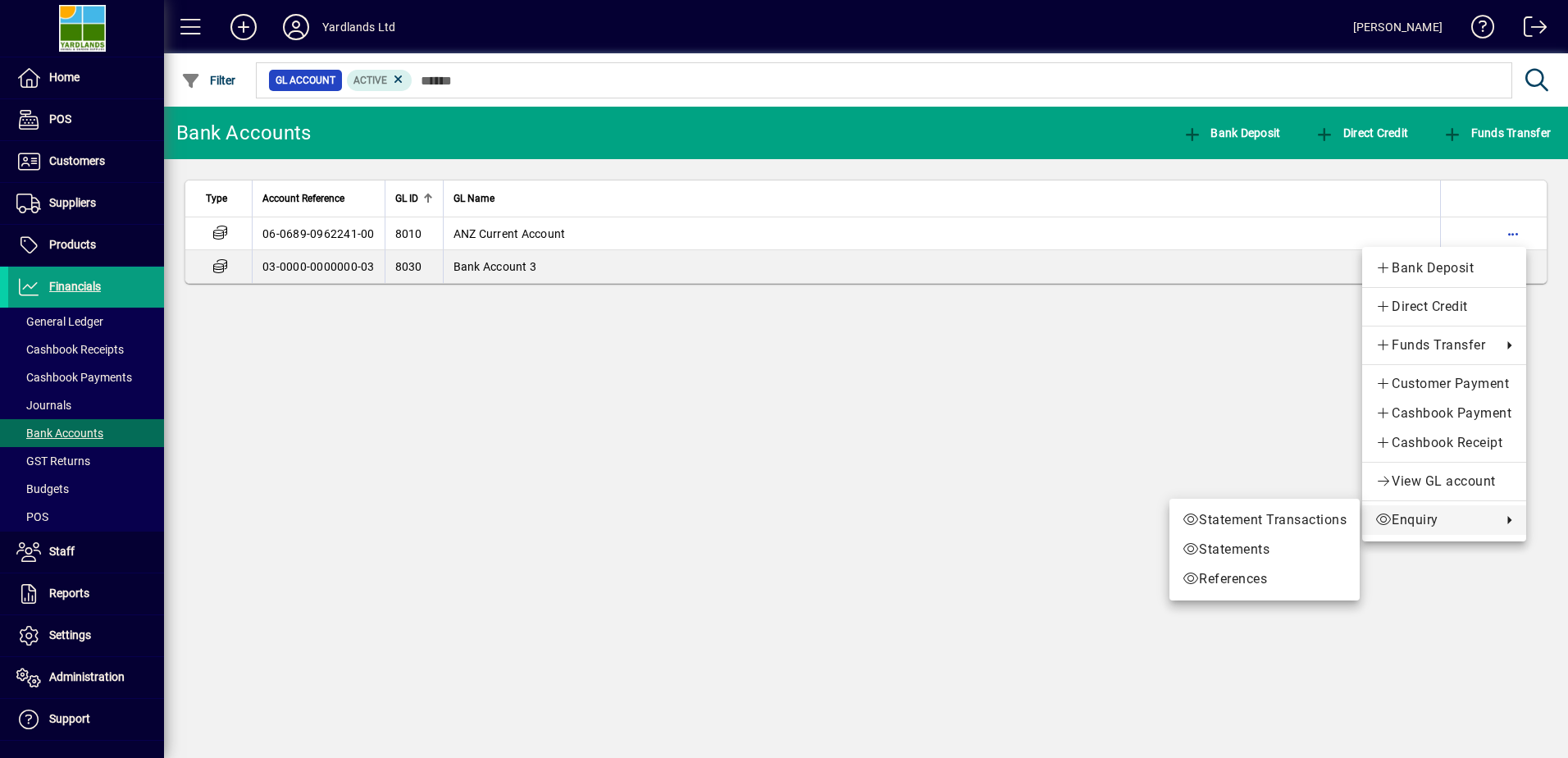
click at [1400, 517] on span "Enquiry" at bounding box center [1434, 519] width 118 height 19
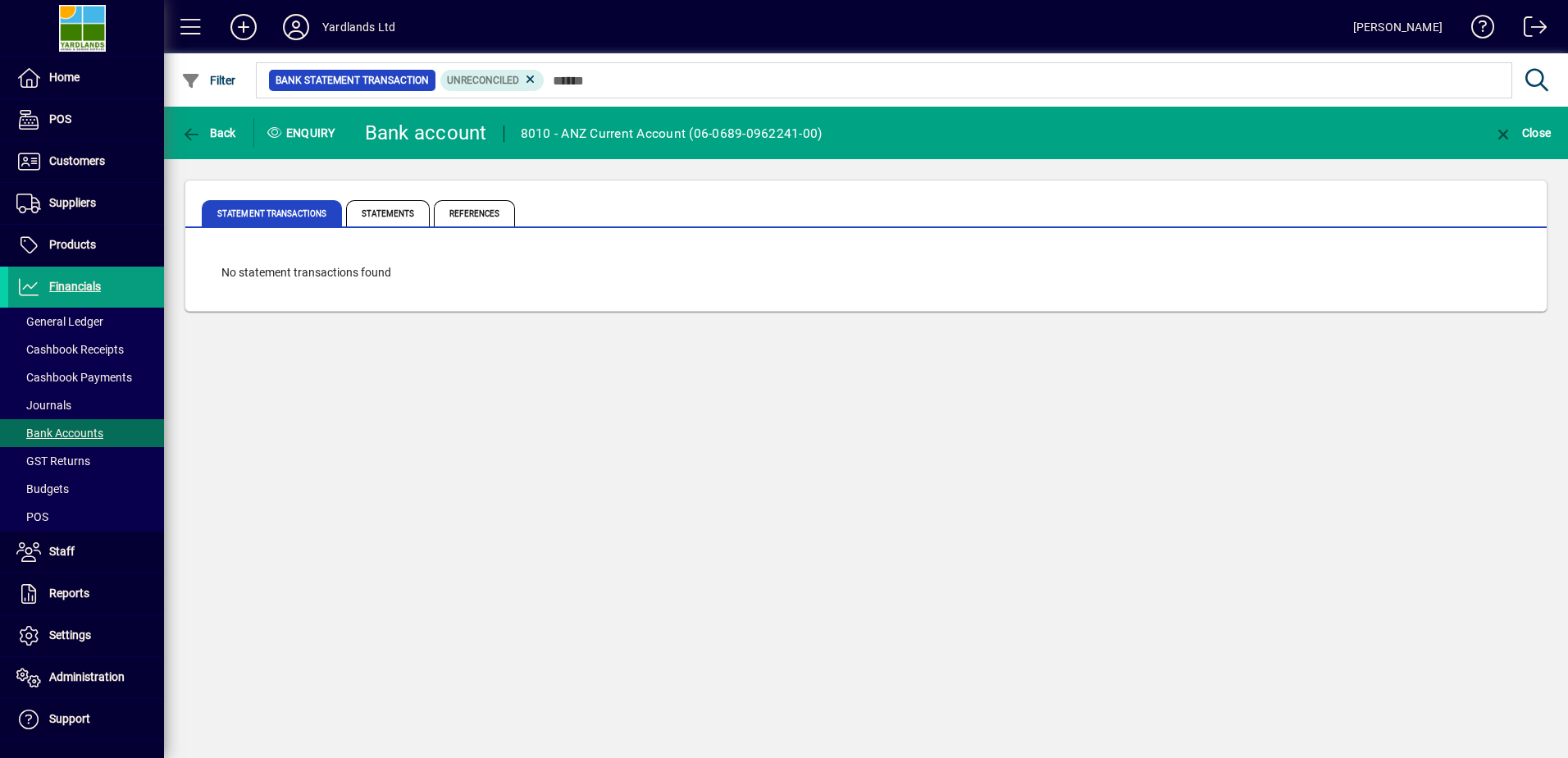
click at [372, 212] on span "Statements" at bounding box center [388, 213] width 84 height 26
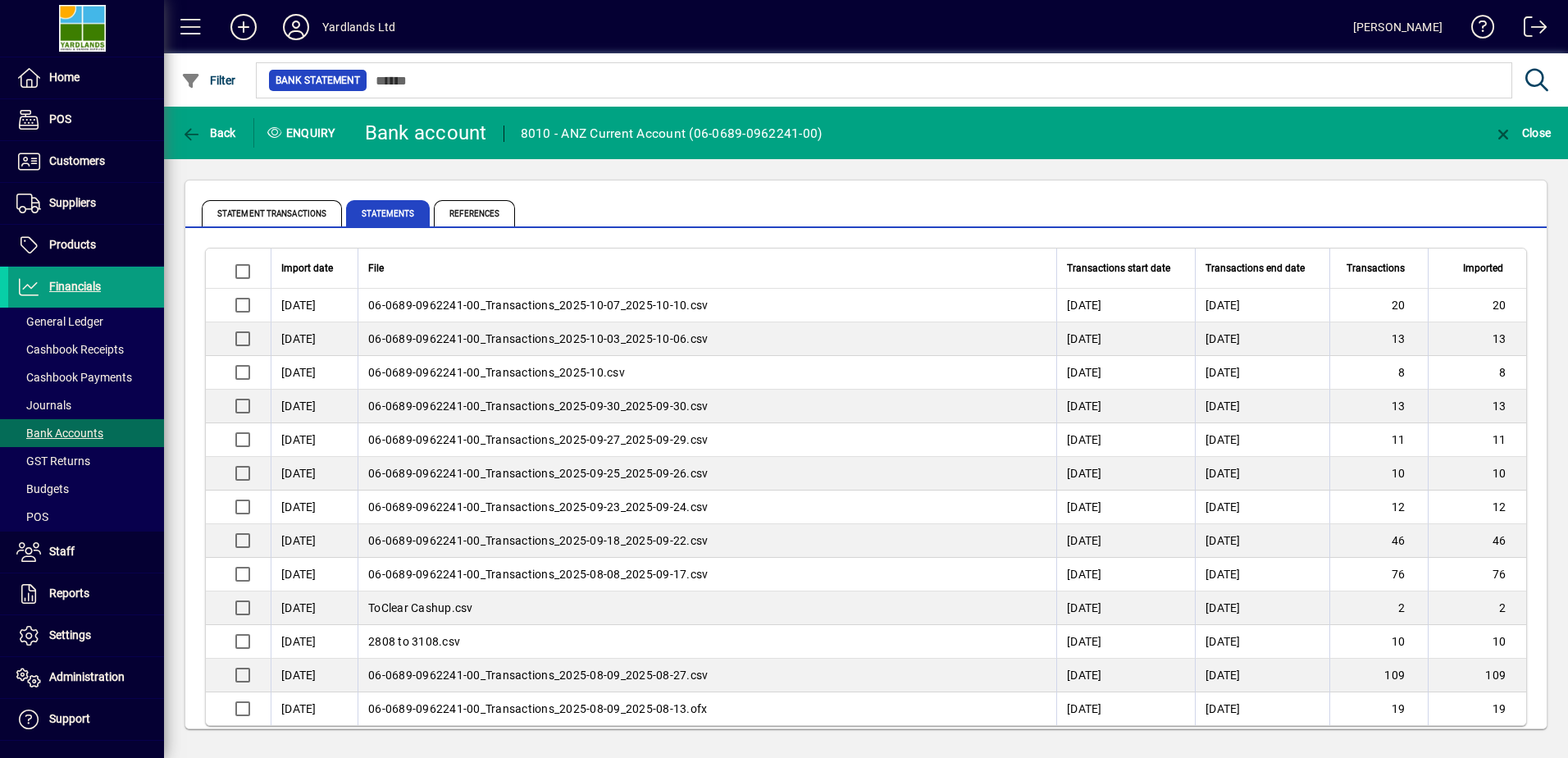
click at [275, 128] on icon at bounding box center [274, 132] width 16 height 13
click at [273, 212] on span "Statement Transactions" at bounding box center [272, 213] width 140 height 26
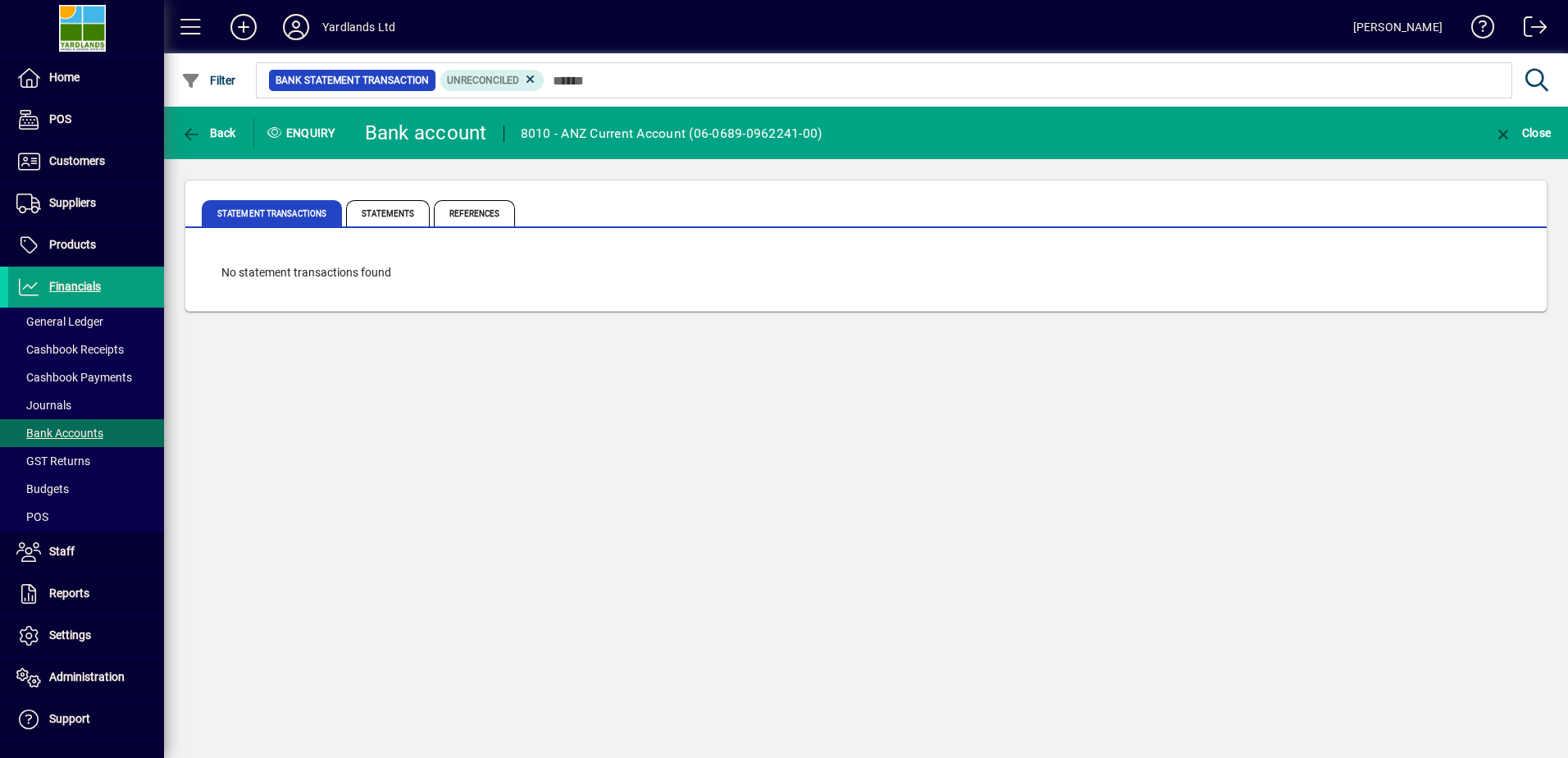
click at [369, 206] on span "Statements" at bounding box center [388, 213] width 84 height 26
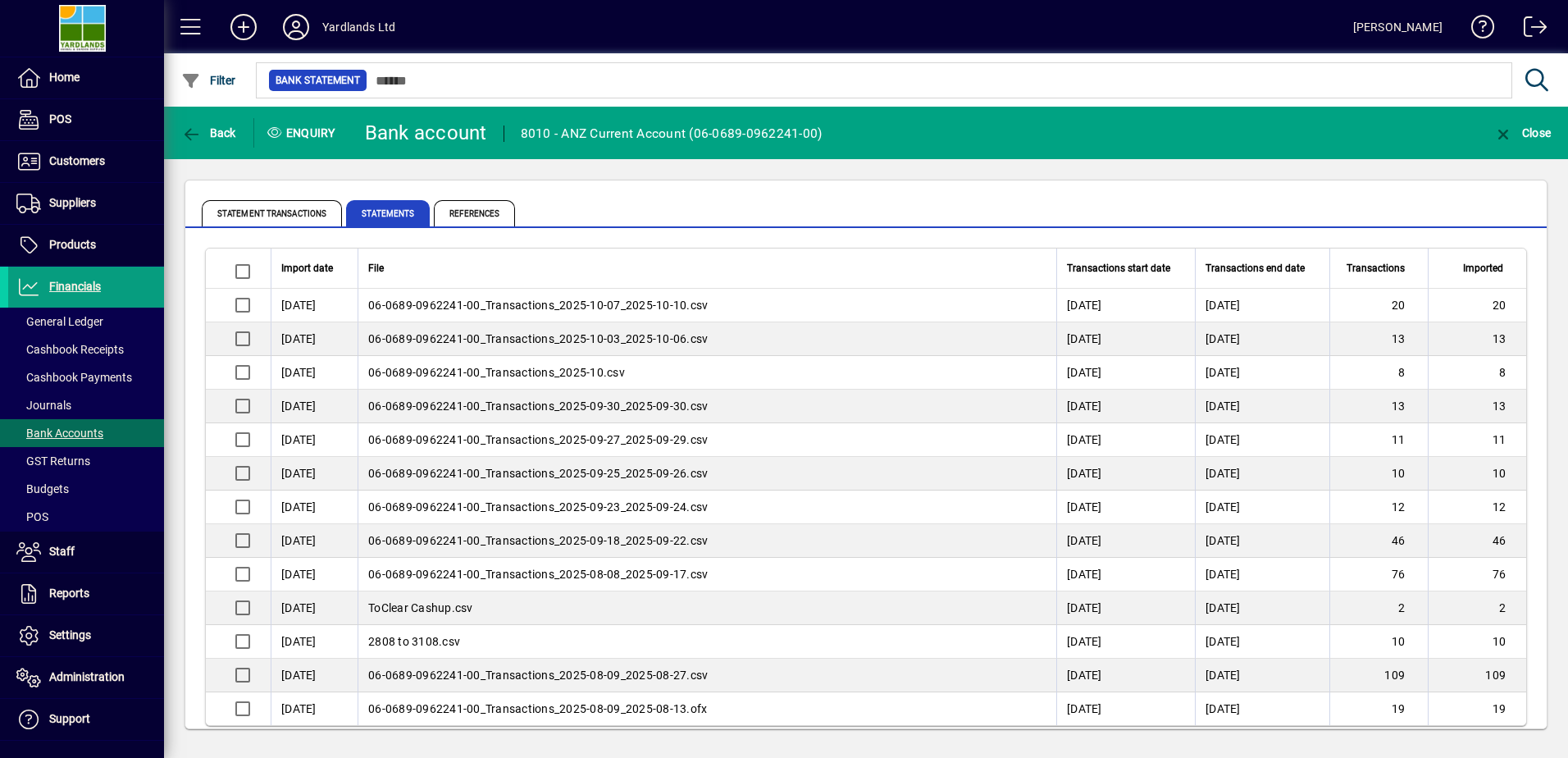
click at [294, 210] on span "Statement Transactions" at bounding box center [272, 213] width 140 height 26
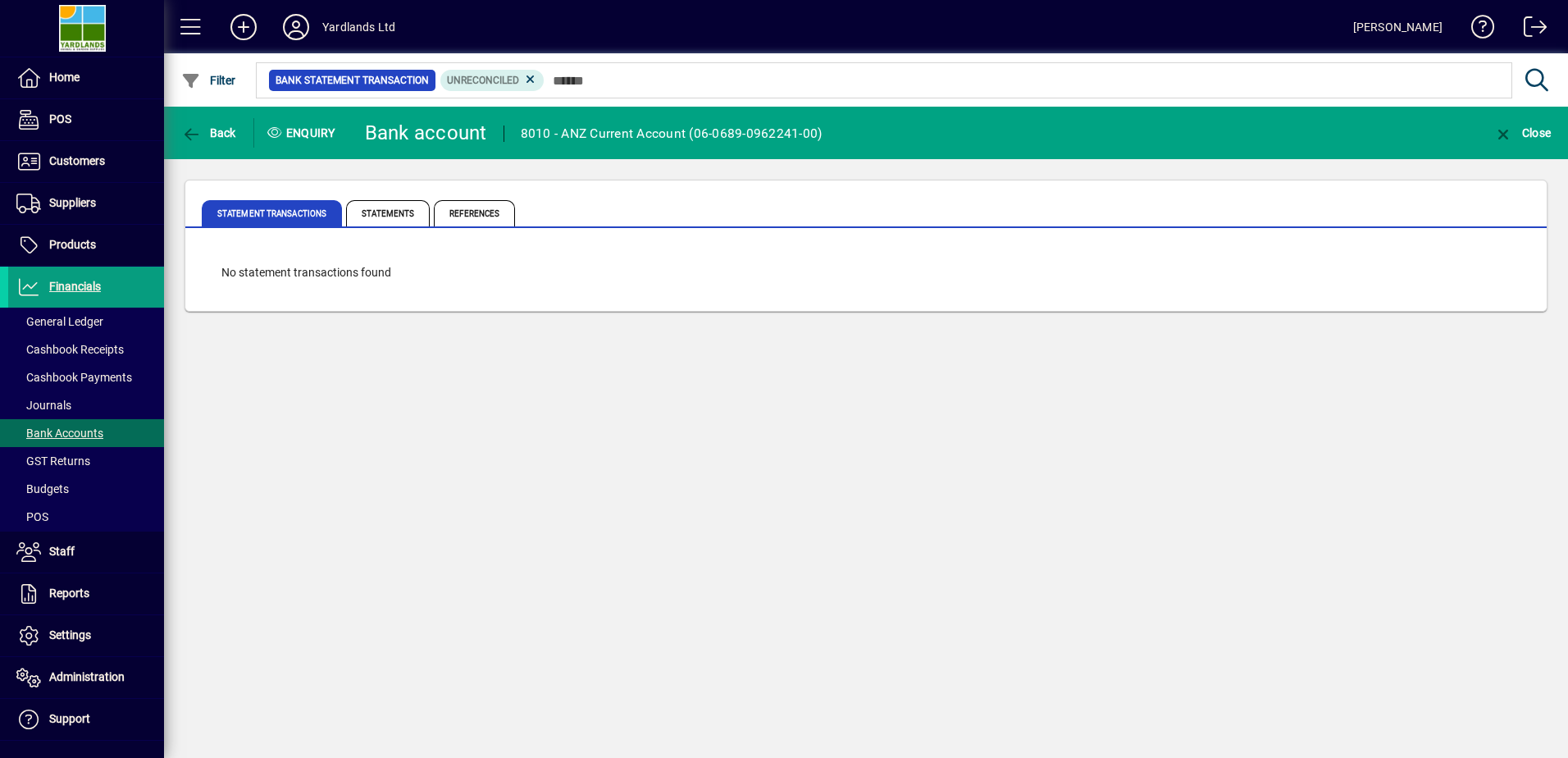
click at [381, 214] on span "Statements" at bounding box center [388, 213] width 84 height 26
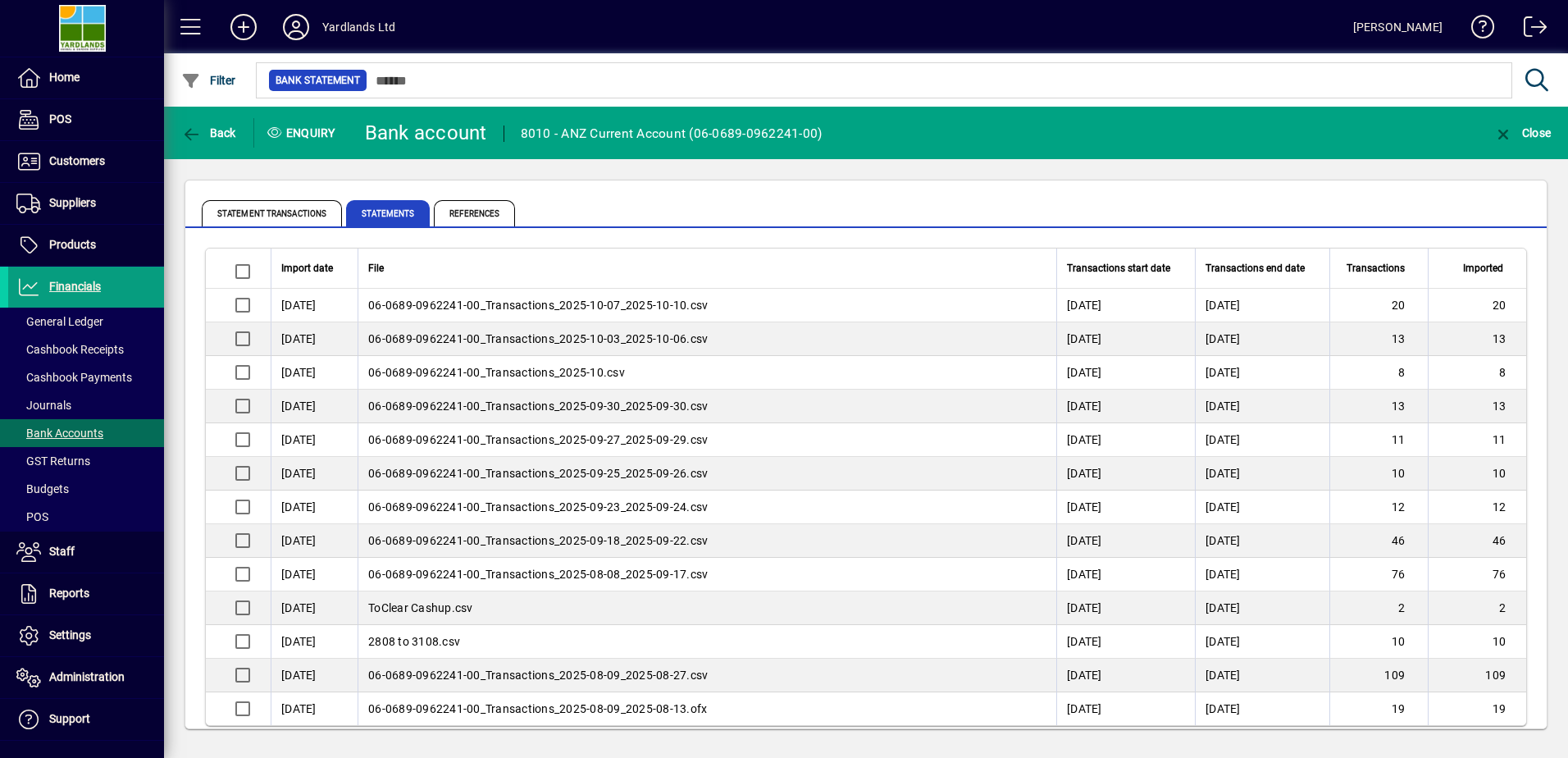
click at [286, 212] on span "Statement Transactions" at bounding box center [272, 213] width 140 height 26
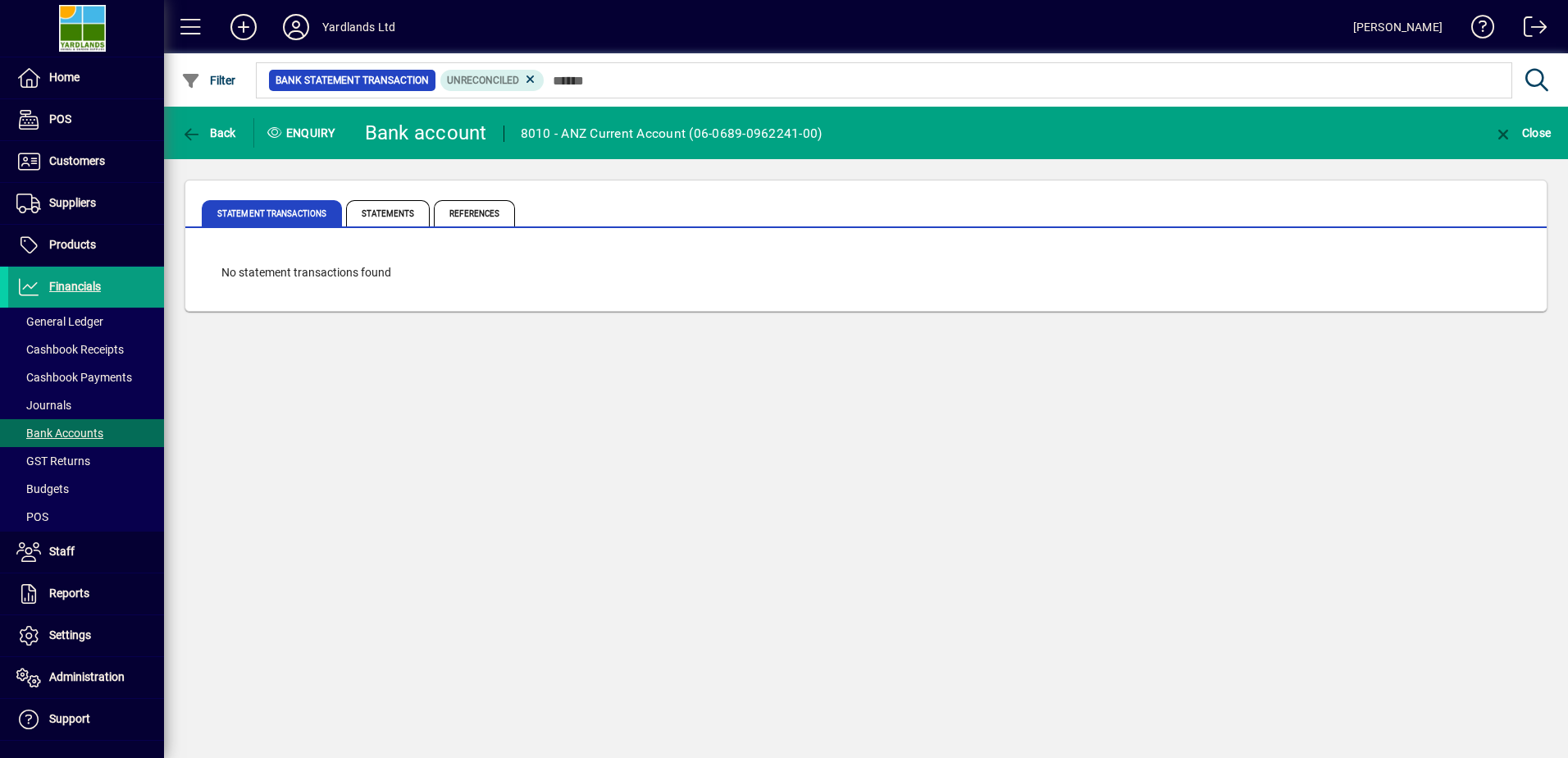
click at [532, 79] on icon at bounding box center [531, 80] width 15 height 15
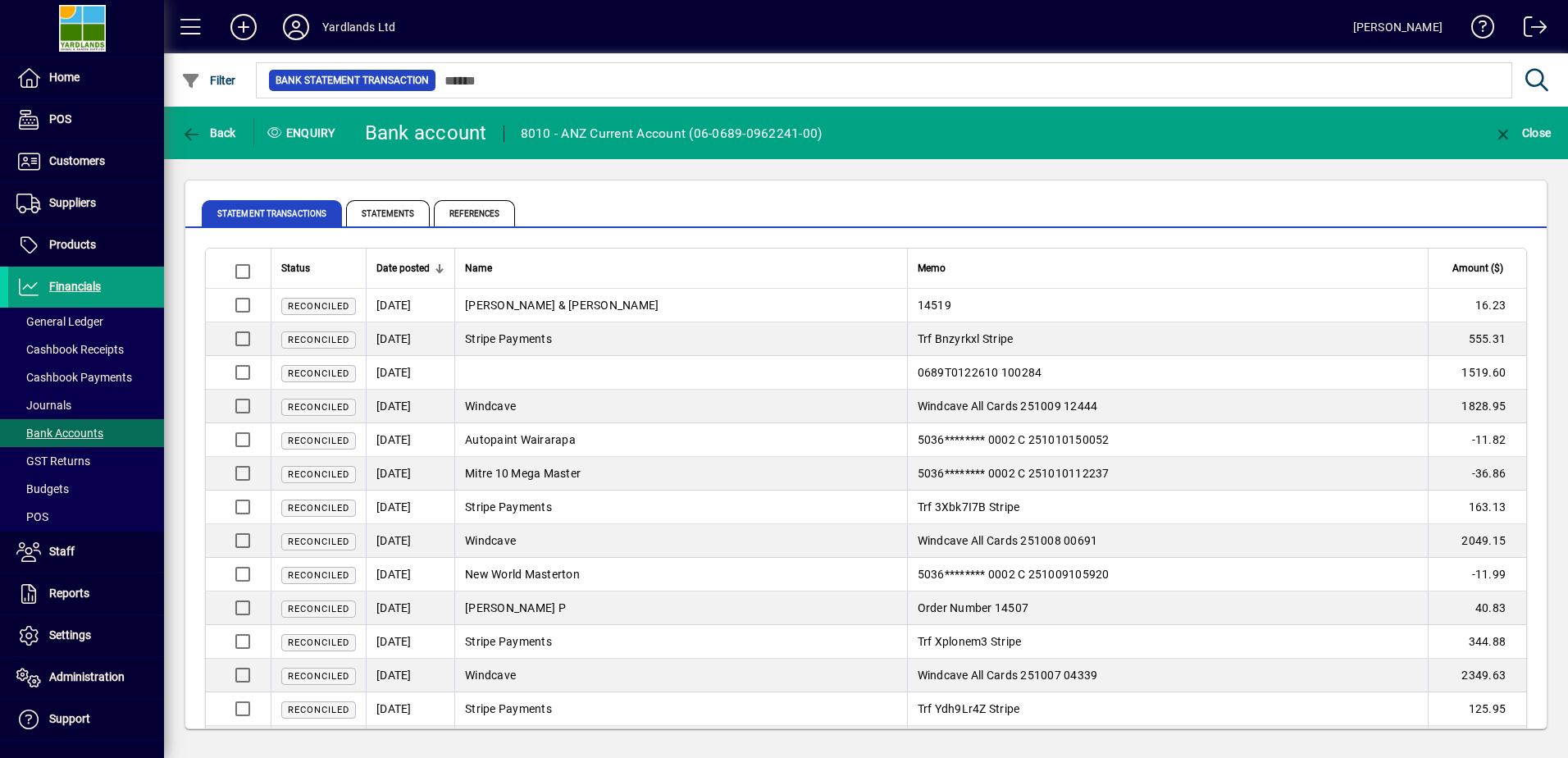
click at [458, 209] on span "References" at bounding box center [474, 213] width 81 height 26
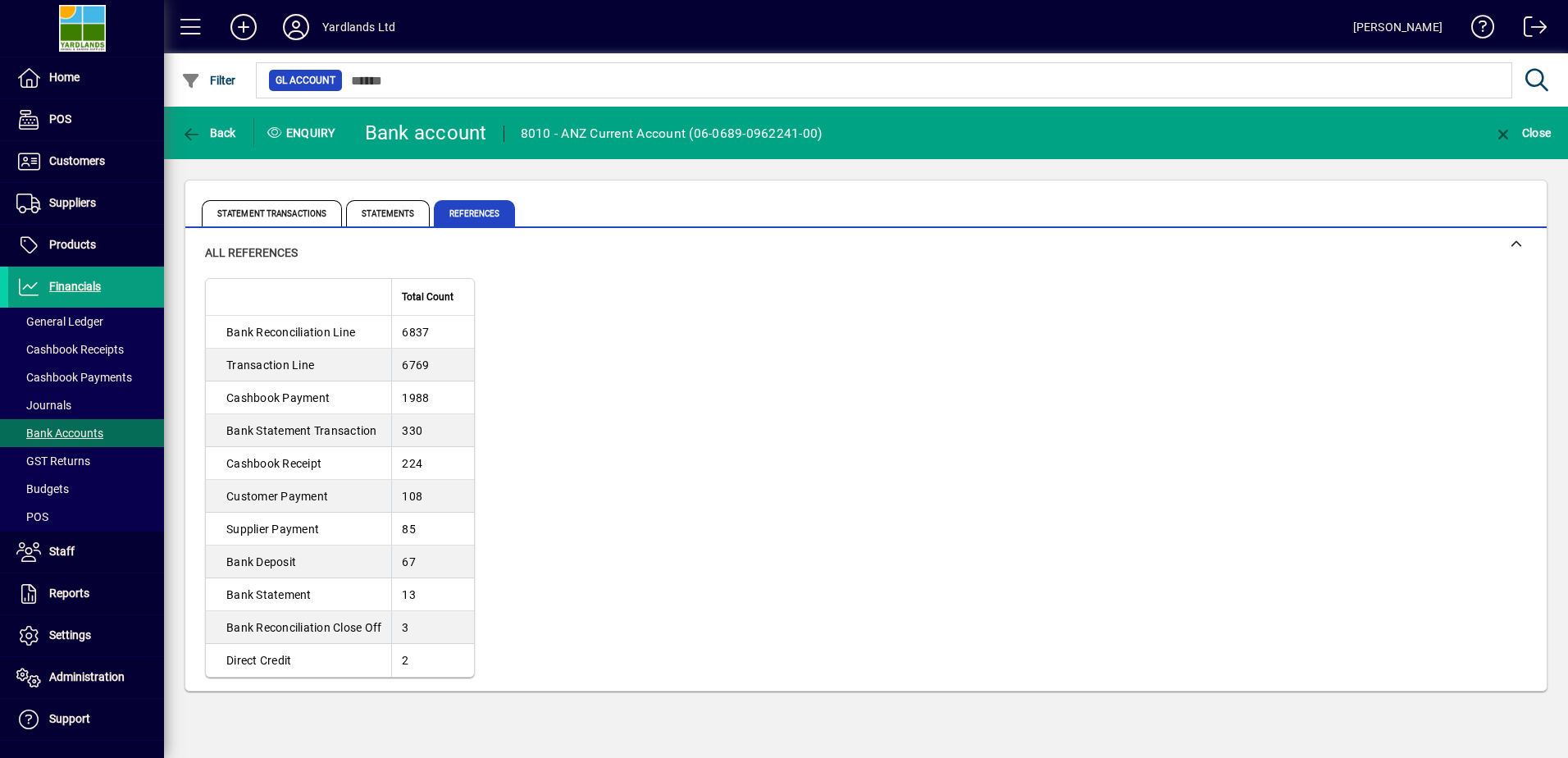
click at [371, 213] on span "Statements" at bounding box center [388, 213] width 84 height 26
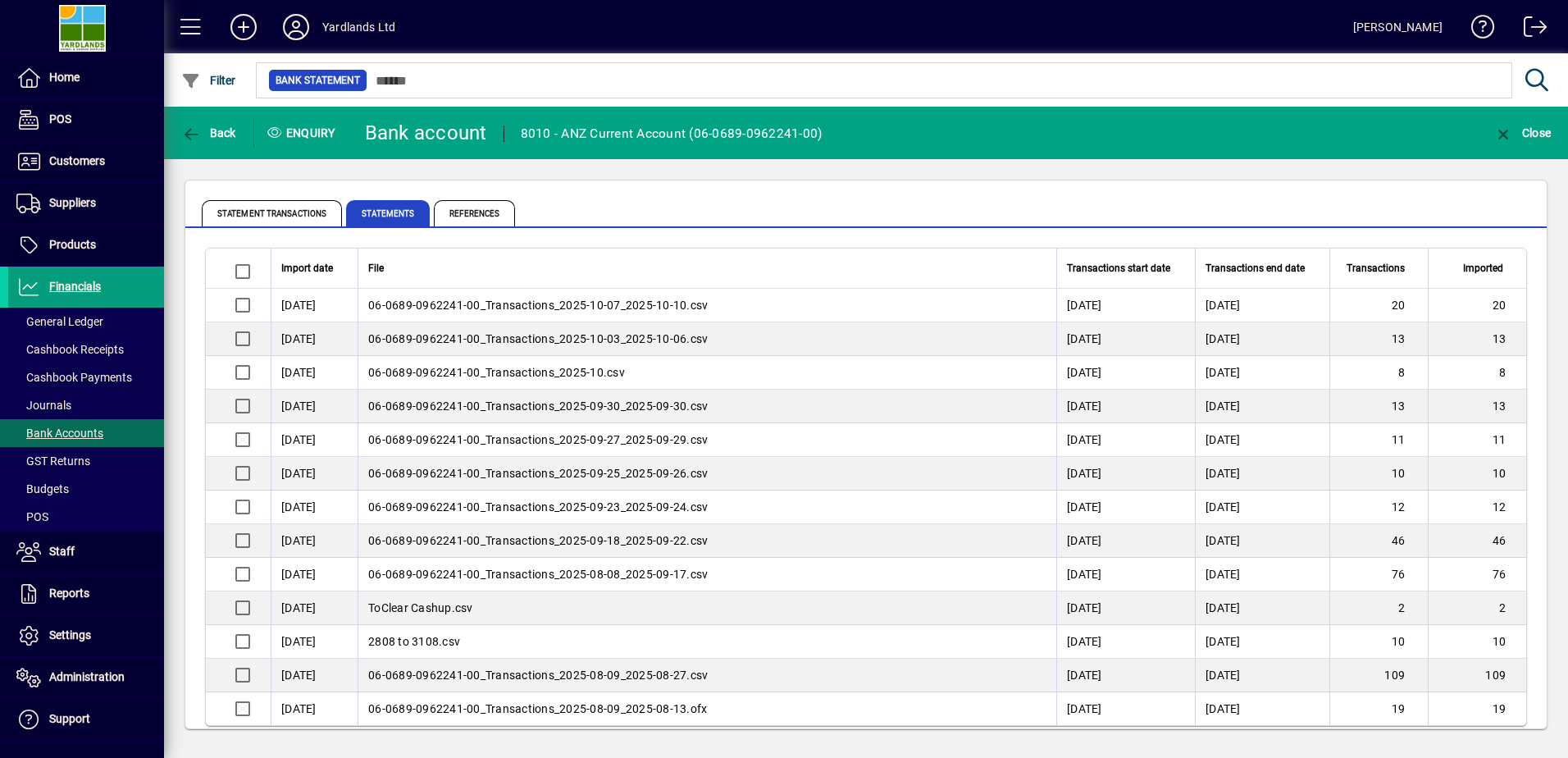
click at [293, 212] on span "Statement Transactions" at bounding box center [272, 213] width 140 height 26
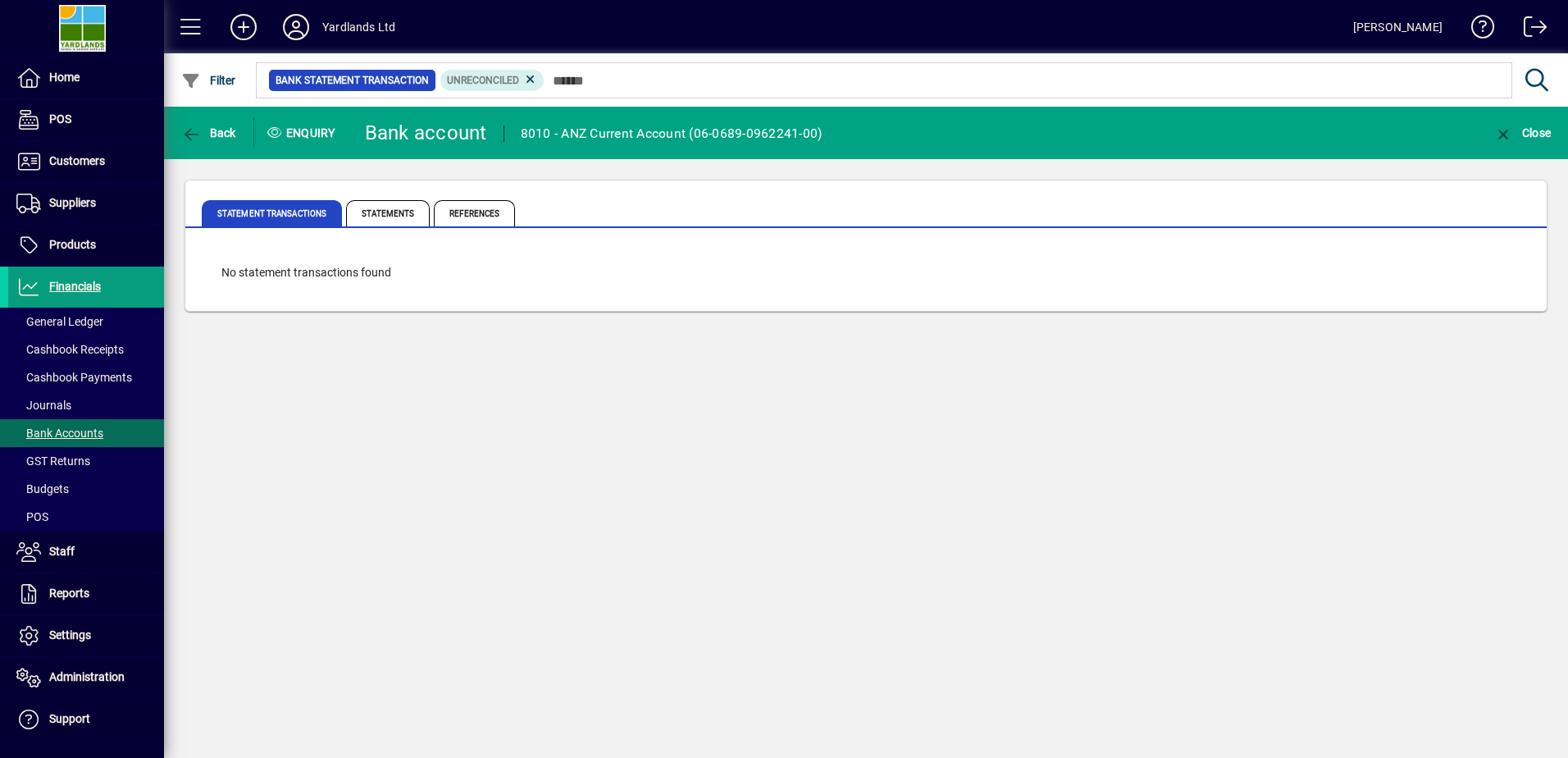
click at [275, 131] on icon at bounding box center [274, 132] width 16 height 13
click at [195, 76] on icon "button" at bounding box center [191, 81] width 20 height 17
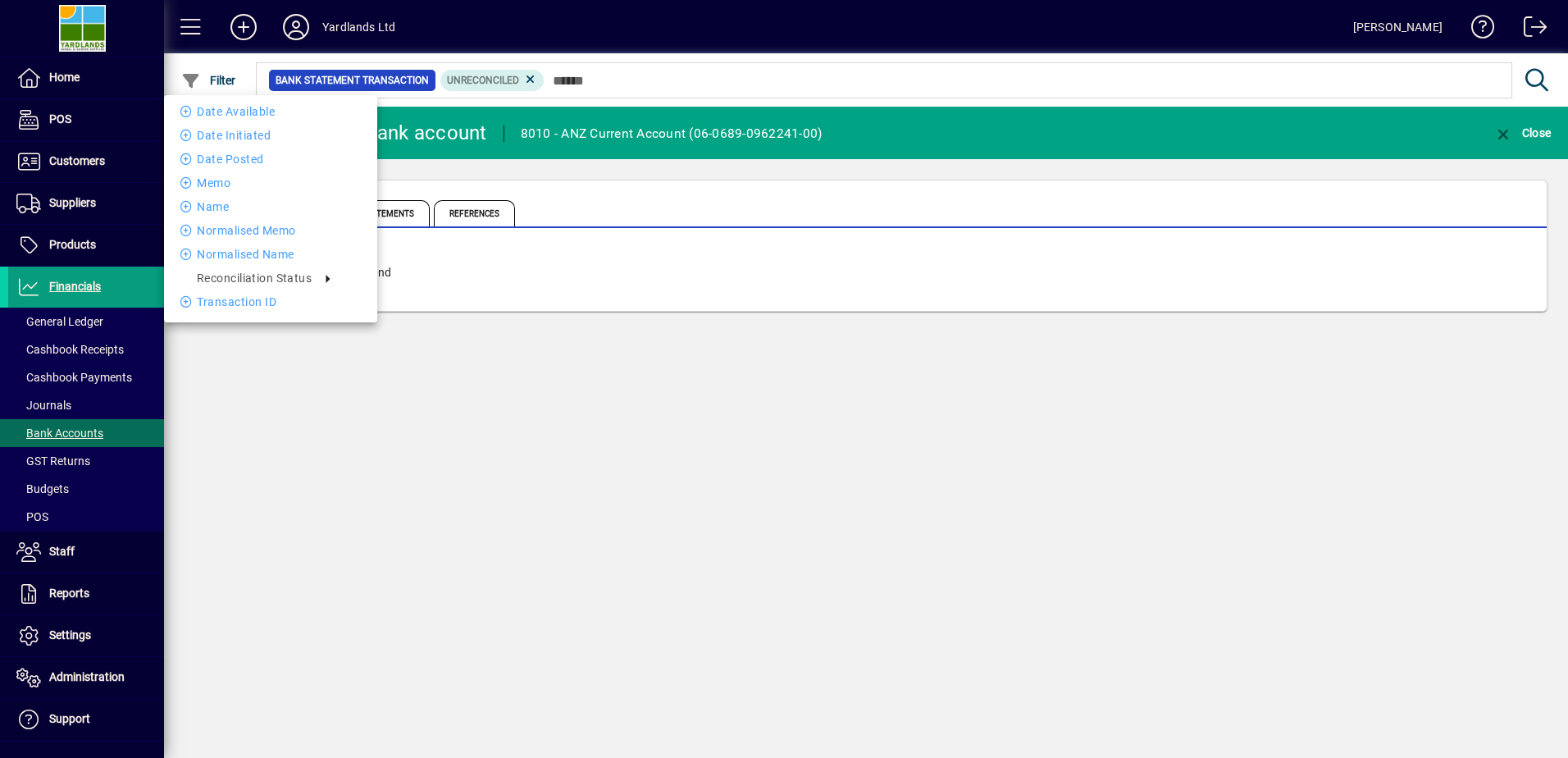
click at [600, 75] on div at bounding box center [784, 379] width 1568 height 758
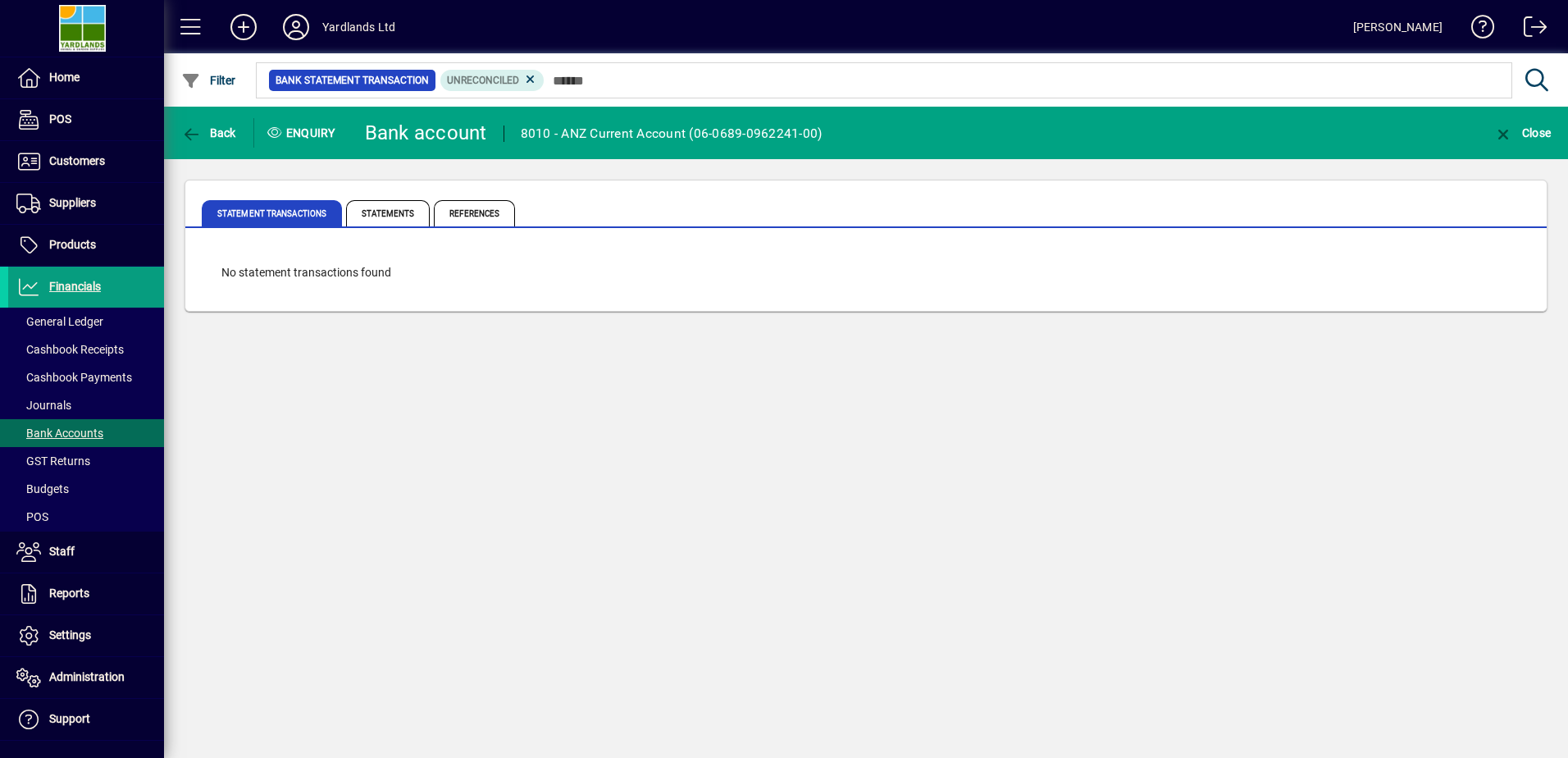
click at [382, 215] on span "Statements" at bounding box center [388, 213] width 84 height 26
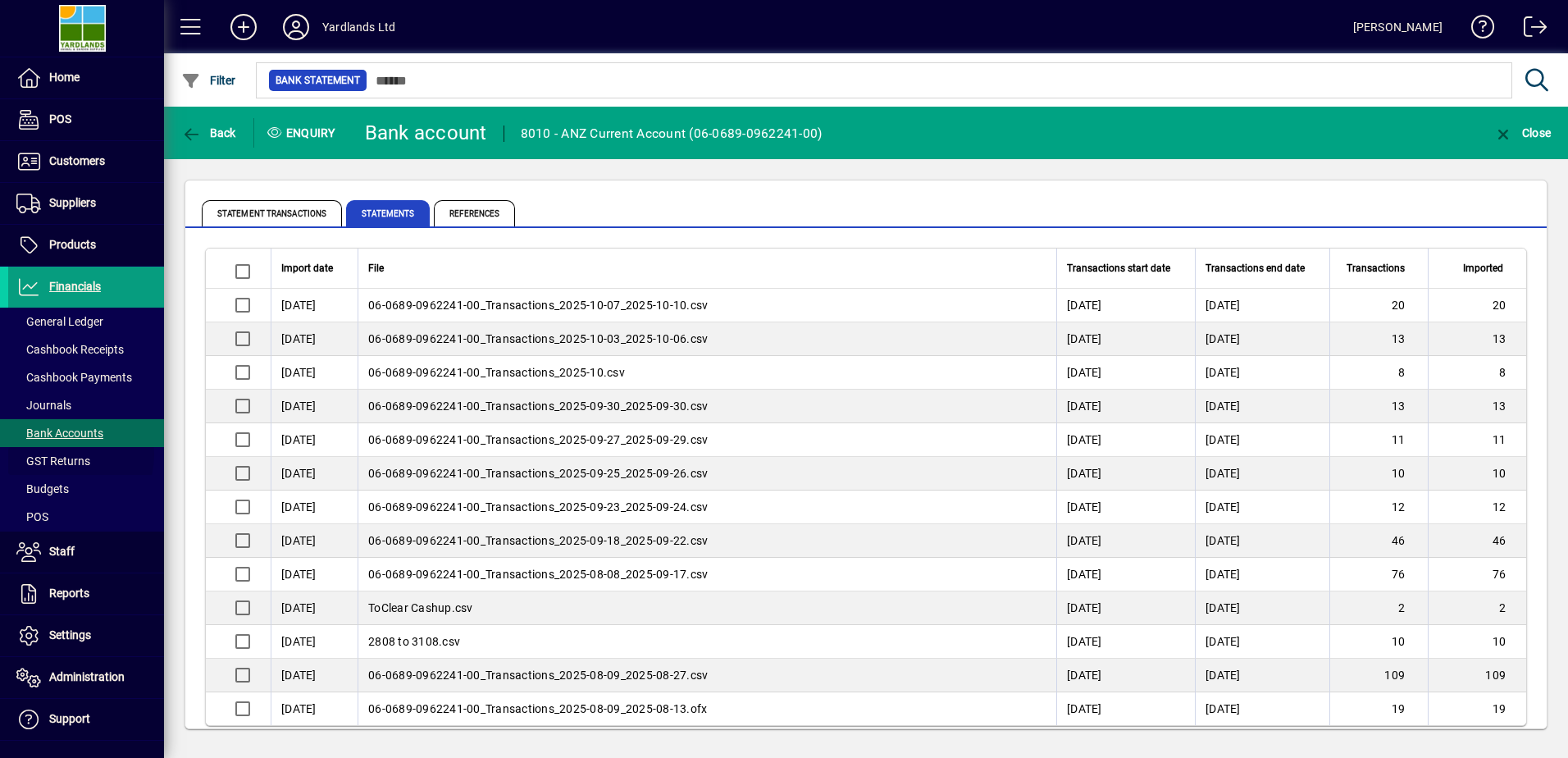
click at [64, 454] on span "GST Returns" at bounding box center [54, 461] width 74 height 13
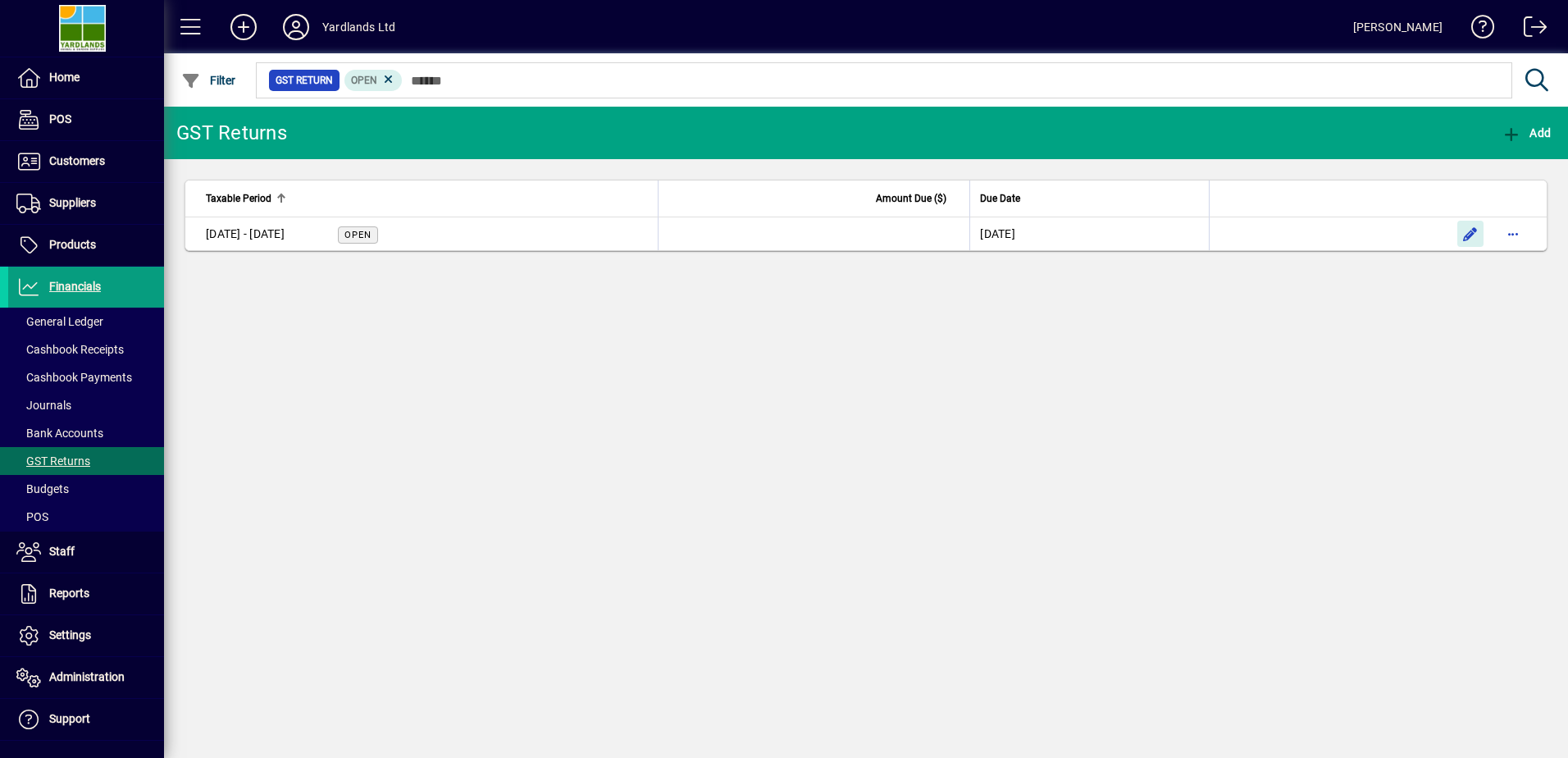
click at [1466, 235] on span "button" at bounding box center [1470, 233] width 39 height 39
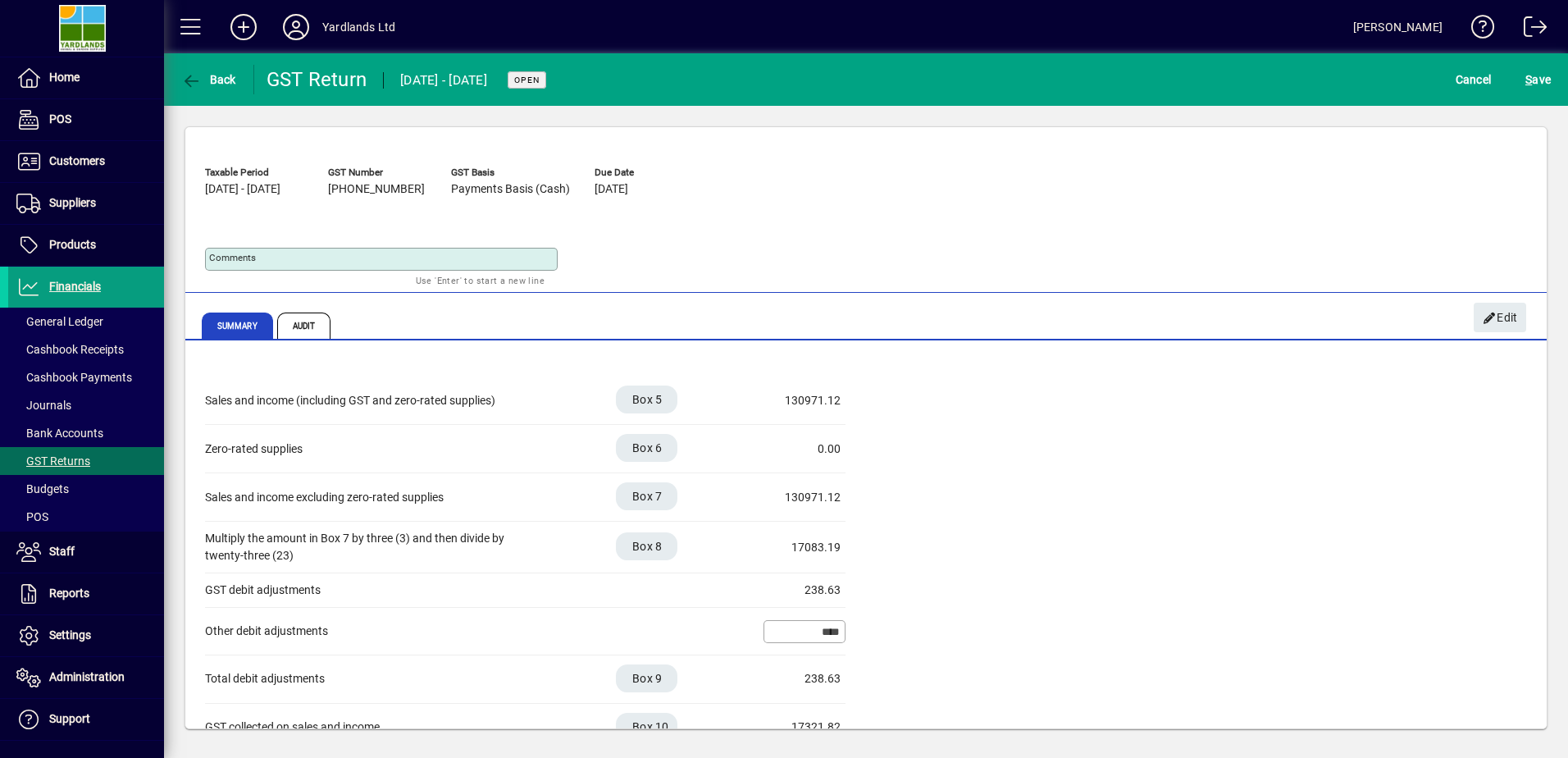
click at [1484, 80] on span "Cancel" at bounding box center [1473, 79] width 36 height 26
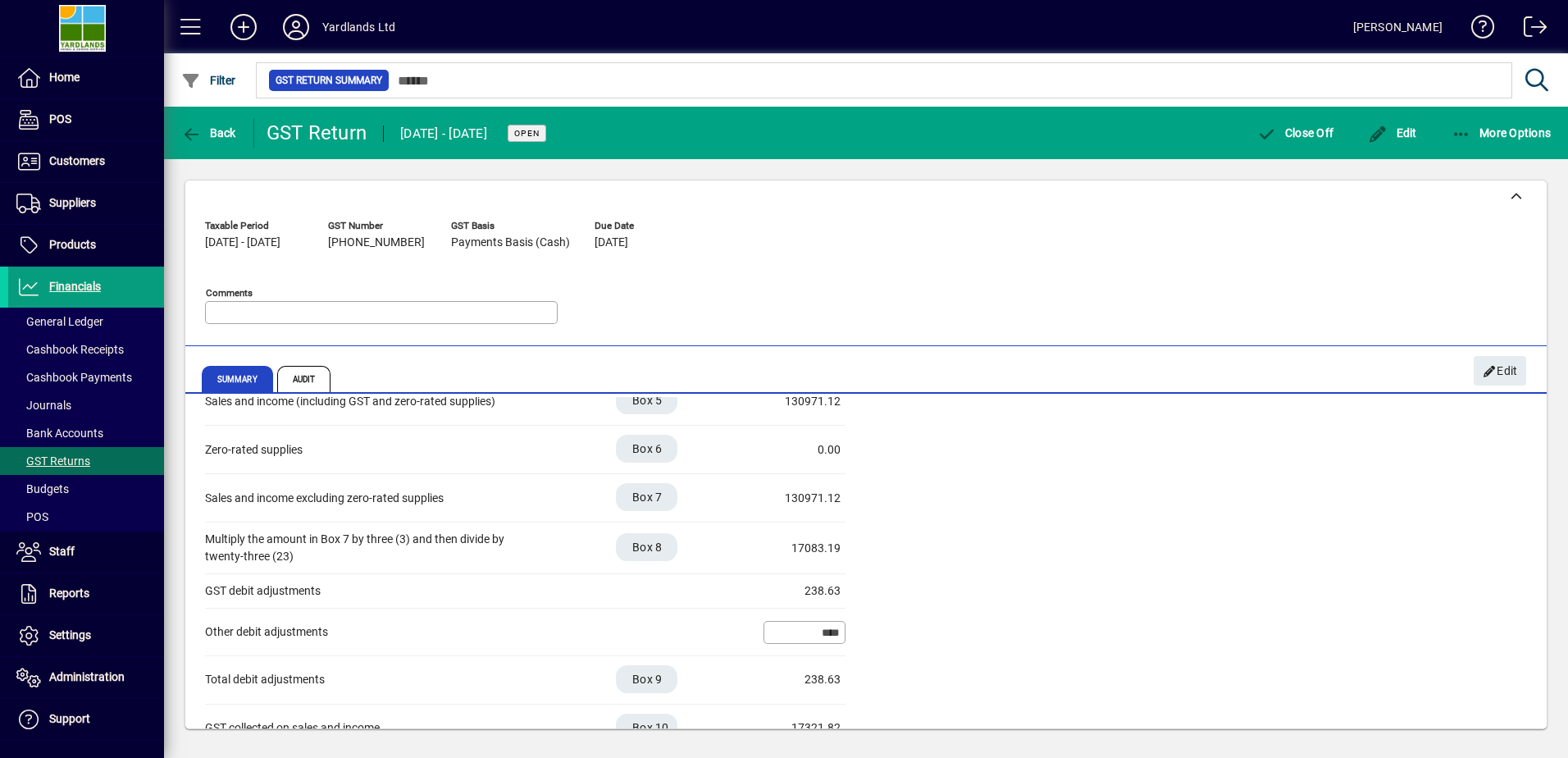
scroll to position [82, 0]
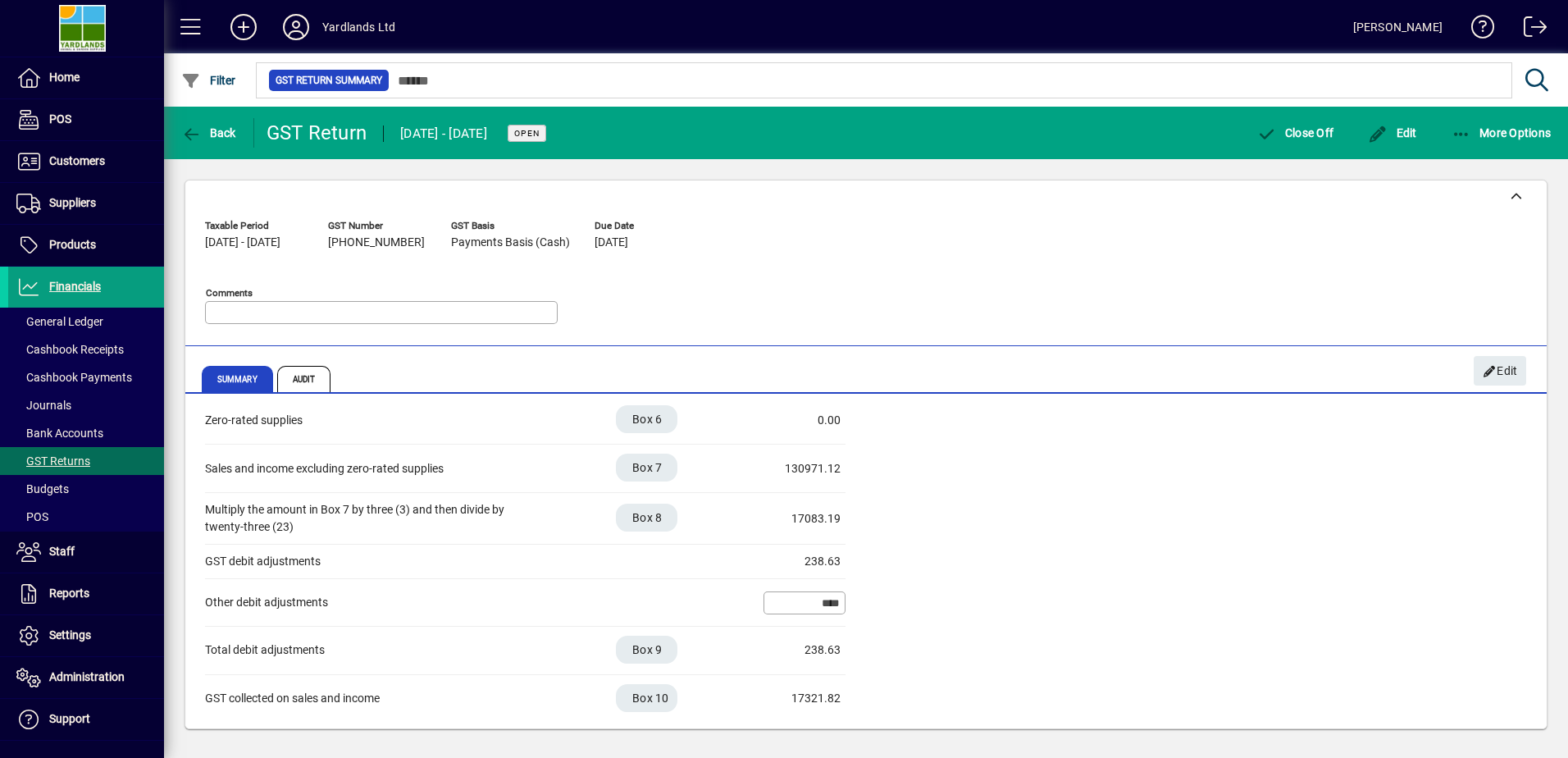
click at [781, 591] on div "****" at bounding box center [804, 602] width 82 height 23
click at [788, 606] on input "****" at bounding box center [806, 603] width 77 height 13
drag, startPoint x: 804, startPoint y: 558, endPoint x: 859, endPoint y: 558, distance: 55.0
click at [859, 558] on div "Sales and income (including GST and zero-rated supplies) Box 5 130971.12 Zero-r…" at bounding box center [865, 535] width 1321 height 375
click at [310, 379] on span "Audit" at bounding box center [304, 378] width 55 height 26
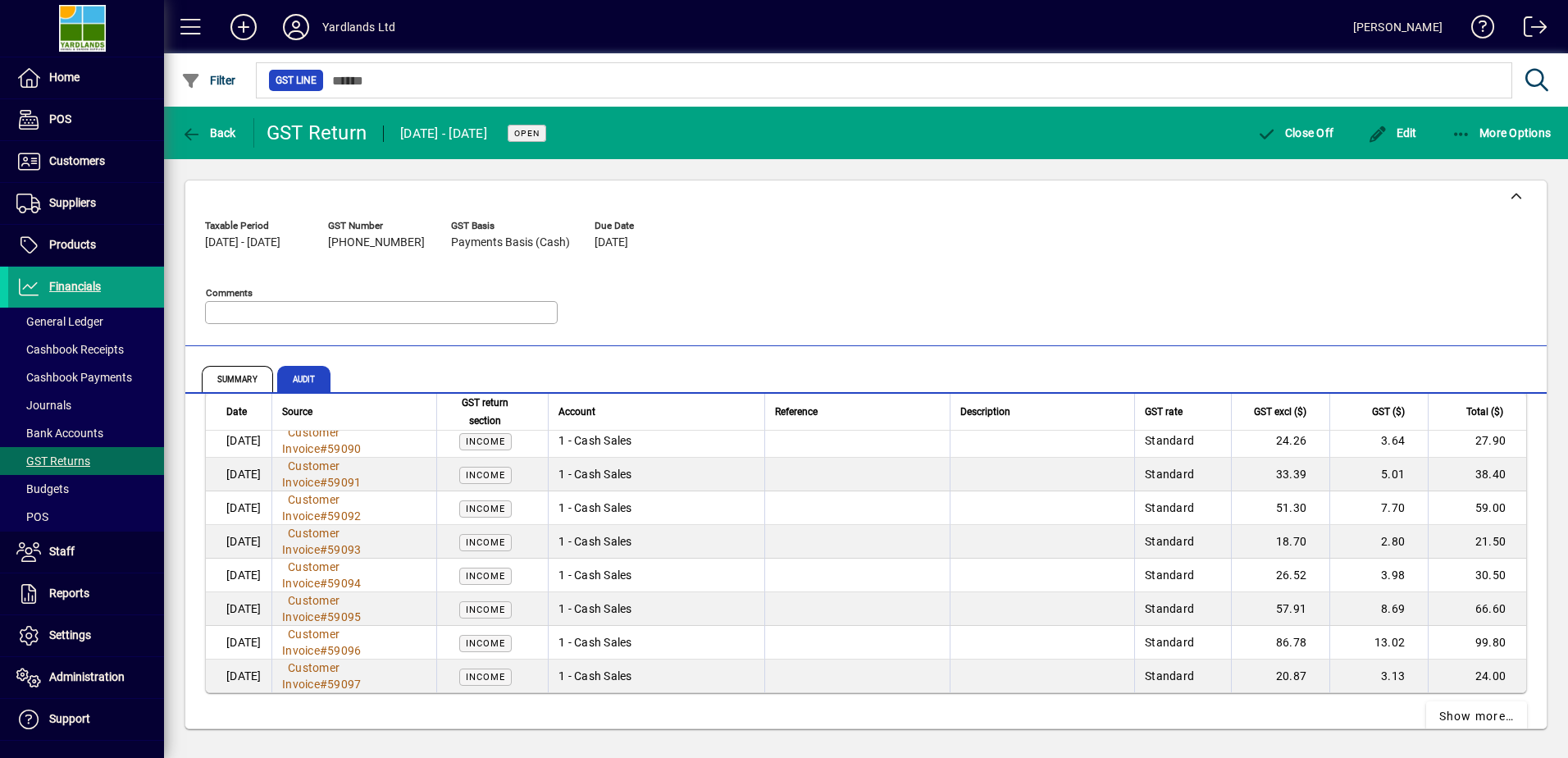
scroll to position [3139, 0]
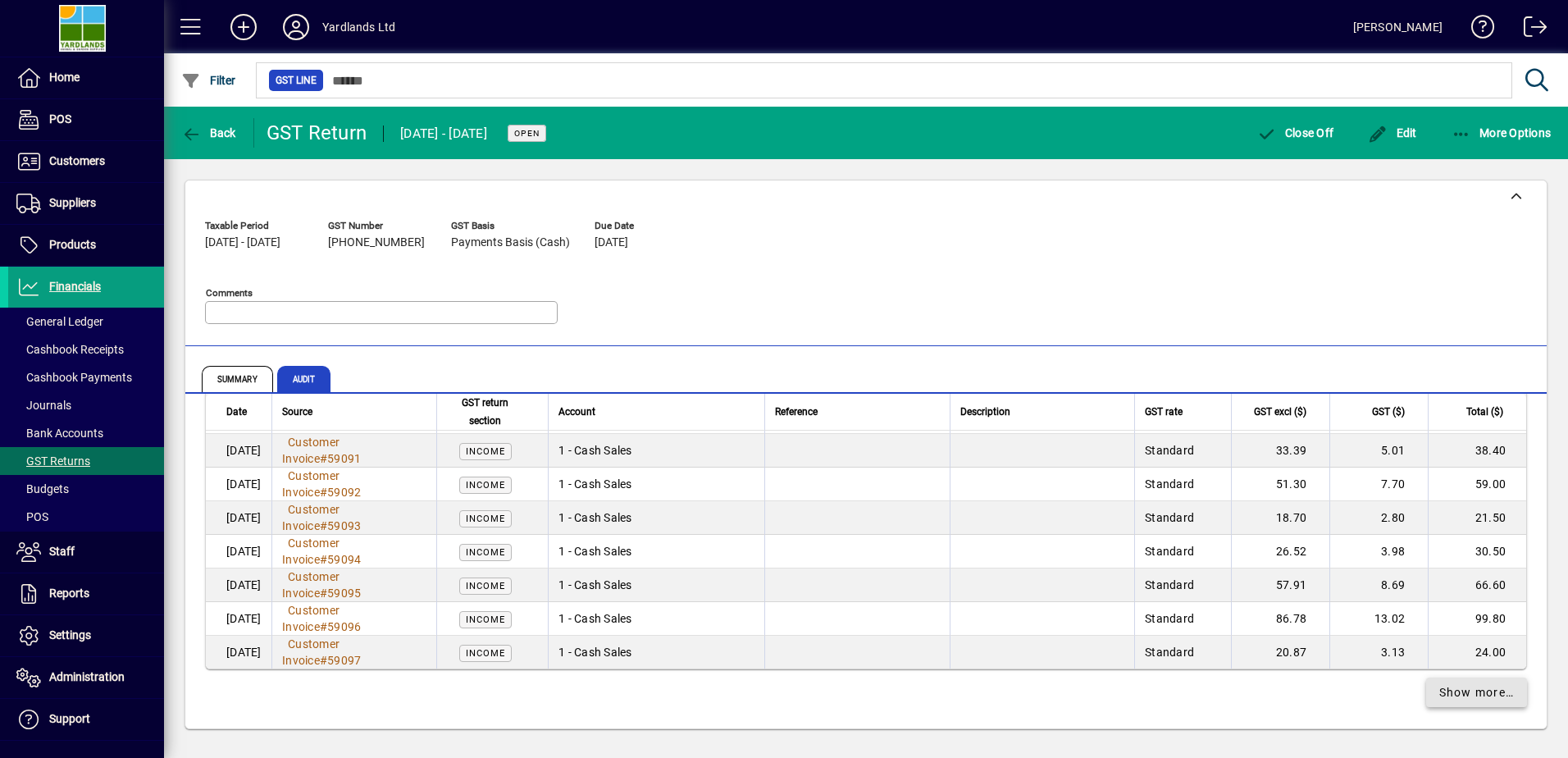
click at [1475, 693] on span "Show more…" at bounding box center [1477, 693] width 75 height 18
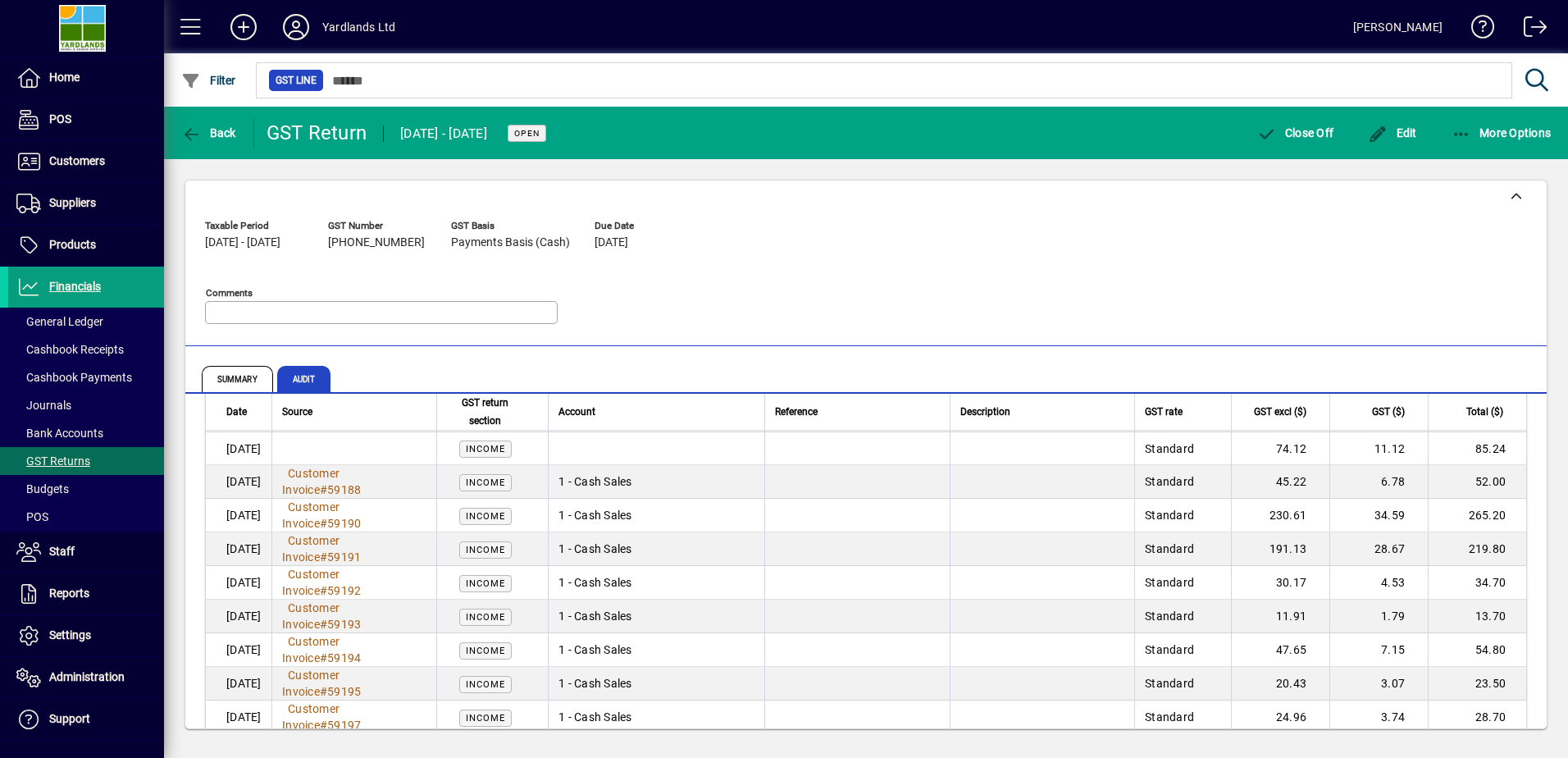
scroll to position [6494, 0]
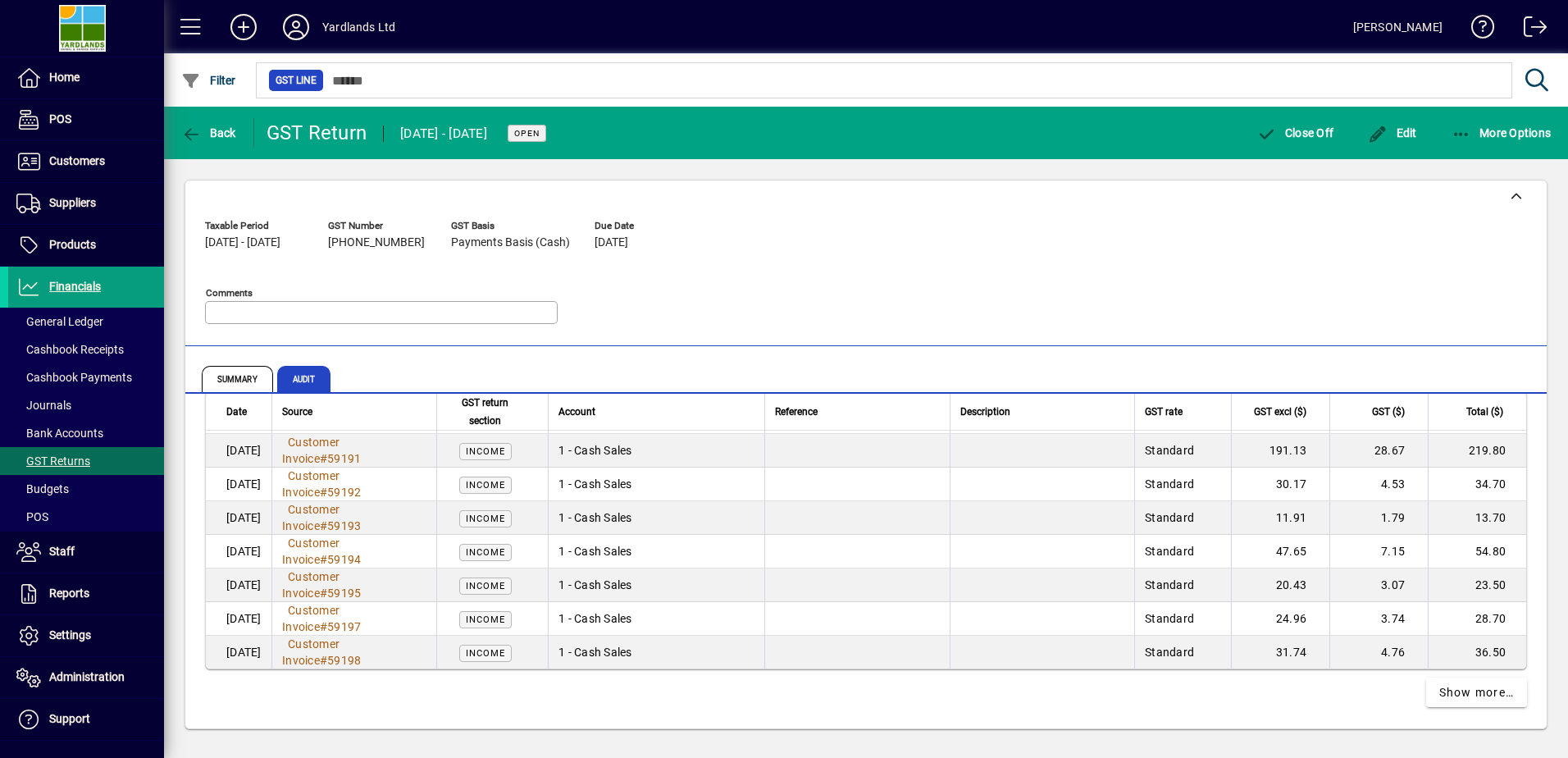
click at [1466, 127] on icon "button" at bounding box center [1462, 135] width 20 height 17
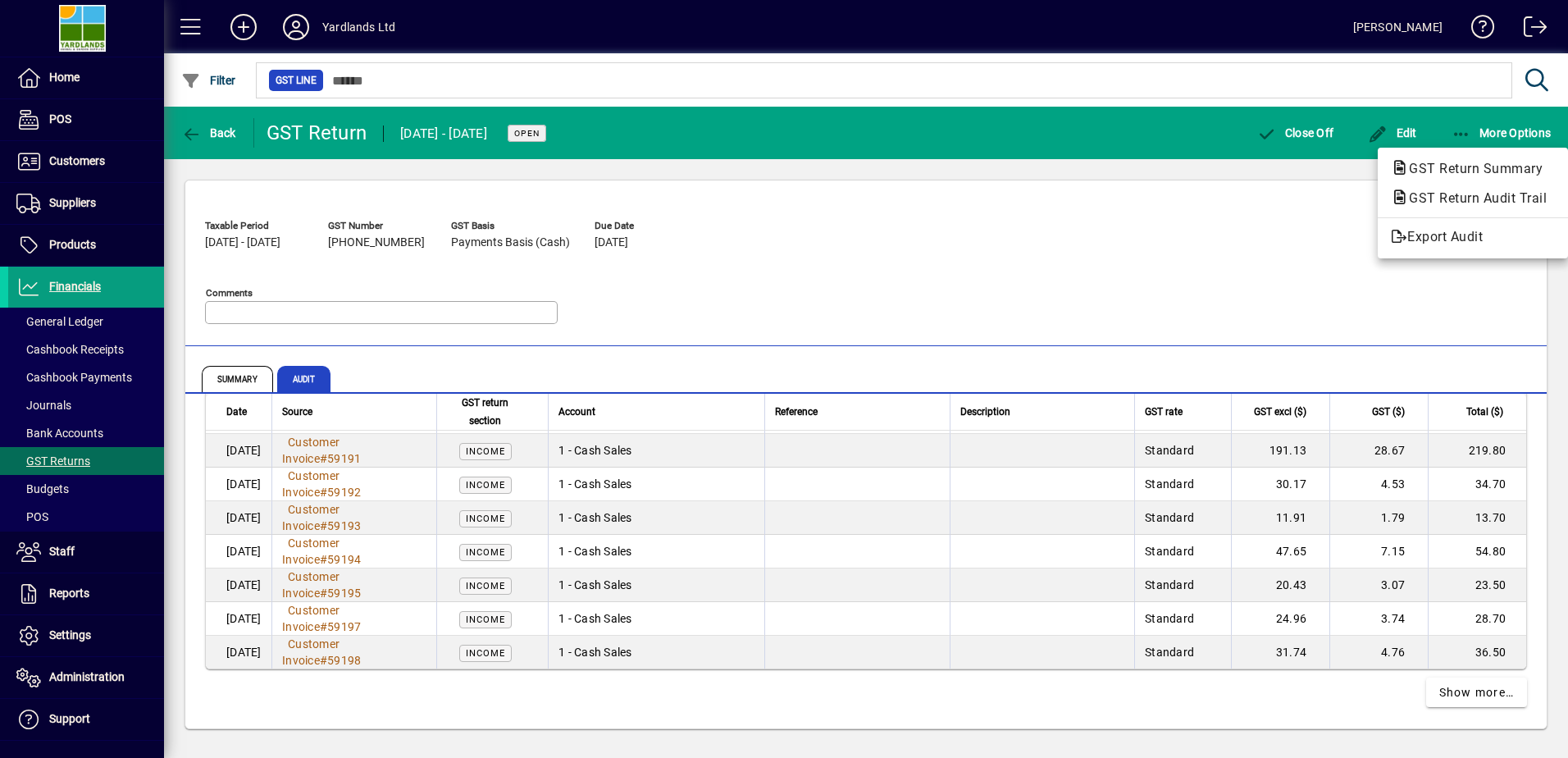
click at [1485, 171] on span "GST Return Summary" at bounding box center [1470, 169] width 160 height 16
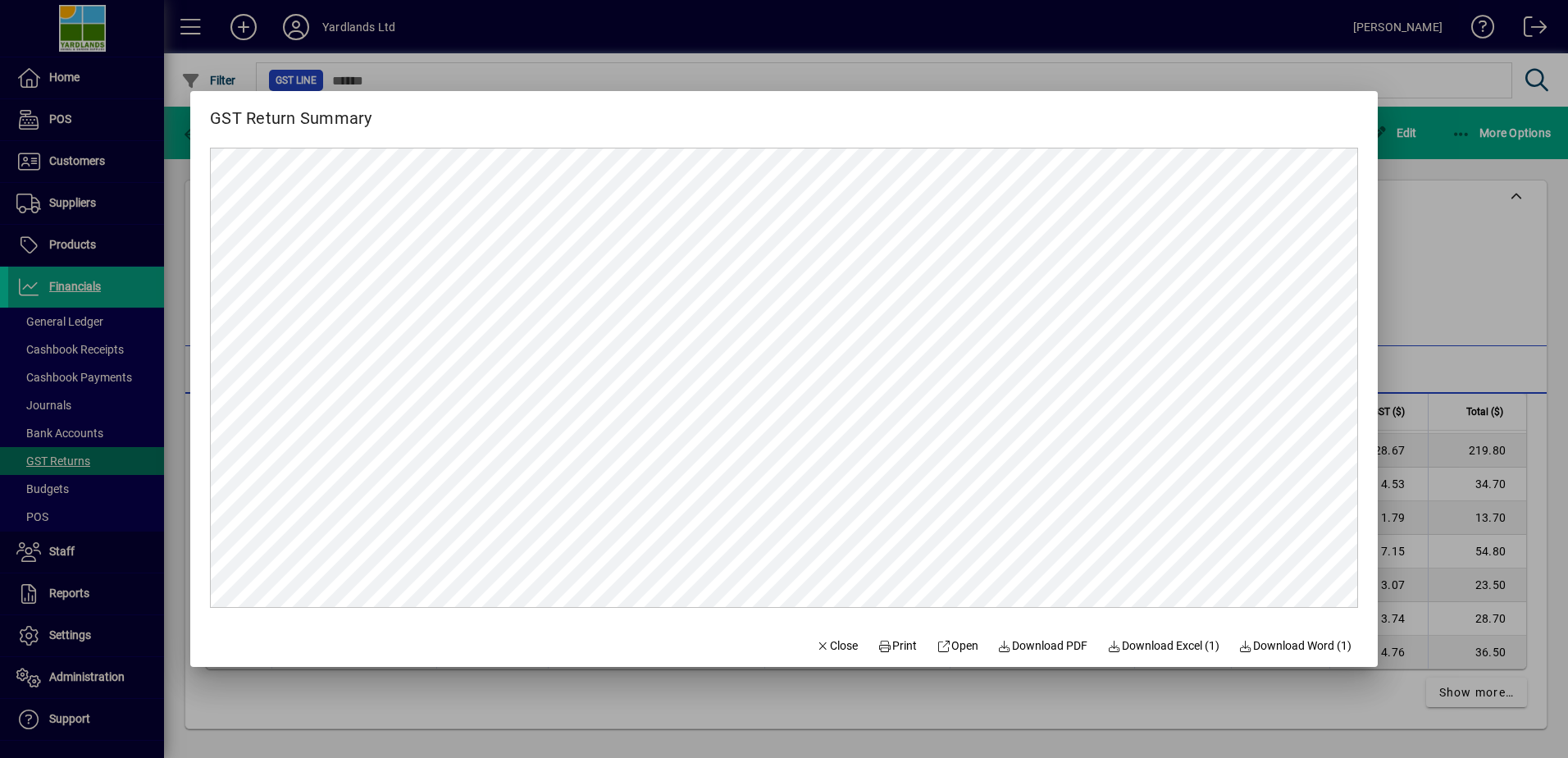
scroll to position [0, 0]
click at [959, 642] on span "Open" at bounding box center [958, 646] width 42 height 18
click at [828, 646] on span "Close" at bounding box center [837, 646] width 43 height 18
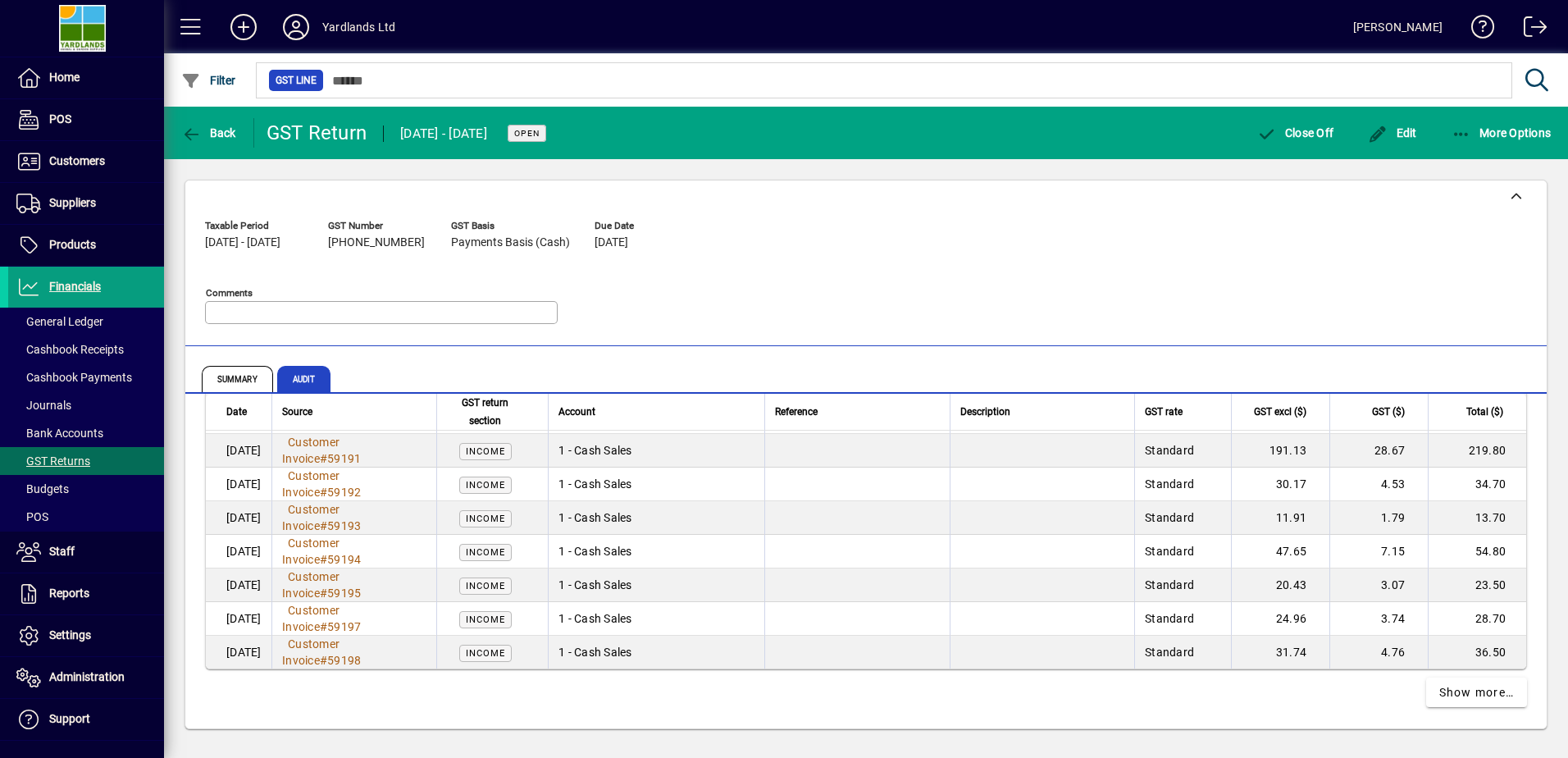
click at [303, 375] on span "Audit" at bounding box center [304, 378] width 55 height 26
click at [1462, 130] on icon "button" at bounding box center [1462, 135] width 20 height 17
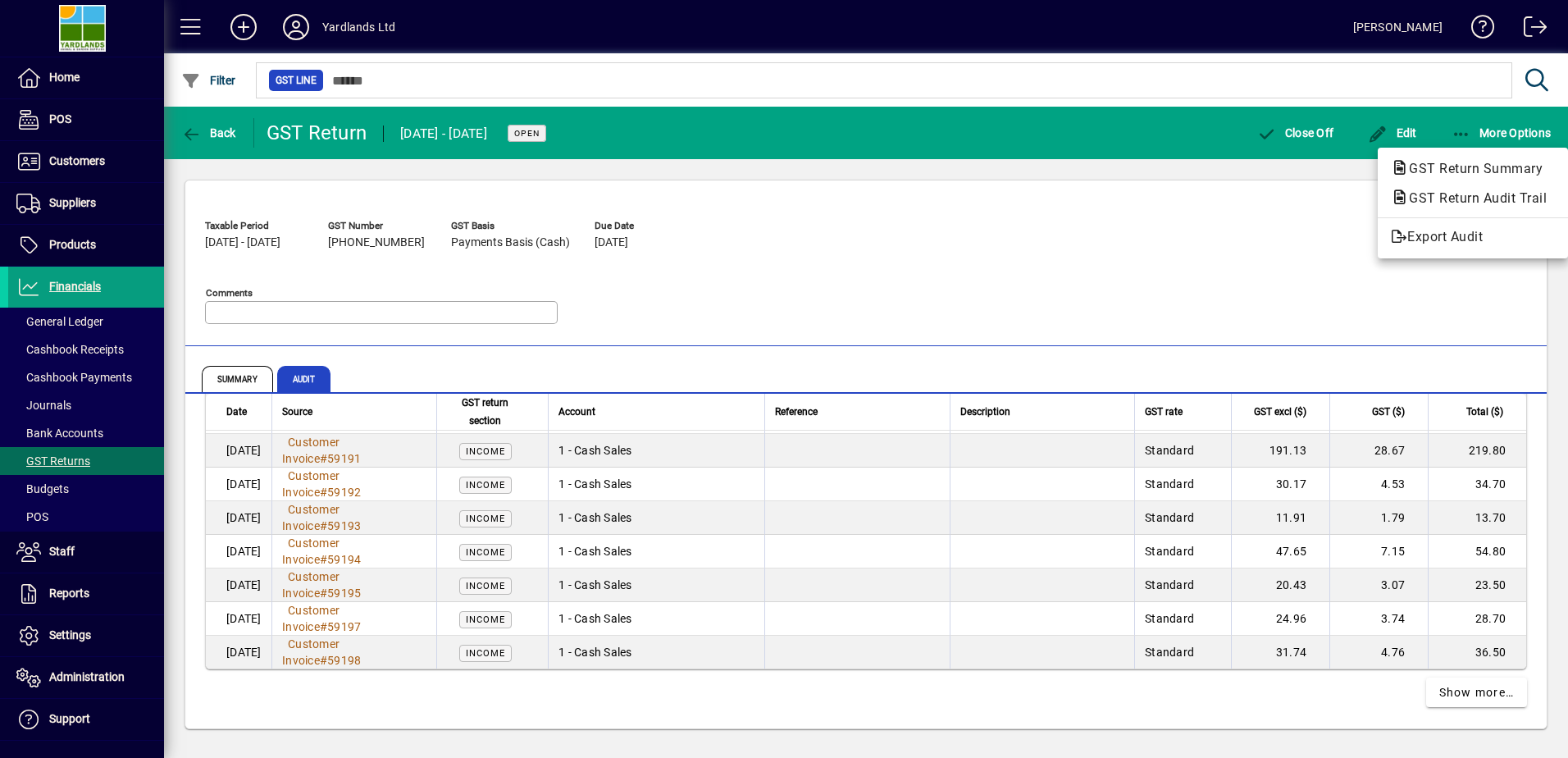
click at [1462, 236] on span "Export Audit" at bounding box center [1472, 236] width 164 height 19
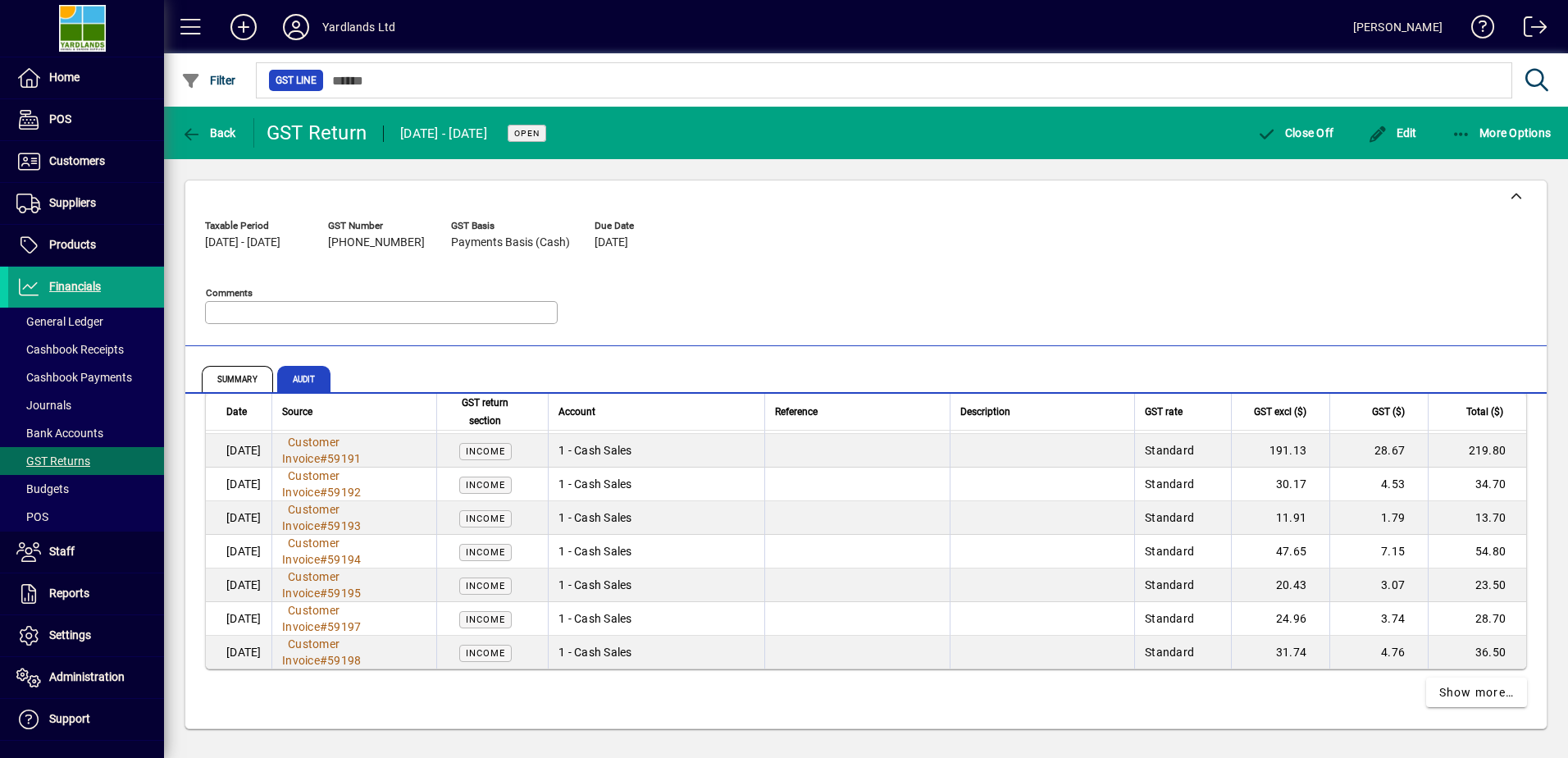
click at [201, 130] on icon "button" at bounding box center [191, 135] width 20 height 17
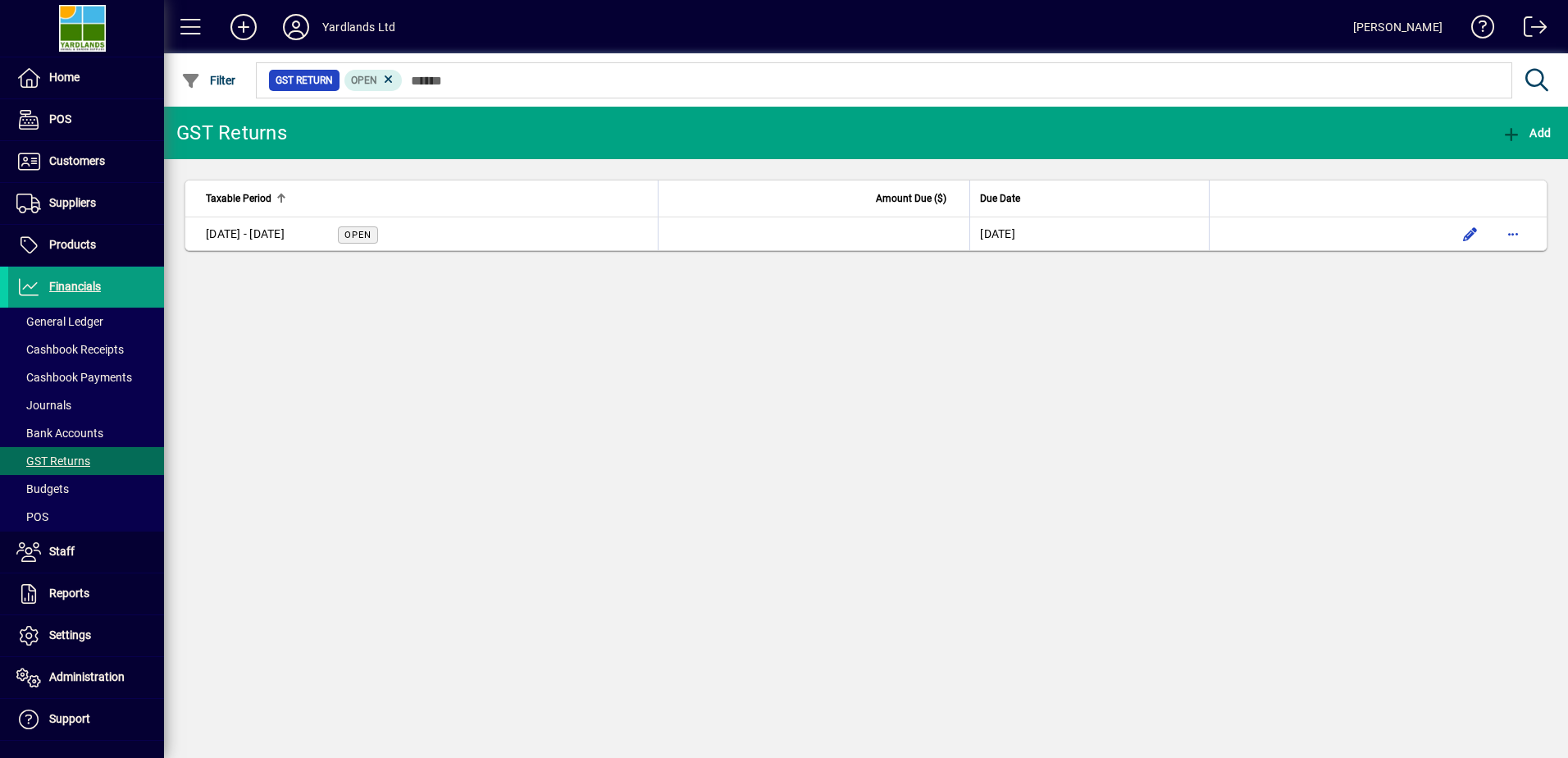
click at [271, 231] on div "[DATE] - [DATE]" at bounding box center [245, 234] width 79 height 18
